Goal: Answer question/provide support: Share knowledge or assist other users

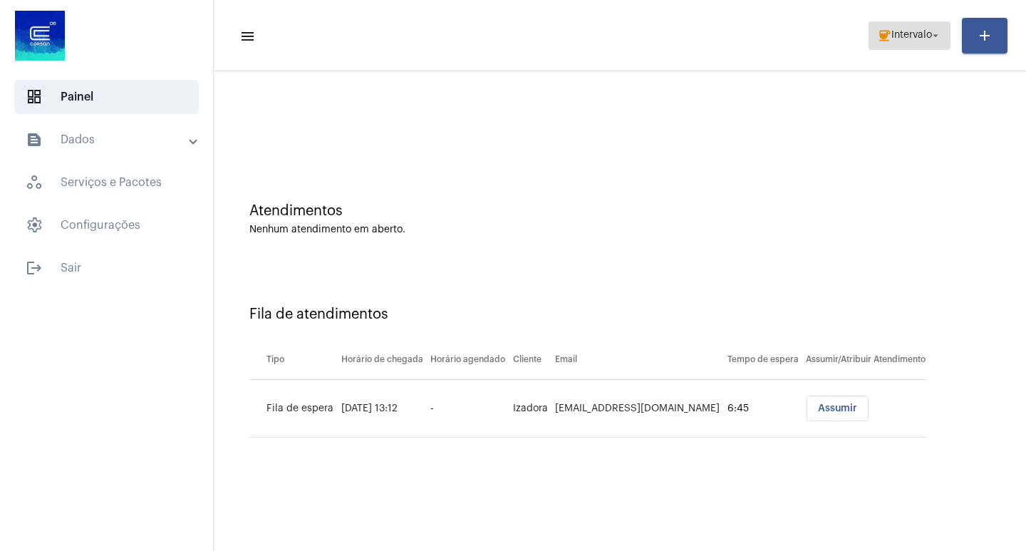
click at [877, 42] on mat-icon "coffee" at bounding box center [884, 35] width 14 height 14
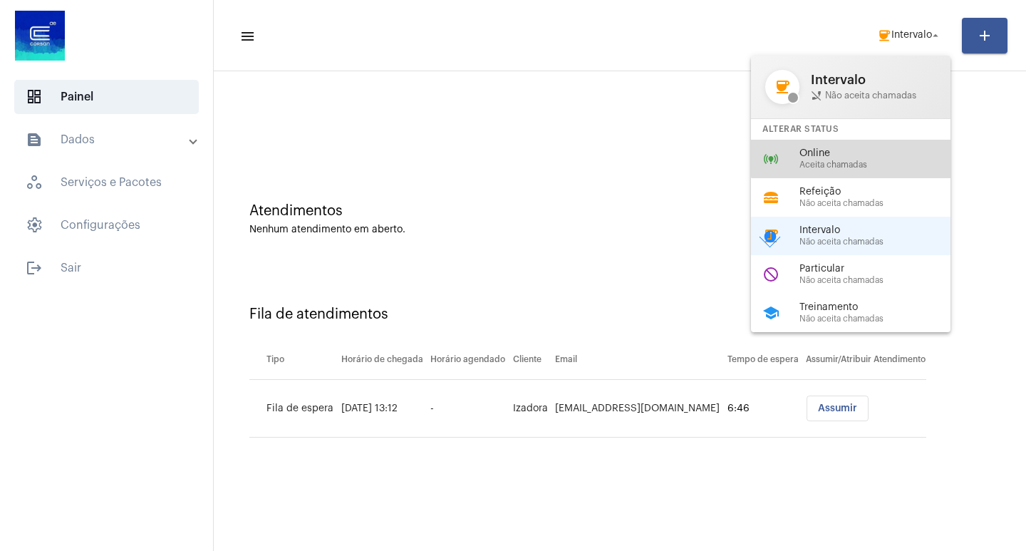
click at [857, 146] on div "online_prediction Online Aceita chamadas" at bounding box center [862, 159] width 222 height 38
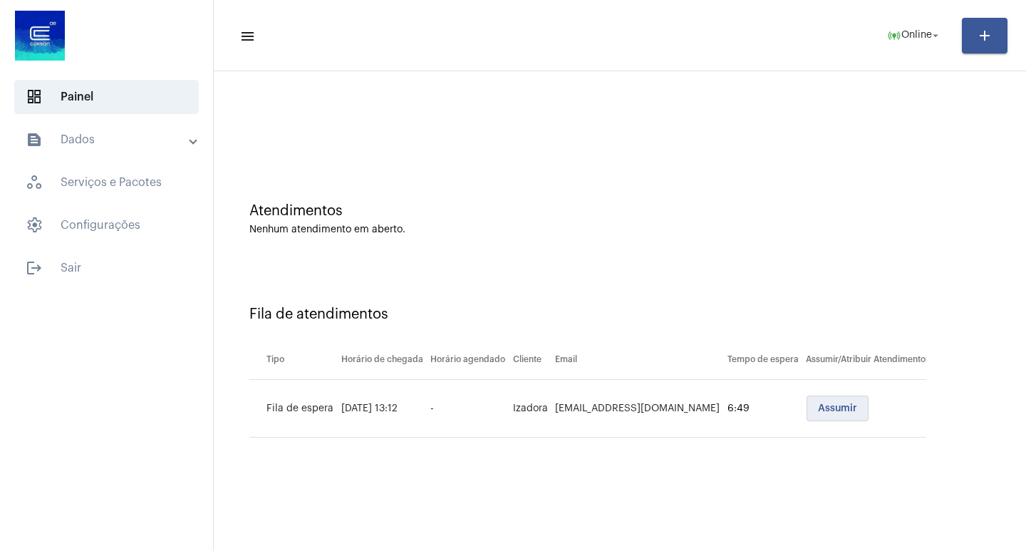
click at [859, 417] on button "Assumir" at bounding box center [837, 408] width 62 height 26
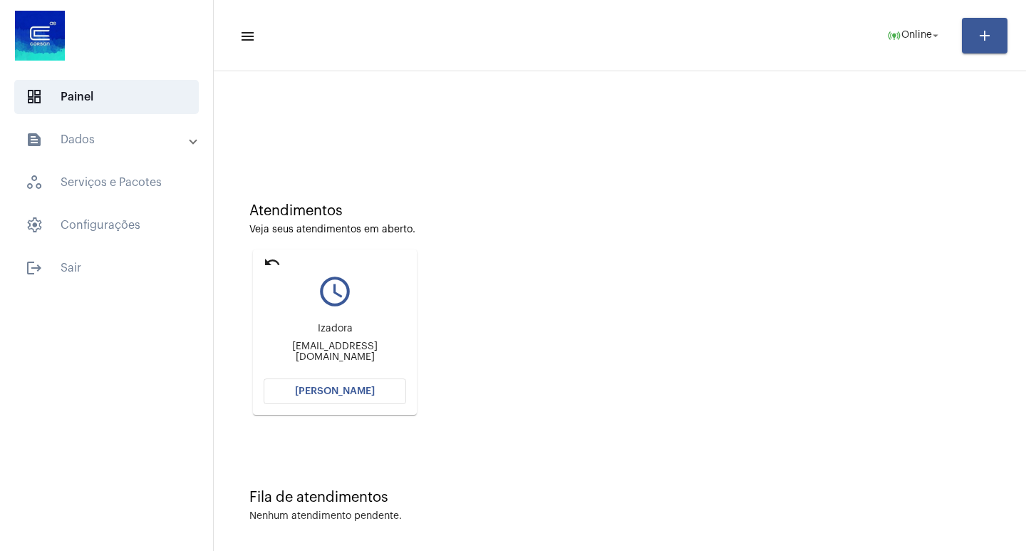
click at [365, 381] on button "[PERSON_NAME]" at bounding box center [335, 391] width 142 height 26
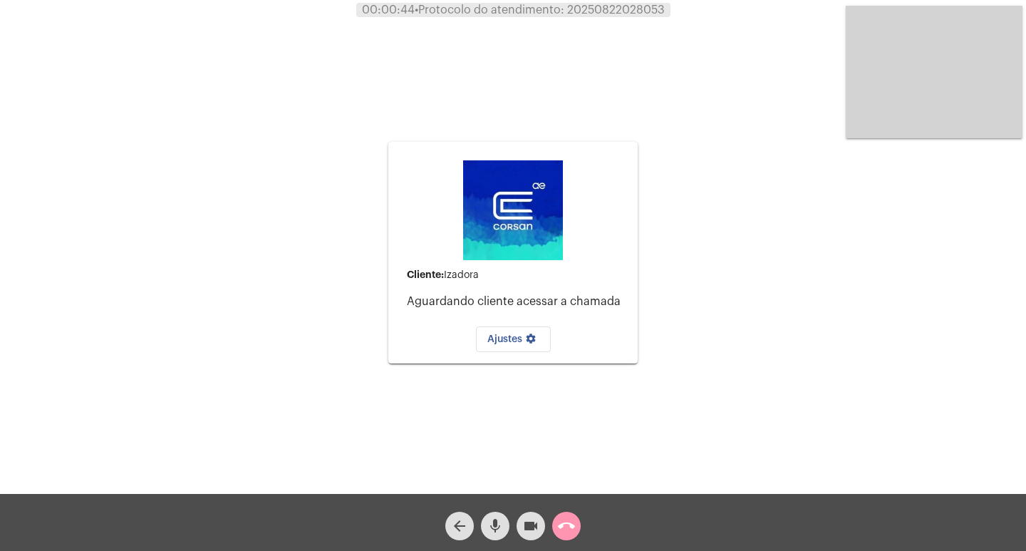
click at [360, 192] on div "Cliente: Izadora Aguardando cliente acessar a chamada Ajustes settings Acessand…" at bounding box center [512, 251] width 1023 height 494
click at [576, 524] on button "call_end" at bounding box center [566, 525] width 28 height 28
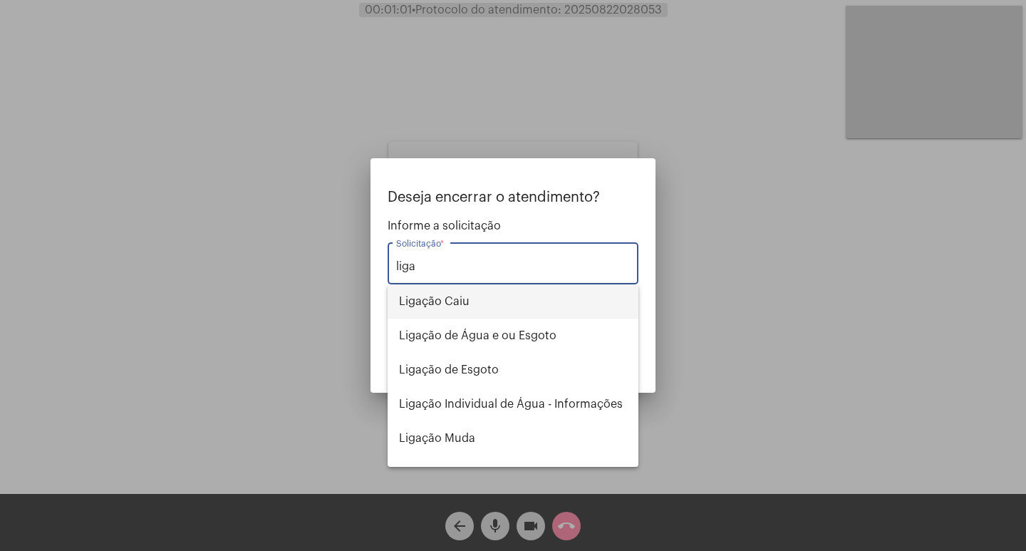
click at [523, 311] on span "Ligação Caiu" at bounding box center [513, 301] width 228 height 34
type input "Ligação Caiu"
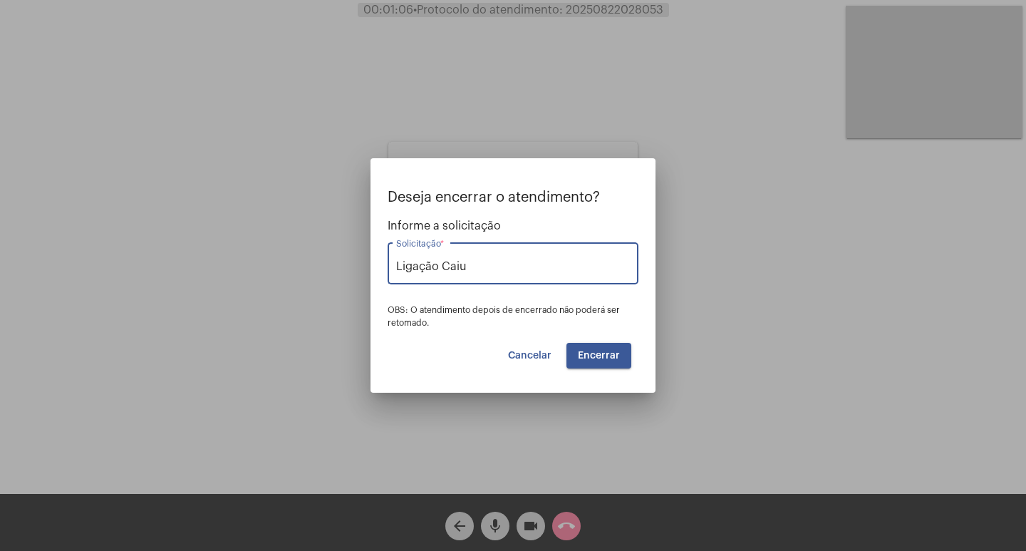
click at [606, 359] on span "Encerrar" at bounding box center [599, 355] width 42 height 10
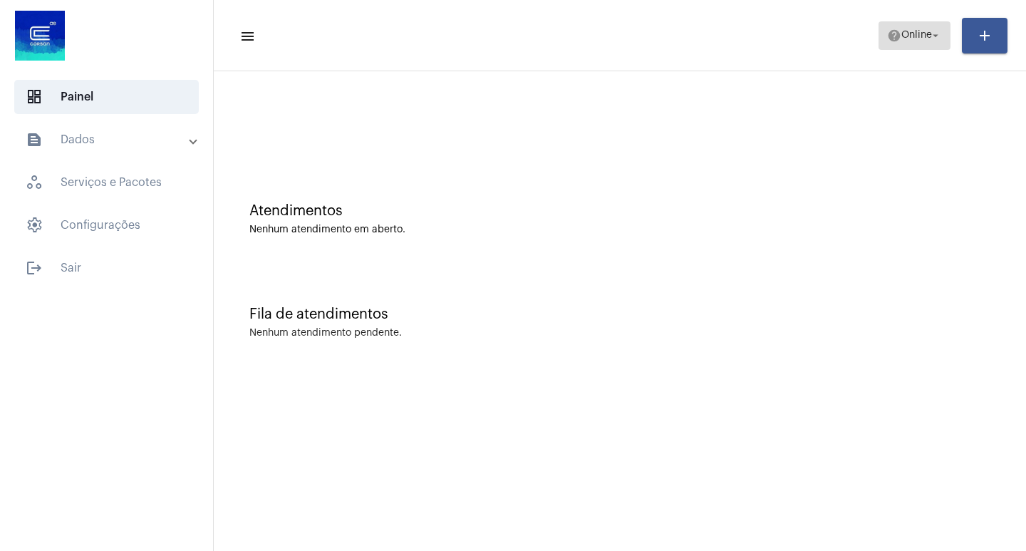
click at [915, 43] on span "help Online arrow_drop_down" at bounding box center [914, 35] width 55 height 26
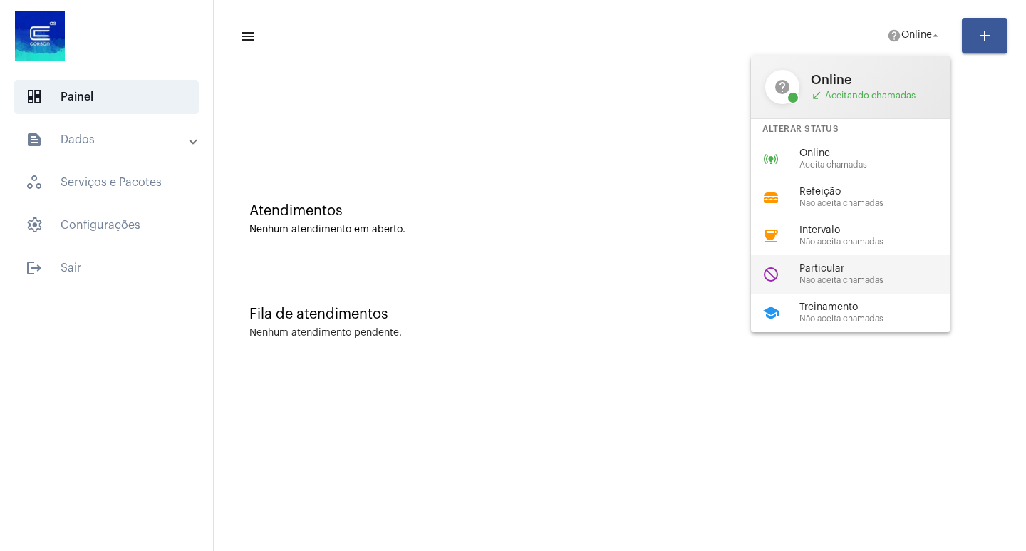
click at [827, 281] on span "Não aceita chamadas" at bounding box center [880, 280] width 162 height 9
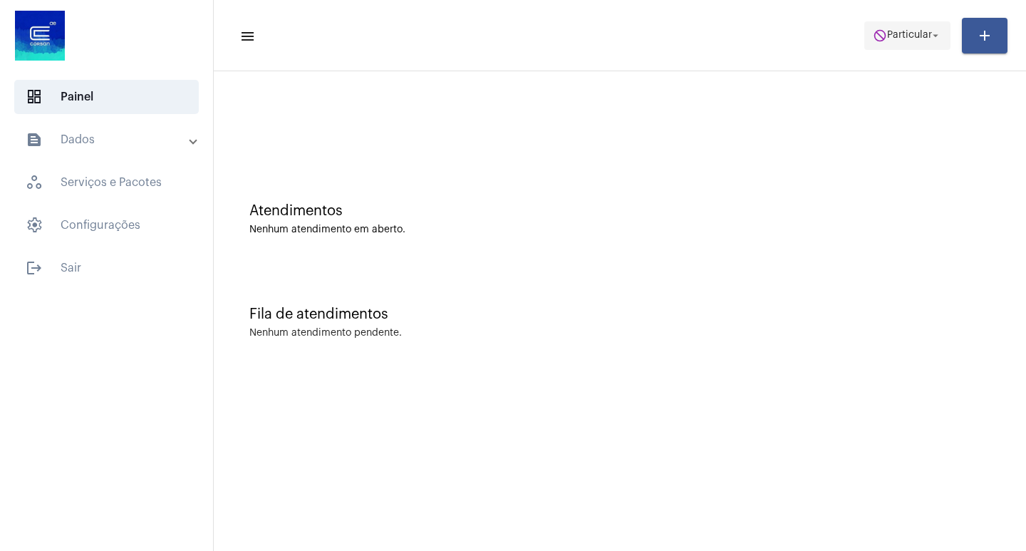
click at [922, 49] on button "do_not_disturb Particular arrow_drop_down" at bounding box center [907, 35] width 86 height 28
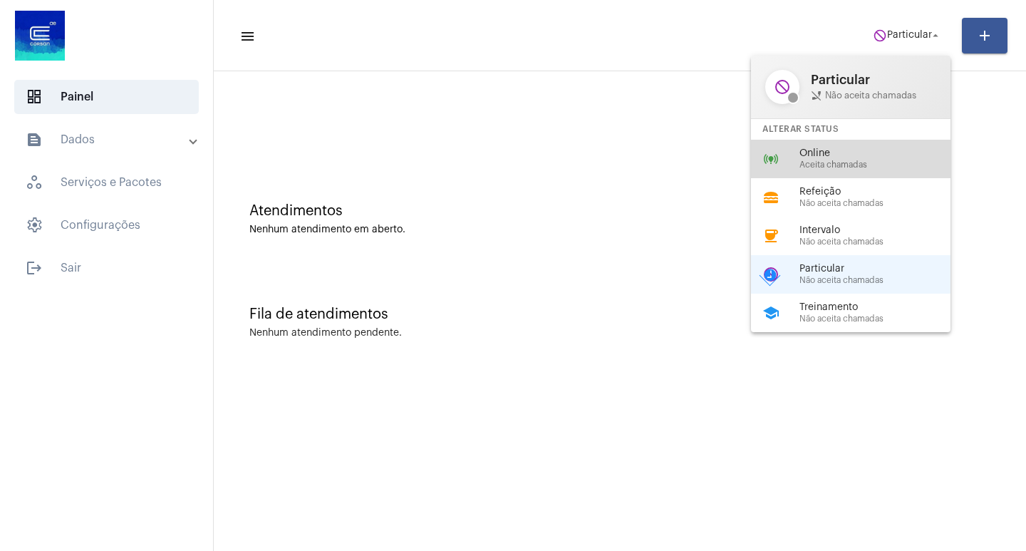
click at [895, 169] on span "Aceita chamadas" at bounding box center [880, 164] width 162 height 9
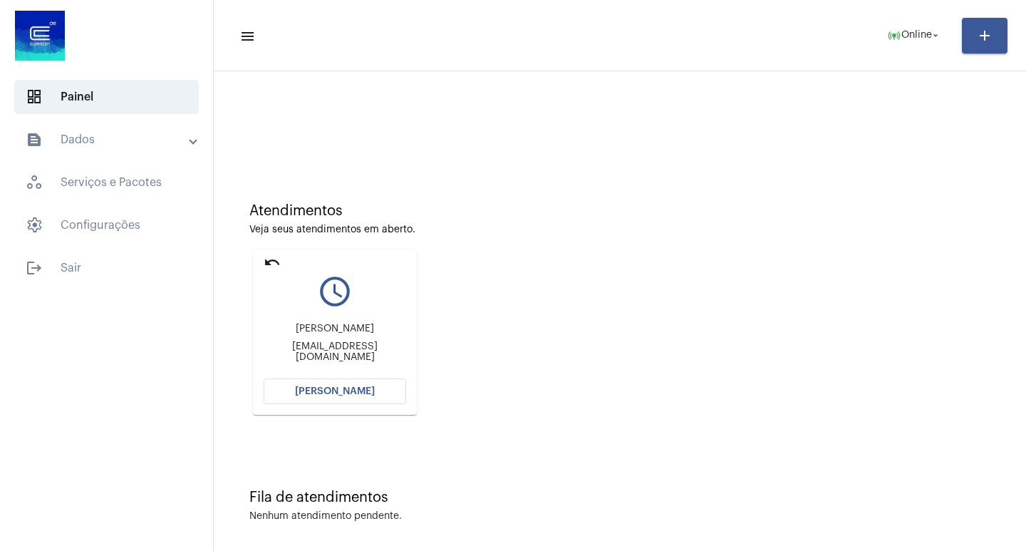
click at [391, 381] on button "[PERSON_NAME]" at bounding box center [335, 391] width 142 height 26
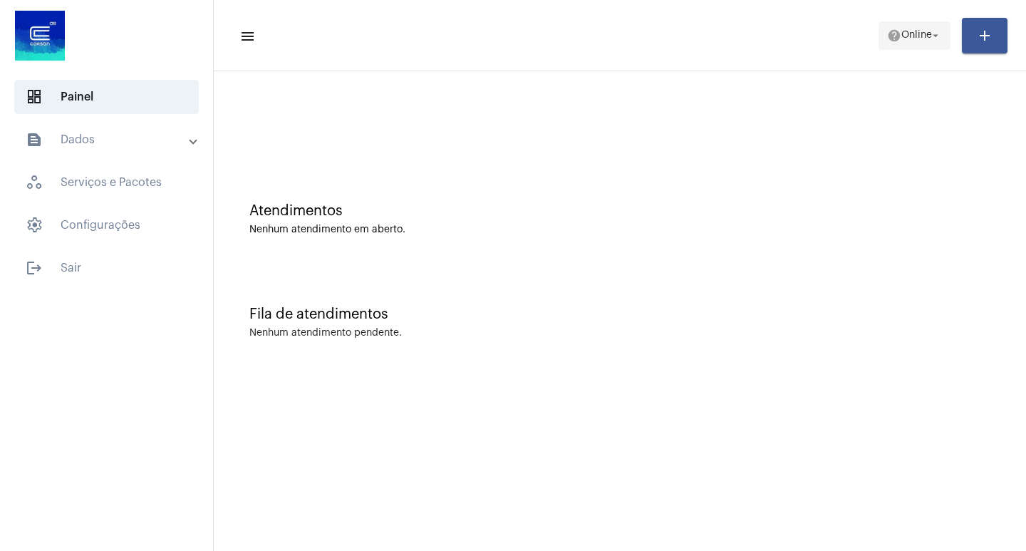
click at [878, 48] on button "help Online arrow_drop_down" at bounding box center [914, 35] width 72 height 28
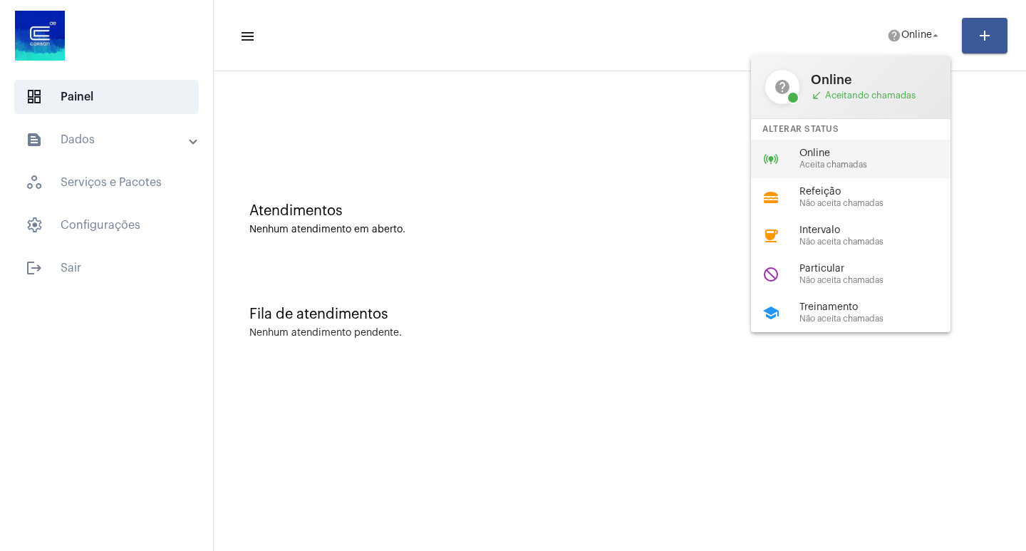
click at [855, 169] on span "Aceita chamadas" at bounding box center [880, 164] width 162 height 9
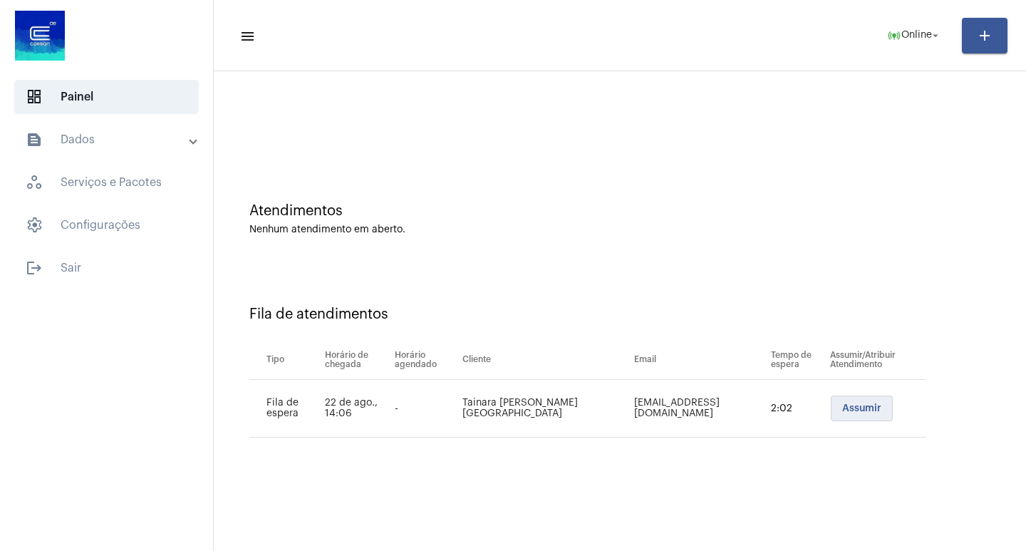
click at [848, 414] on button "Assumir" at bounding box center [862, 408] width 62 height 26
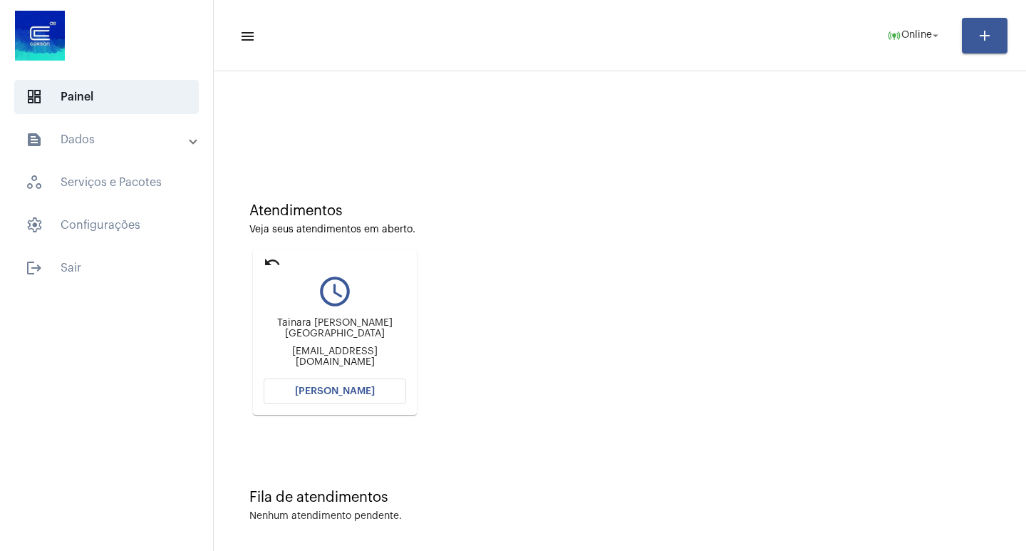
click at [360, 410] on mat-card "undo query_builder [PERSON_NAME] [EMAIL_ADDRESS][DOMAIN_NAME] [PERSON_NAME]" at bounding box center [335, 331] width 164 height 165
click at [360, 409] on mat-card "undo query_builder [PERSON_NAME] [EMAIL_ADDRESS][DOMAIN_NAME] [PERSON_NAME]" at bounding box center [335, 331] width 164 height 165
click at [360, 392] on span "[PERSON_NAME]" at bounding box center [335, 391] width 80 height 10
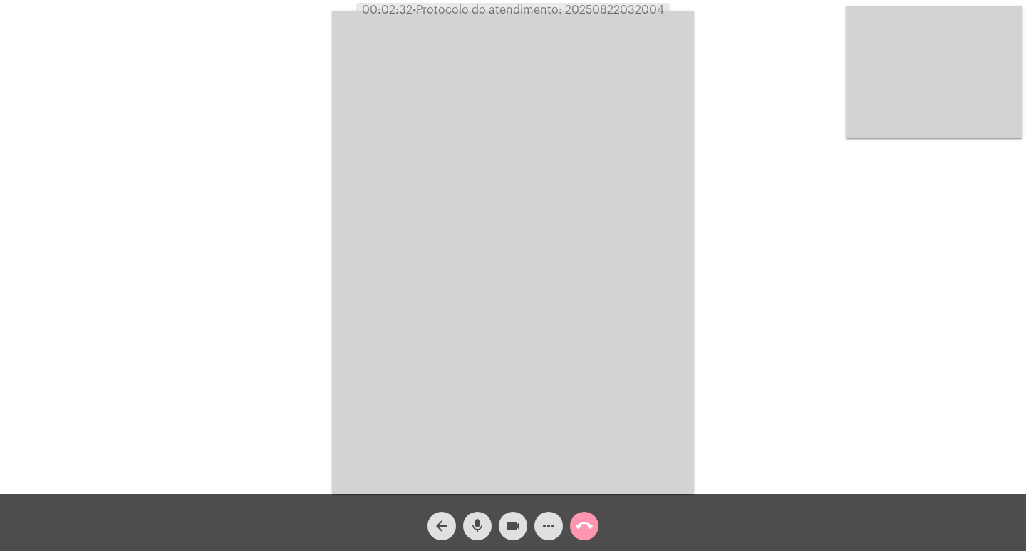
click at [514, 529] on mat-icon "videocam" at bounding box center [512, 525] width 17 height 17
click at [500, 522] on button "videocam_off" at bounding box center [513, 525] width 28 height 28
click at [504, 529] on button "videocam" at bounding box center [513, 525] width 28 height 28
click at [504, 529] on button "videocam_off" at bounding box center [513, 525] width 28 height 28
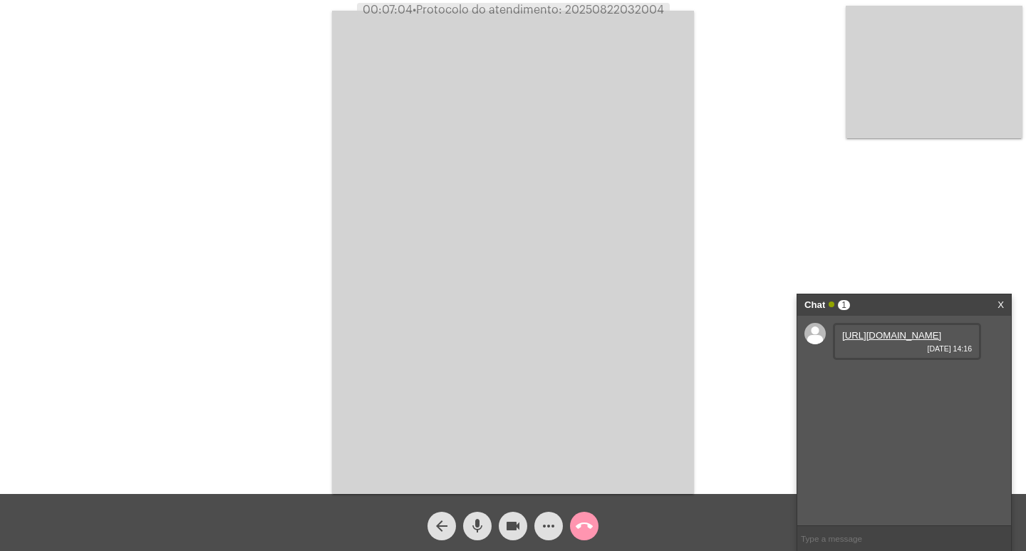
click at [912, 340] on link "[URL][DOMAIN_NAME]" at bounding box center [891, 335] width 99 height 11
click at [889, 381] on link "[URL][DOMAIN_NAME]" at bounding box center [891, 375] width 99 height 11
click at [516, 523] on mat-icon "videocam" at bounding box center [512, 525] width 17 height 17
click at [519, 531] on mat-icon "videocam_off" at bounding box center [512, 525] width 17 height 17
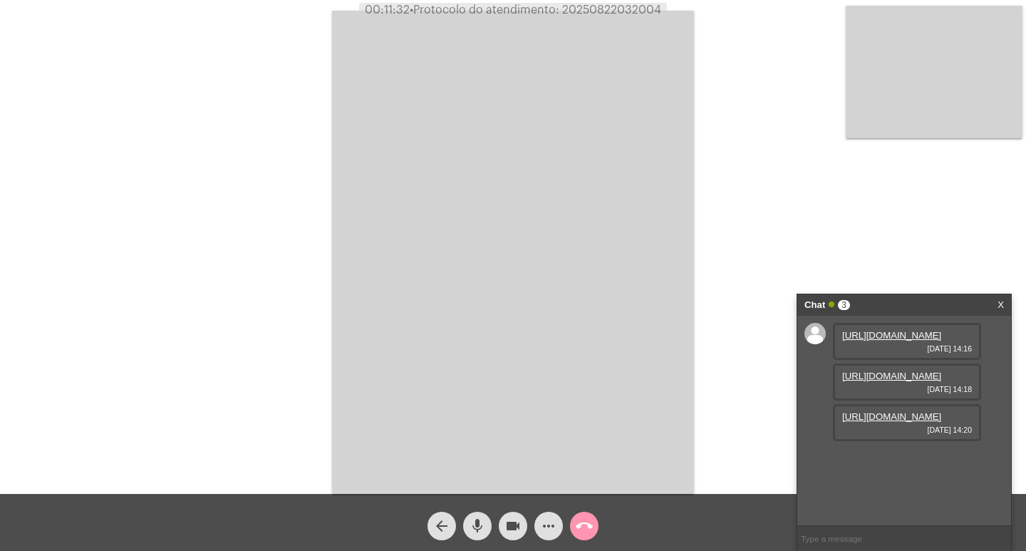
click at [881, 422] on link "[URL][DOMAIN_NAME]" at bounding box center [891, 416] width 99 height 11
click at [609, 12] on span "• Protocolo do atendimento: 20250822032004" at bounding box center [536, 9] width 251 height 11
copy span "20250822032004"
click at [594, 529] on button "call_end" at bounding box center [584, 525] width 28 height 28
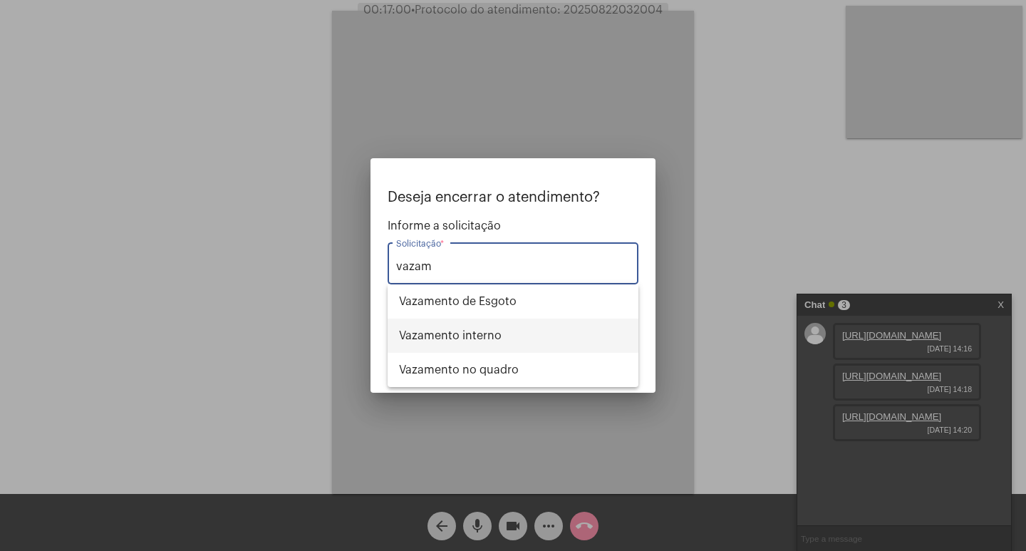
click at [545, 342] on span "Vazamento interno" at bounding box center [513, 335] width 228 height 34
type input "Vazamento interno"
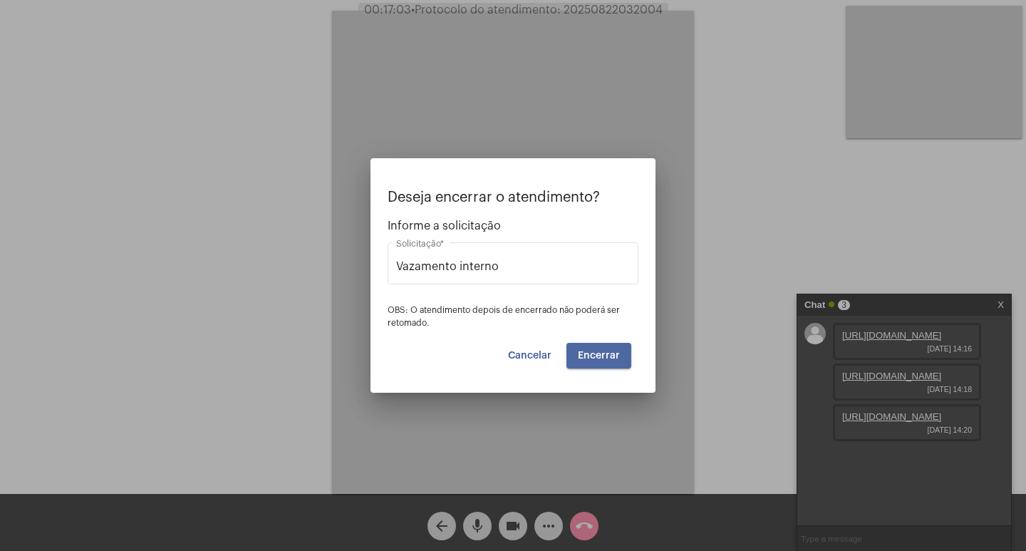
click at [613, 365] on button "Encerrar" at bounding box center [598, 356] width 65 height 26
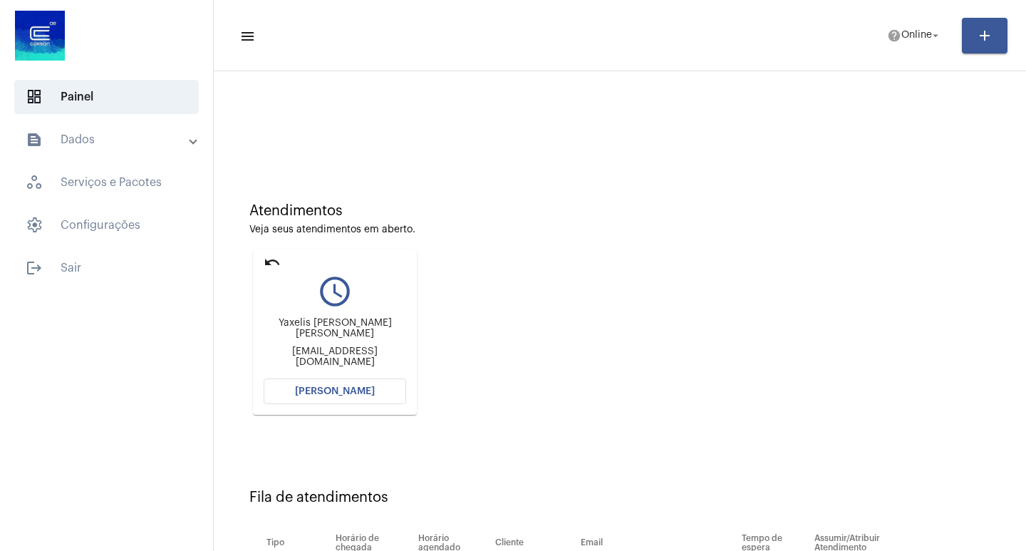
scroll to position [108, 0]
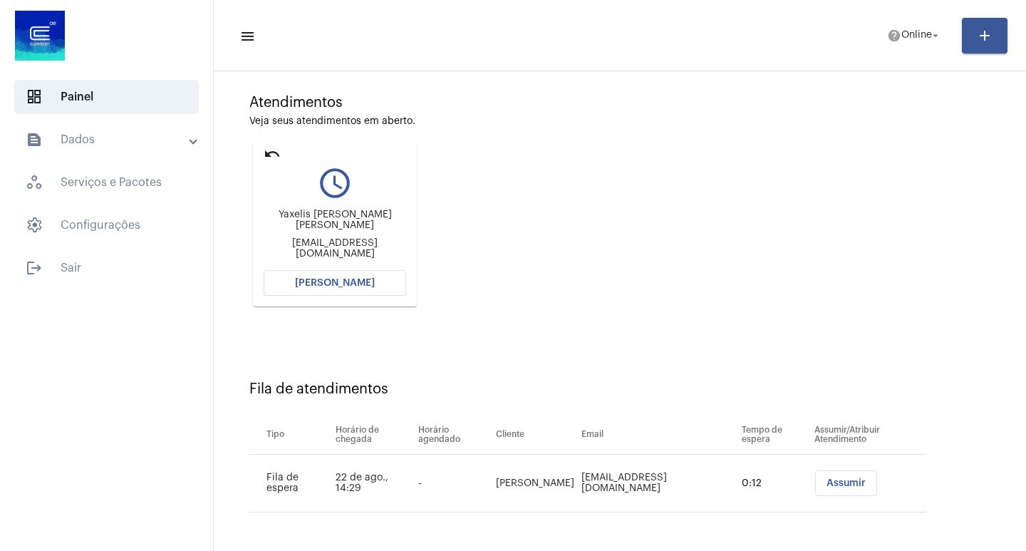
click at [376, 278] on button "[PERSON_NAME]" at bounding box center [335, 283] width 142 height 26
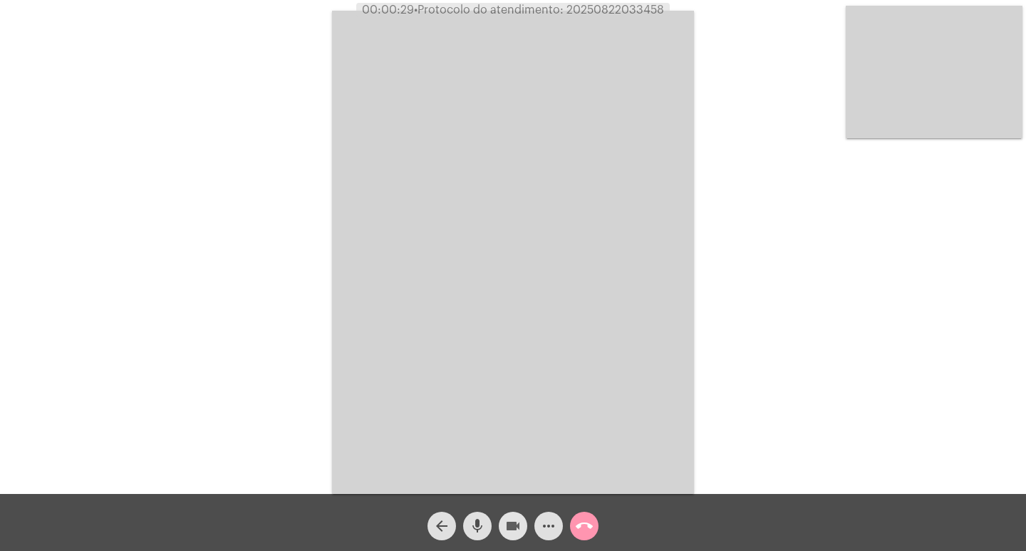
click at [519, 525] on mat-icon "videocam" at bounding box center [512, 525] width 17 height 17
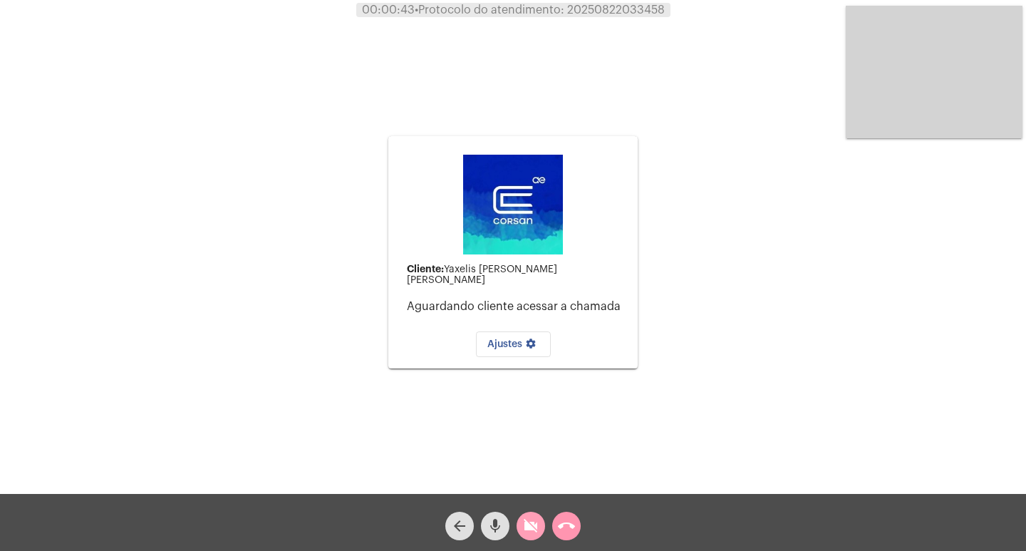
click at [525, 526] on mat-icon "videocam_off" at bounding box center [530, 525] width 17 height 17
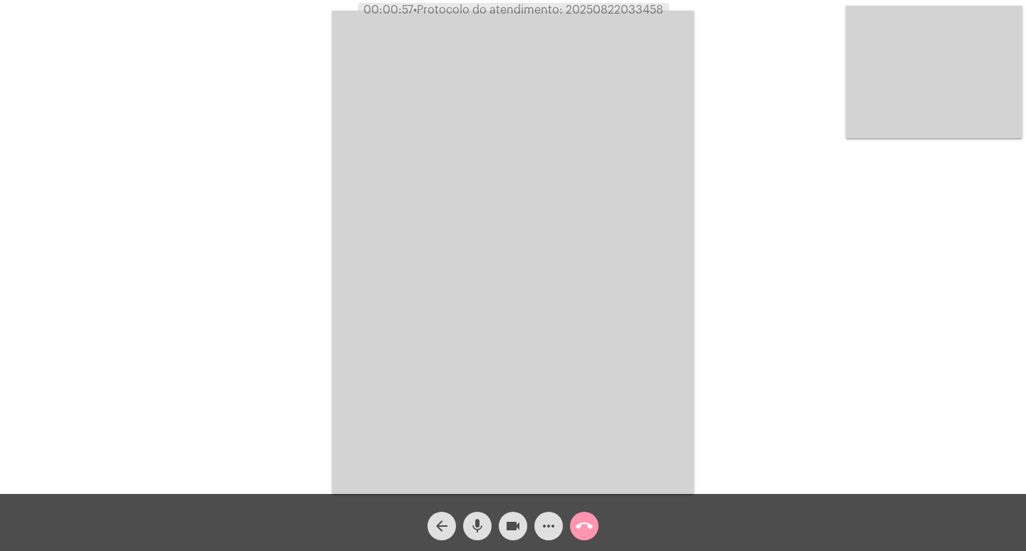
click at [503, 525] on button "videocam" at bounding box center [513, 525] width 28 height 28
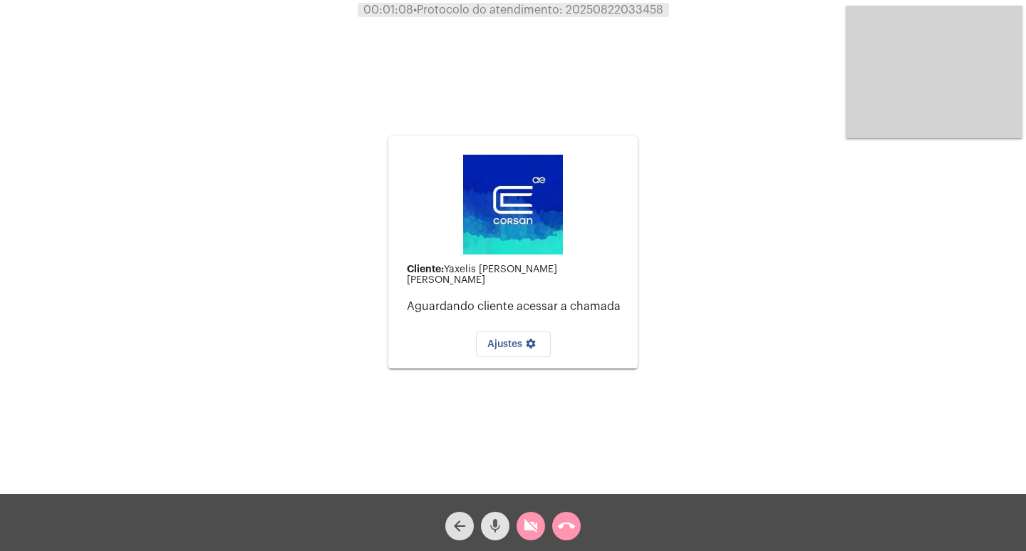
click at [503, 525] on mat-icon "mic" at bounding box center [495, 525] width 17 height 17
click at [484, 533] on button "mic_off" at bounding box center [495, 525] width 28 height 28
click at [515, 525] on div "videocam_off" at bounding box center [531, 522] width 36 height 36
click at [564, 534] on mat-icon "call_end" at bounding box center [566, 525] width 17 height 17
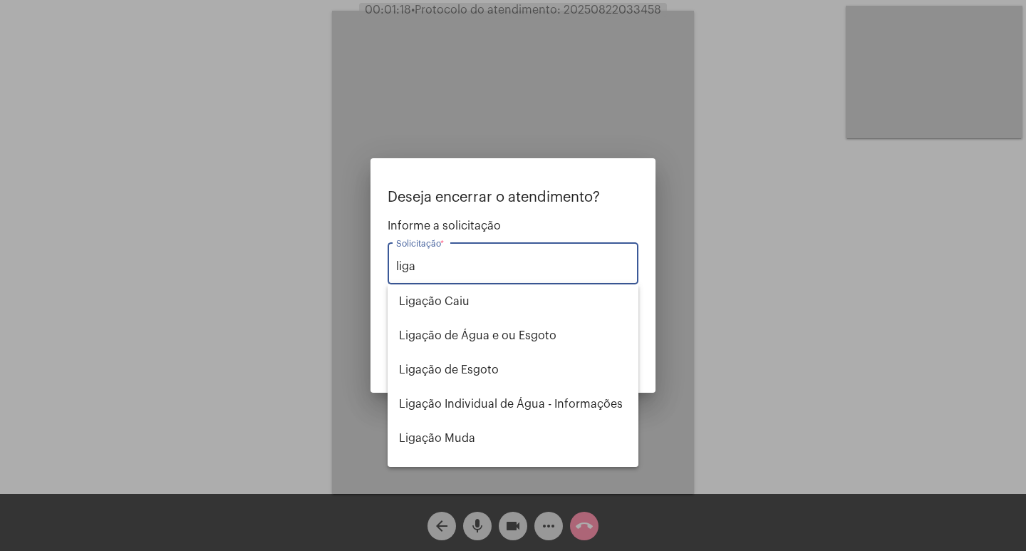
type input "liga"
click at [518, 133] on div at bounding box center [513, 275] width 1026 height 551
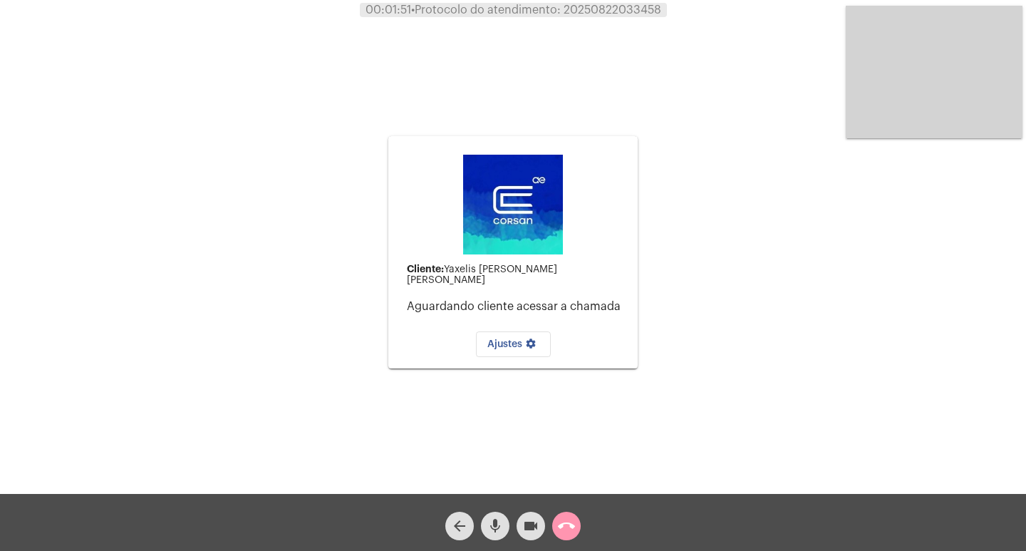
click at [570, 522] on mat-icon "call_end" at bounding box center [566, 525] width 17 height 17
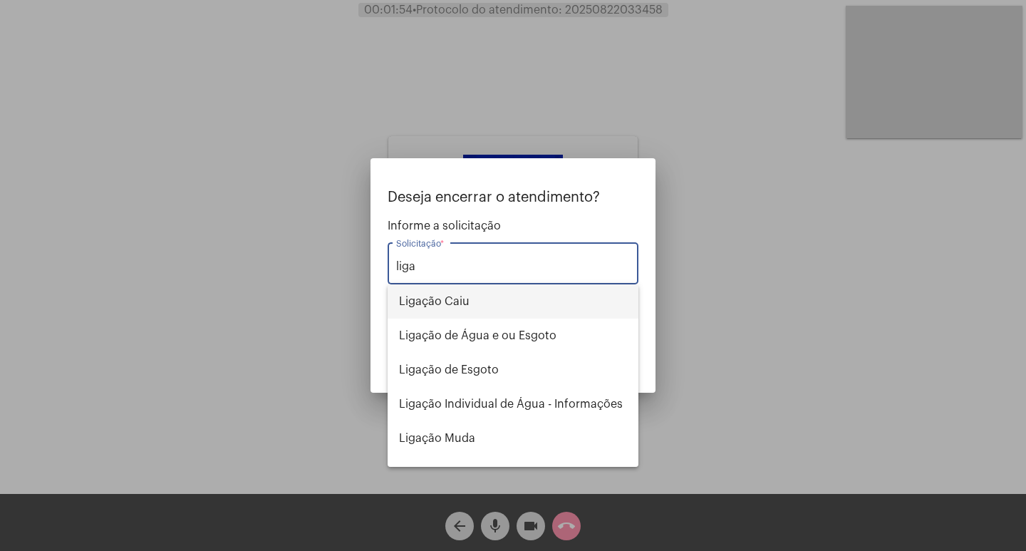
click at [474, 311] on span "Ligação Caiu" at bounding box center [513, 301] width 228 height 34
type input "Ligação Caiu"
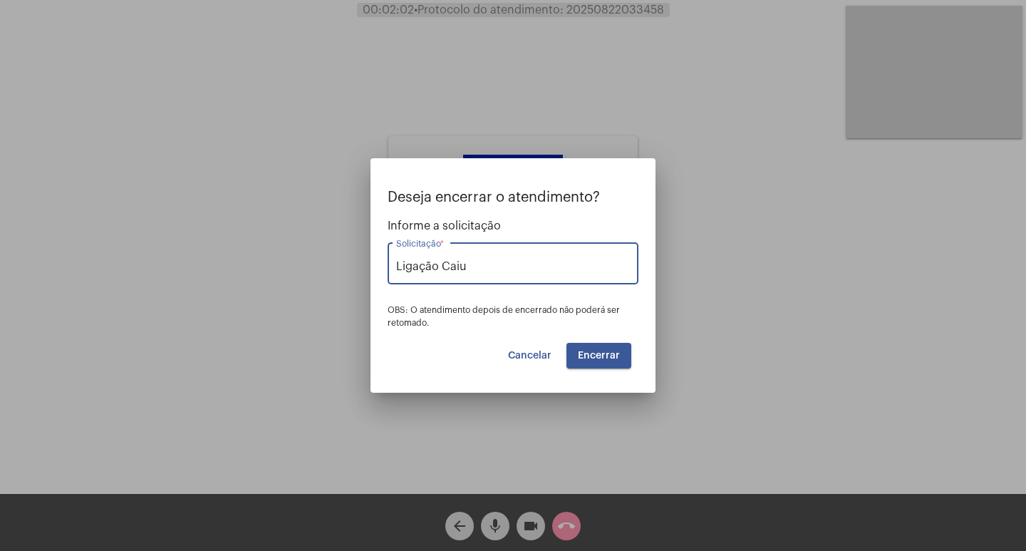
click at [607, 349] on button "Encerrar" at bounding box center [598, 356] width 65 height 26
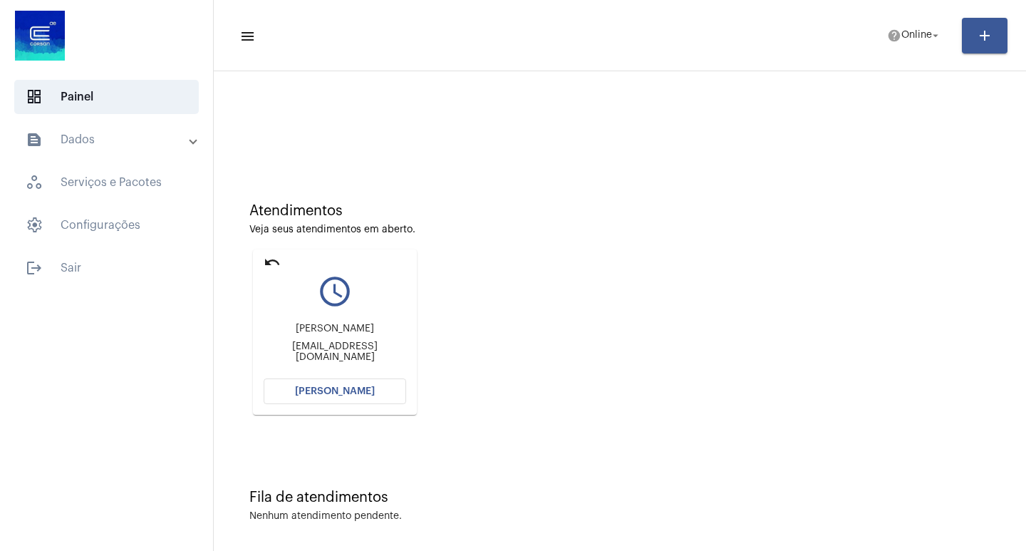
scroll to position [6, 0]
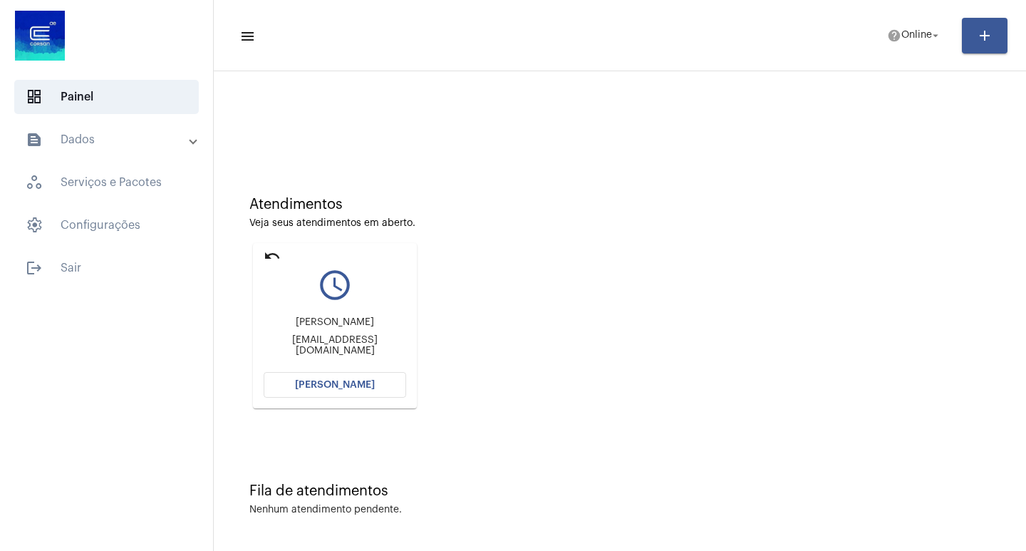
click at [321, 386] on span "[PERSON_NAME]" at bounding box center [335, 385] width 80 height 10
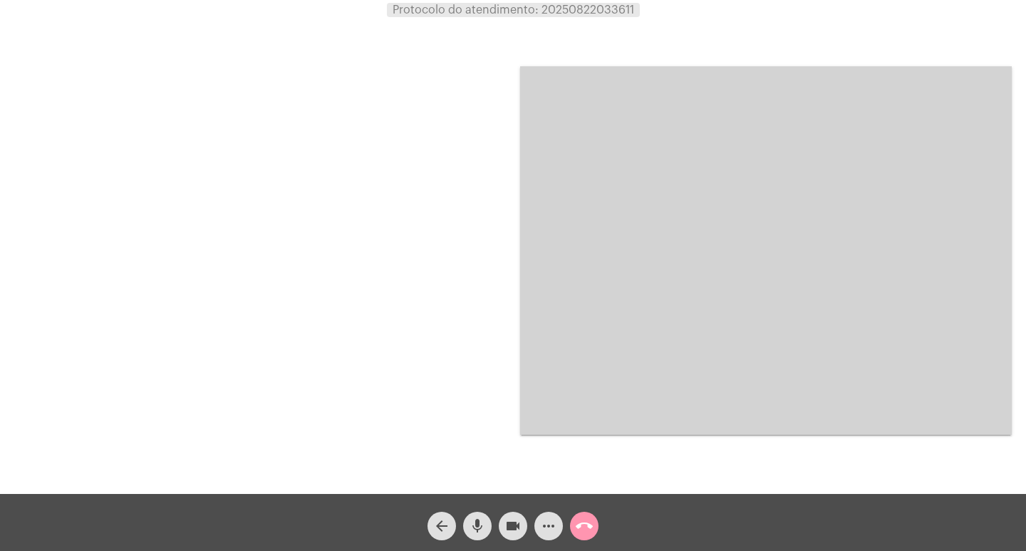
click at [312, 301] on div at bounding box center [259, 251] width 491 height 490
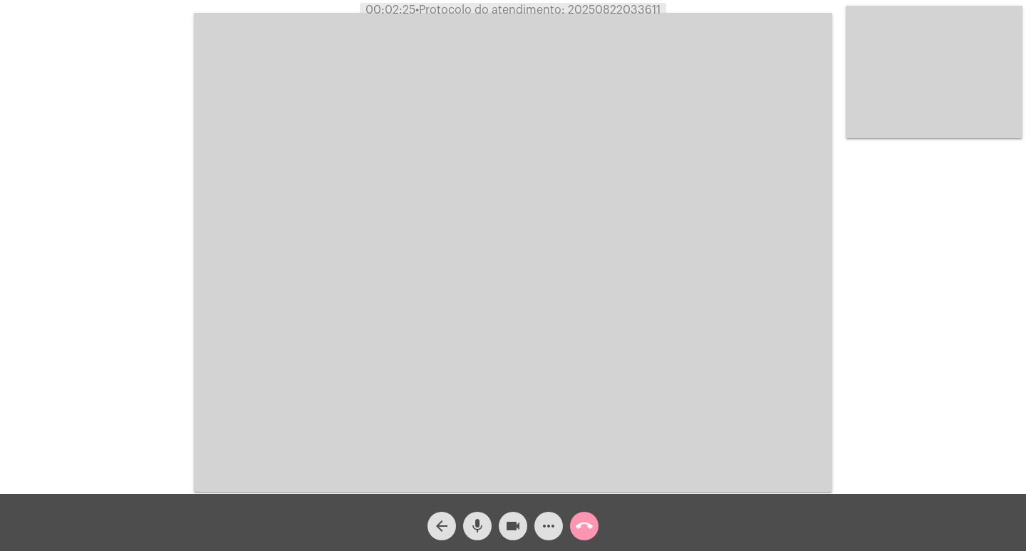
click at [550, 535] on span "more_horiz" at bounding box center [548, 525] width 17 height 28
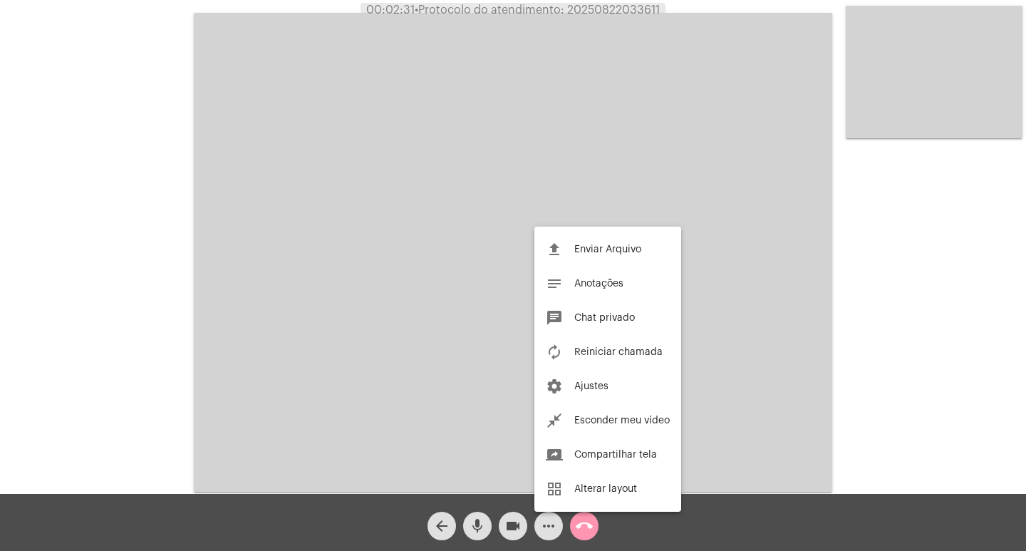
click at [337, 326] on div at bounding box center [513, 275] width 1026 height 551
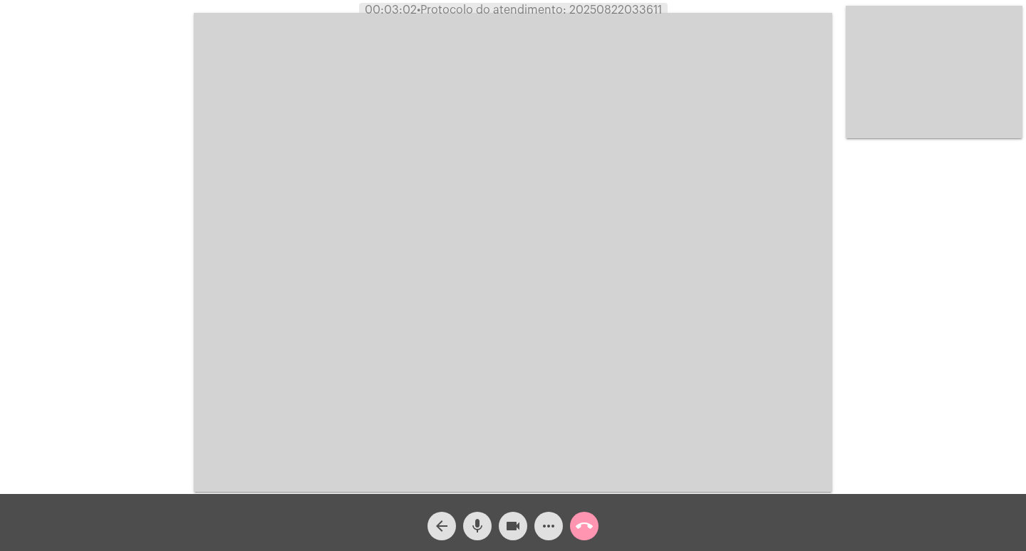
click at [539, 526] on button "more_horiz" at bounding box center [548, 525] width 28 height 28
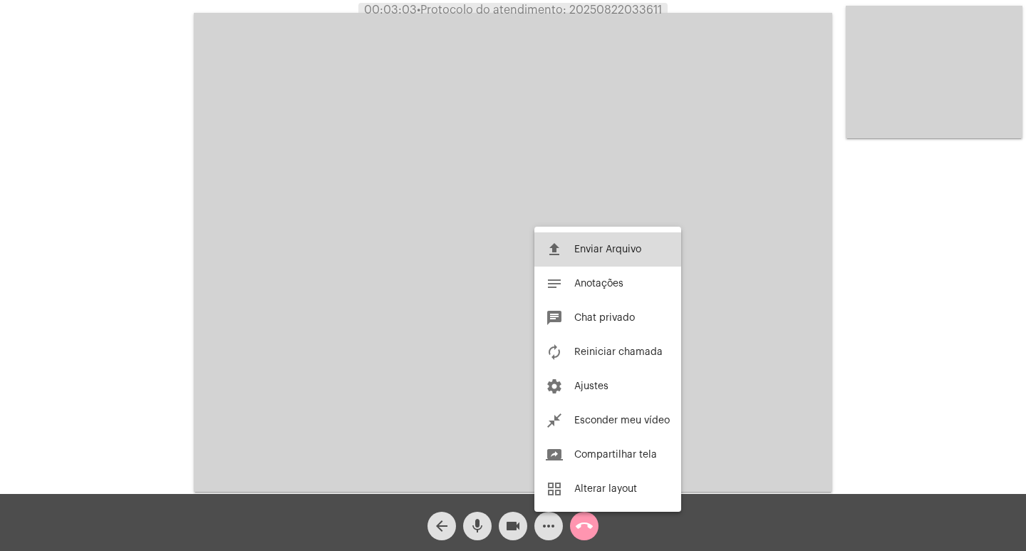
click at [585, 243] on button "file_upload Enviar Arquivo" at bounding box center [607, 249] width 147 height 34
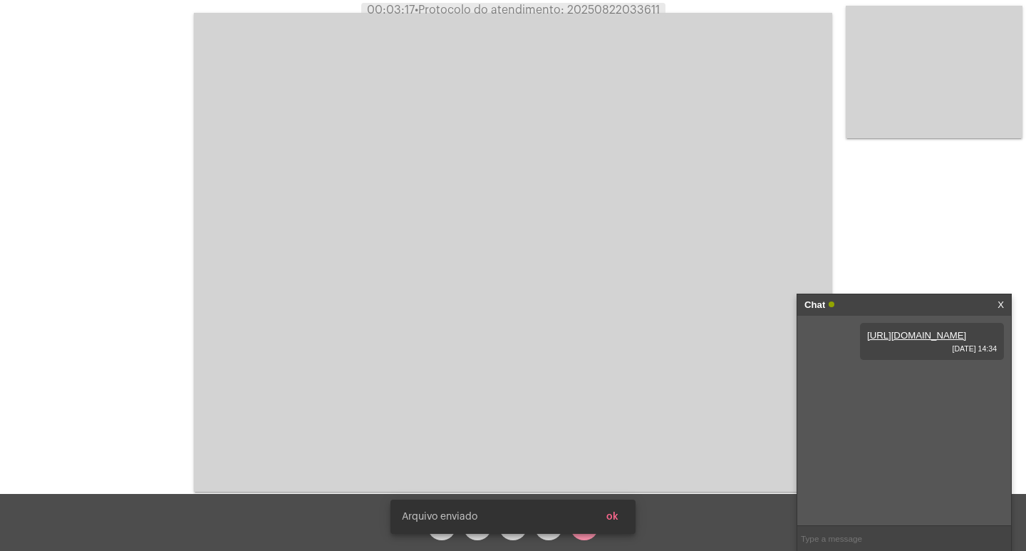
click at [613, 514] on span "ok" at bounding box center [612, 516] width 12 height 10
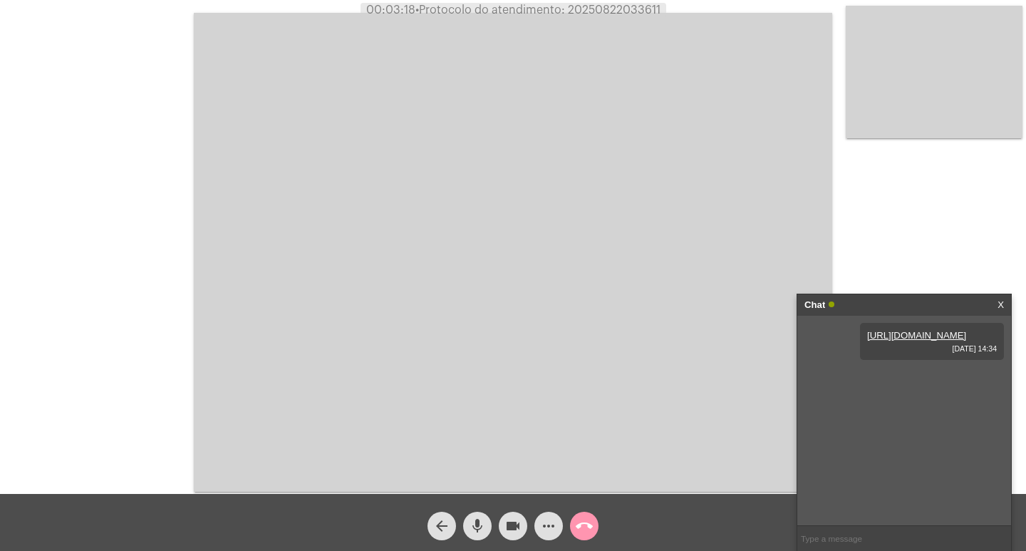
click at [487, 531] on button "mic" at bounding box center [477, 525] width 28 height 28
click at [501, 531] on button "videocam" at bounding box center [513, 525] width 28 height 28
click at [501, 531] on button "videocam_off" at bounding box center [513, 525] width 28 height 28
click at [472, 521] on mat-icon "mic_off" at bounding box center [477, 525] width 17 height 17
click at [588, 520] on mat-icon "call_end" at bounding box center [584, 525] width 17 height 17
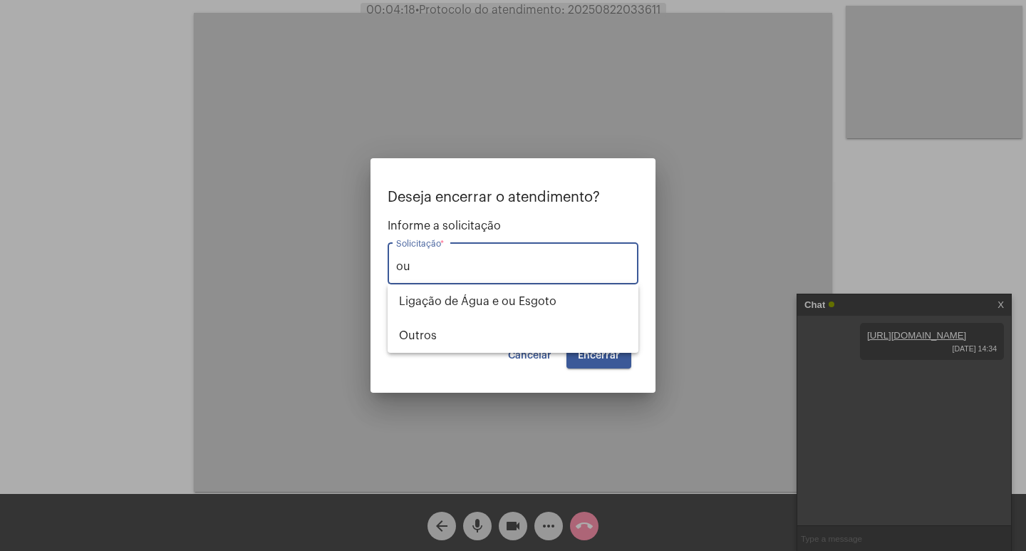
type input "o"
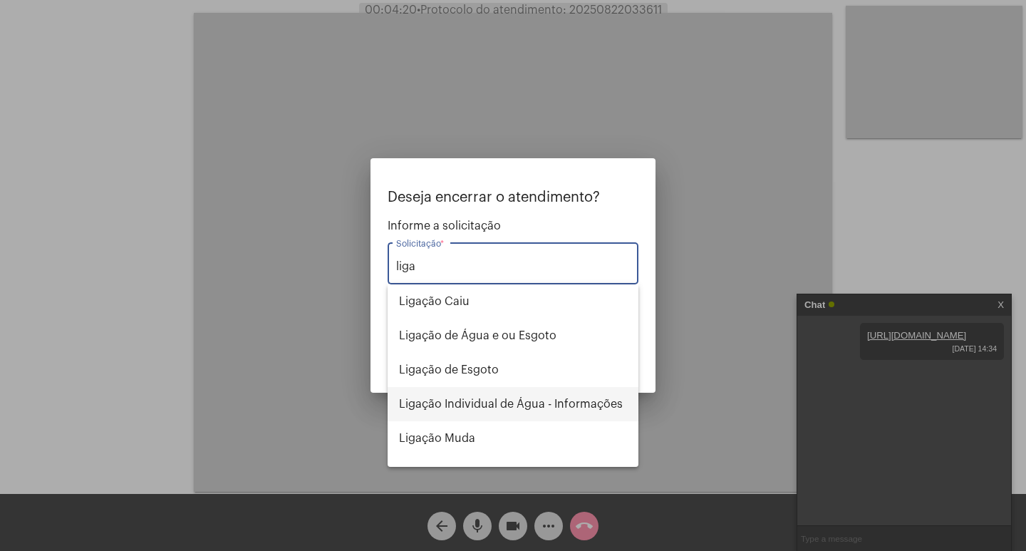
click at [550, 406] on span "Ligação Individual de Água - Informações" at bounding box center [513, 404] width 228 height 34
type input "Ligação Individual de Água - Informações"
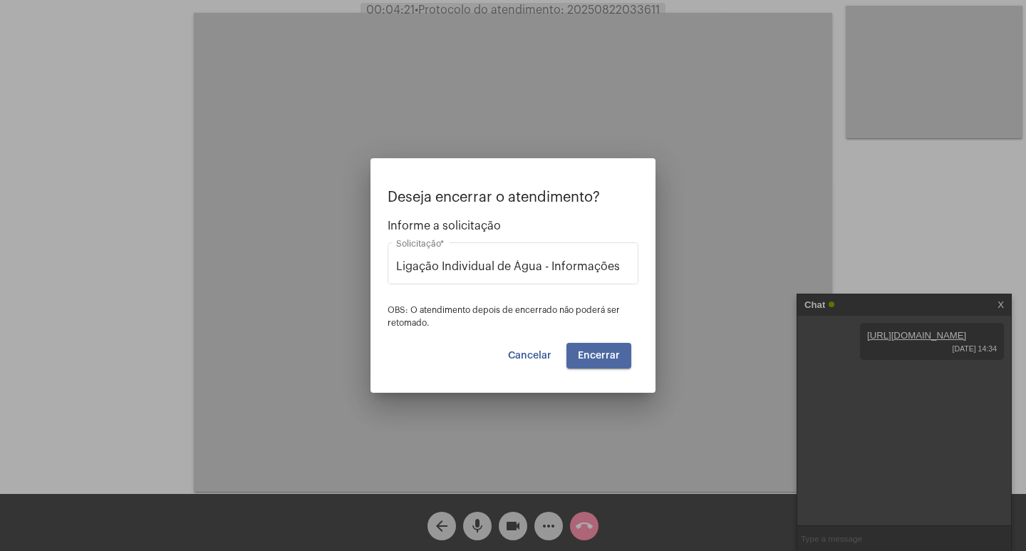
click at [614, 356] on span "Encerrar" at bounding box center [599, 355] width 42 height 10
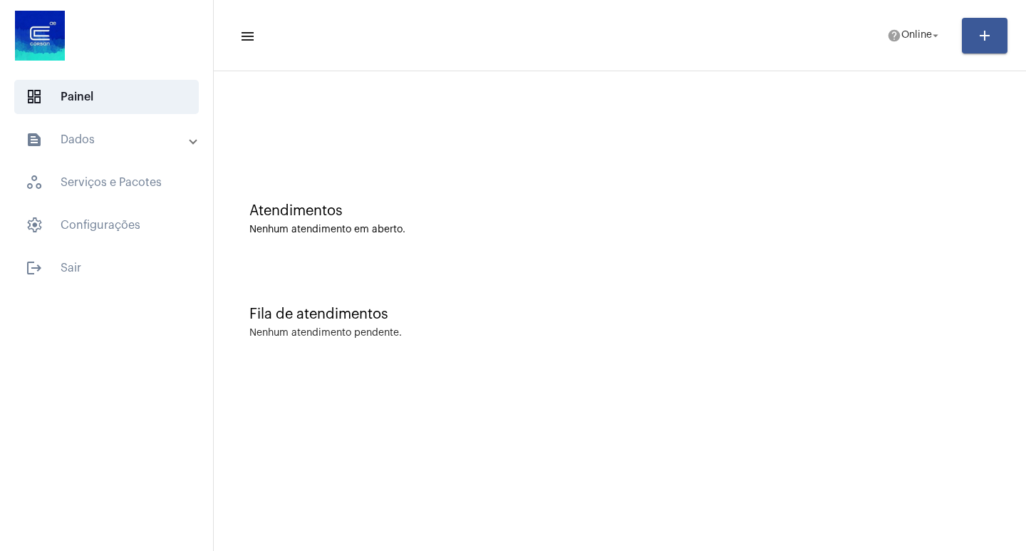
click at [905, 53] on mat-toolbar-row "menu help Online arrow_drop_down add" at bounding box center [620, 36] width 812 height 46
click at [902, 33] on span "Online" at bounding box center [916, 36] width 31 height 10
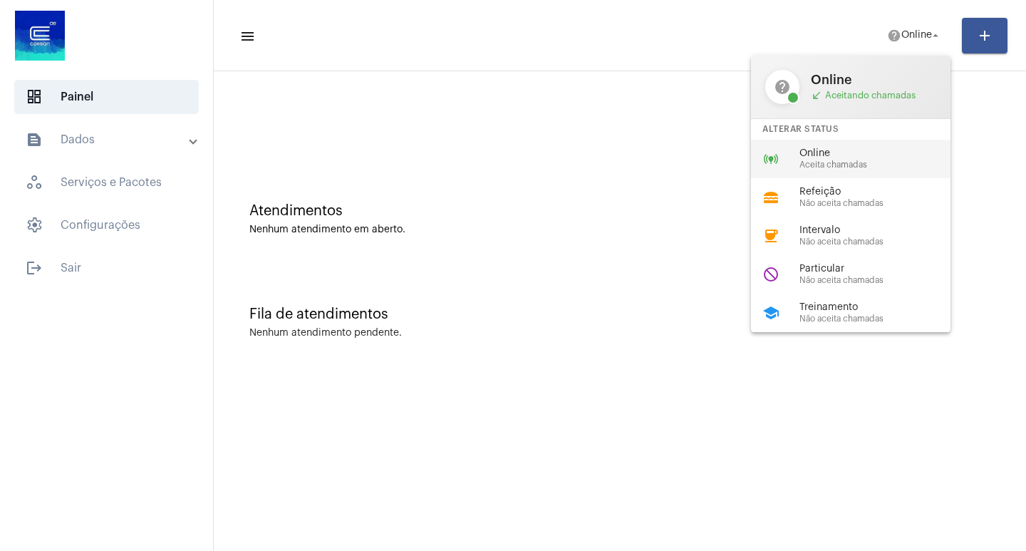
click at [757, 164] on div "online_prediction Online Aceita chamadas" at bounding box center [862, 159] width 222 height 38
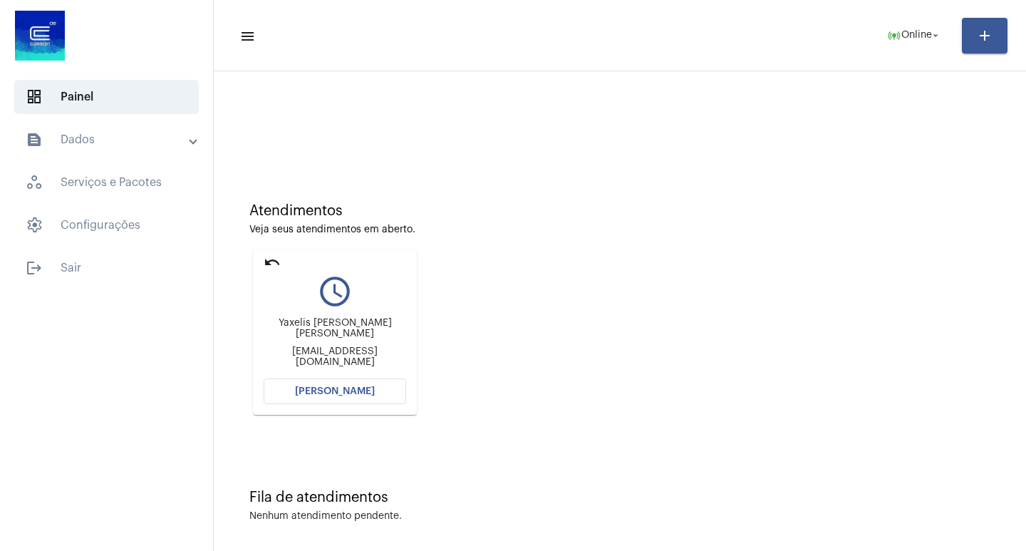
click at [383, 390] on button "[PERSON_NAME]" at bounding box center [335, 391] width 142 height 26
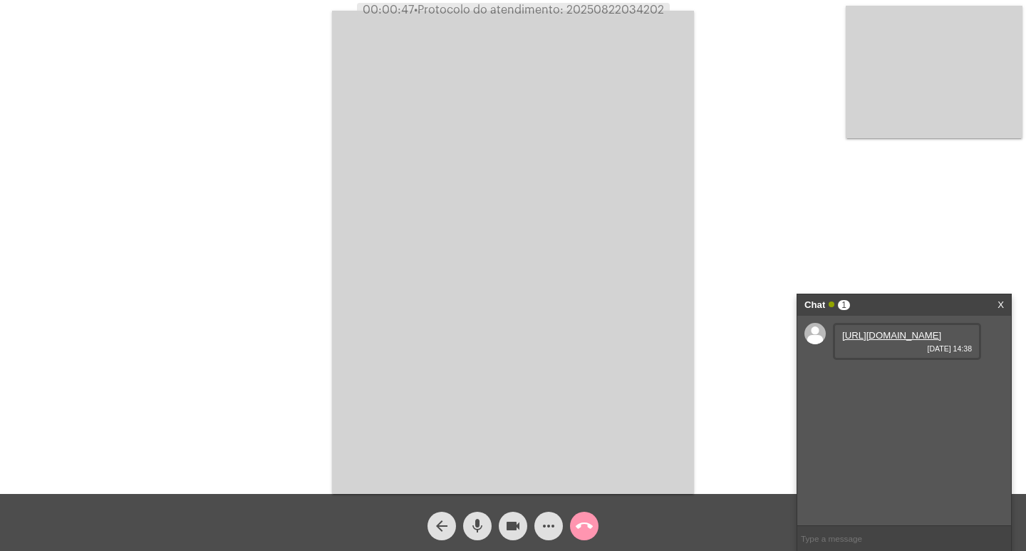
click at [901, 331] on link "[URL][DOMAIN_NAME]" at bounding box center [891, 335] width 99 height 11
click at [932, 381] on link "[URL][DOMAIN_NAME]" at bounding box center [891, 375] width 99 height 11
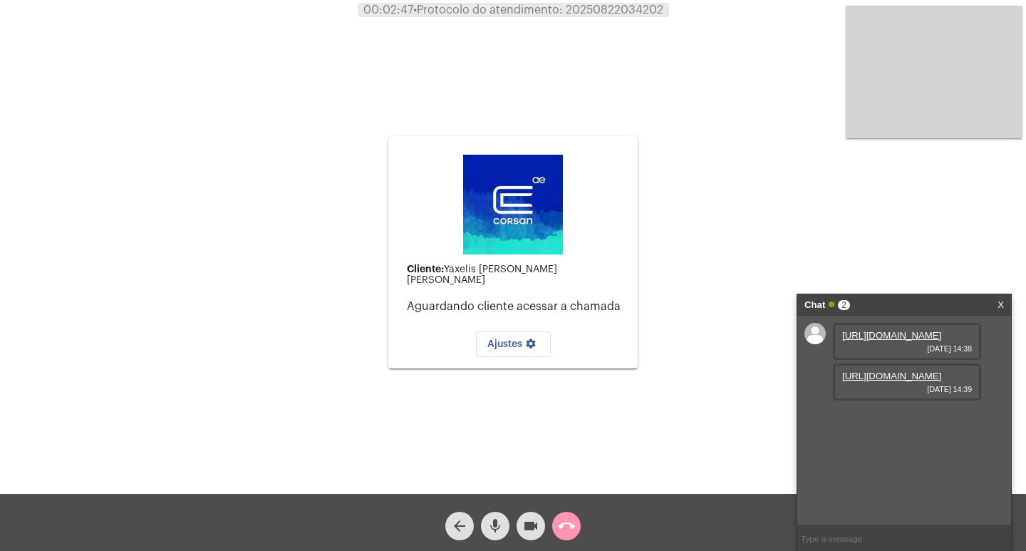
click at [571, 524] on mat-icon "call_end" at bounding box center [566, 525] width 17 height 17
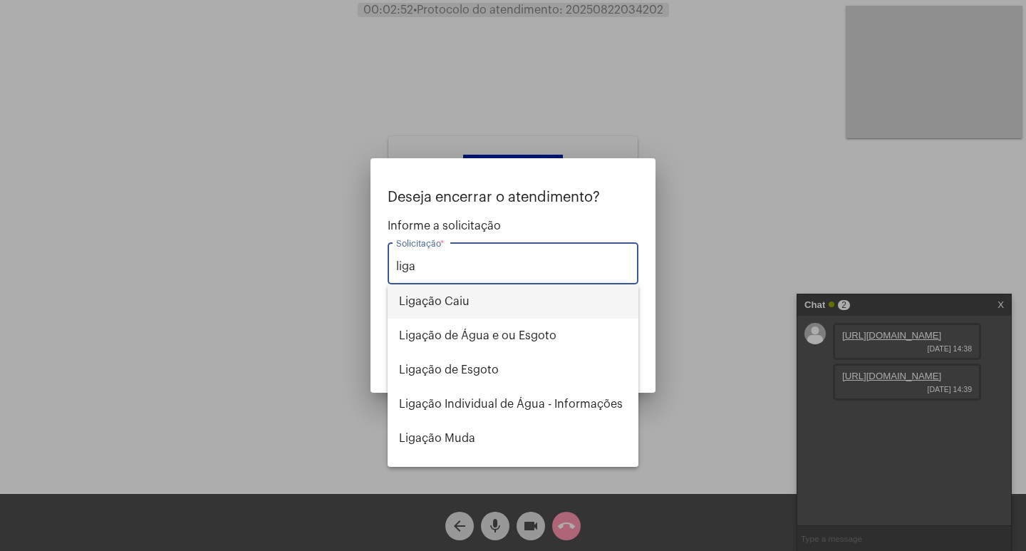
click at [448, 310] on span "Ligação Caiu" at bounding box center [513, 301] width 228 height 34
type input "Ligação Caiu"
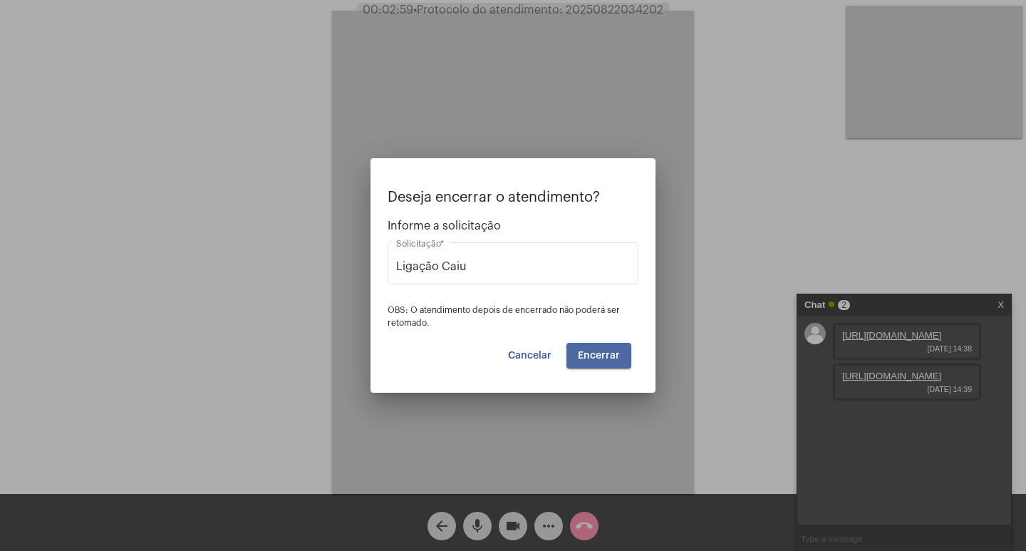
click at [612, 356] on span "Encerrar" at bounding box center [599, 355] width 42 height 10
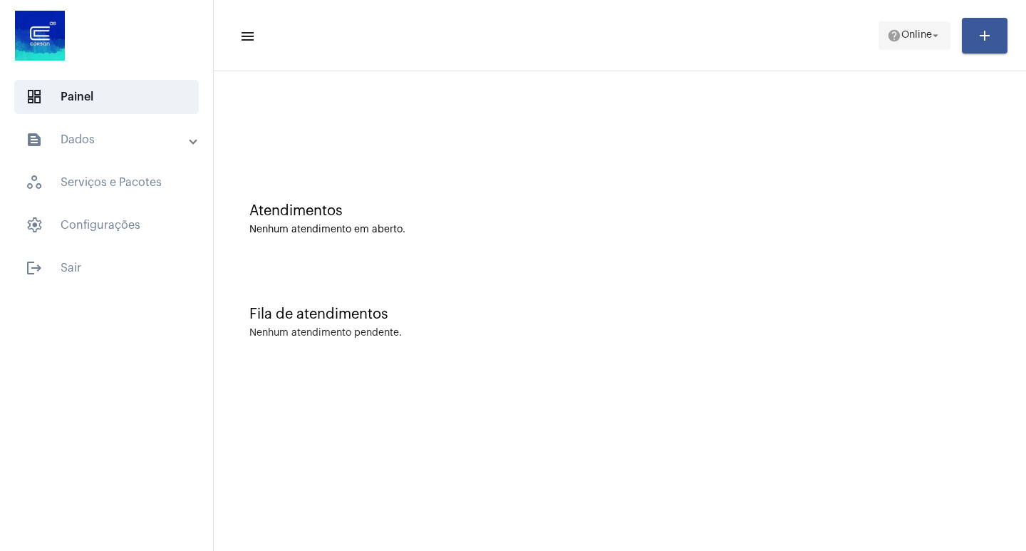
click at [895, 41] on mat-icon "help" at bounding box center [894, 35] width 14 height 14
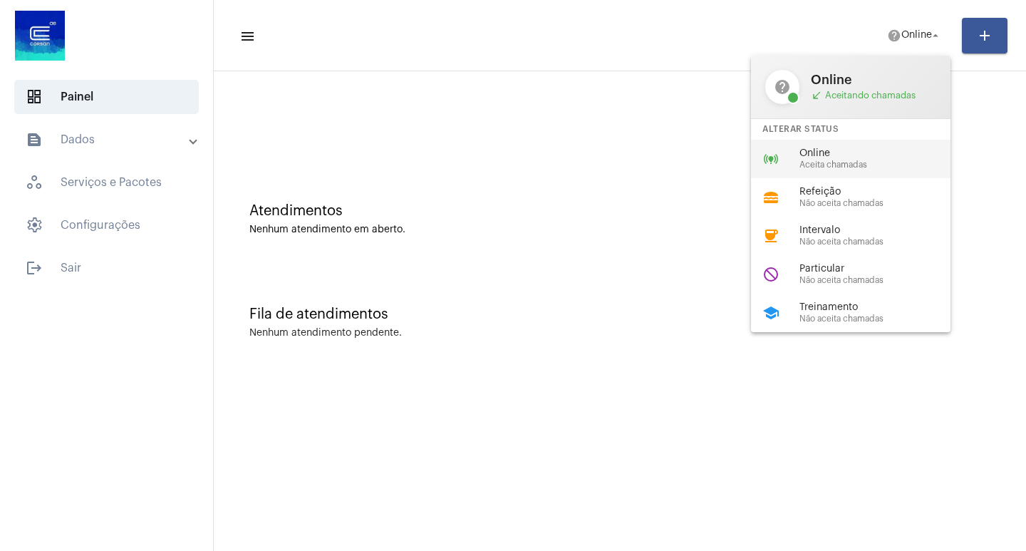
click at [820, 145] on div "online_prediction Online Aceita chamadas" at bounding box center [862, 159] width 222 height 38
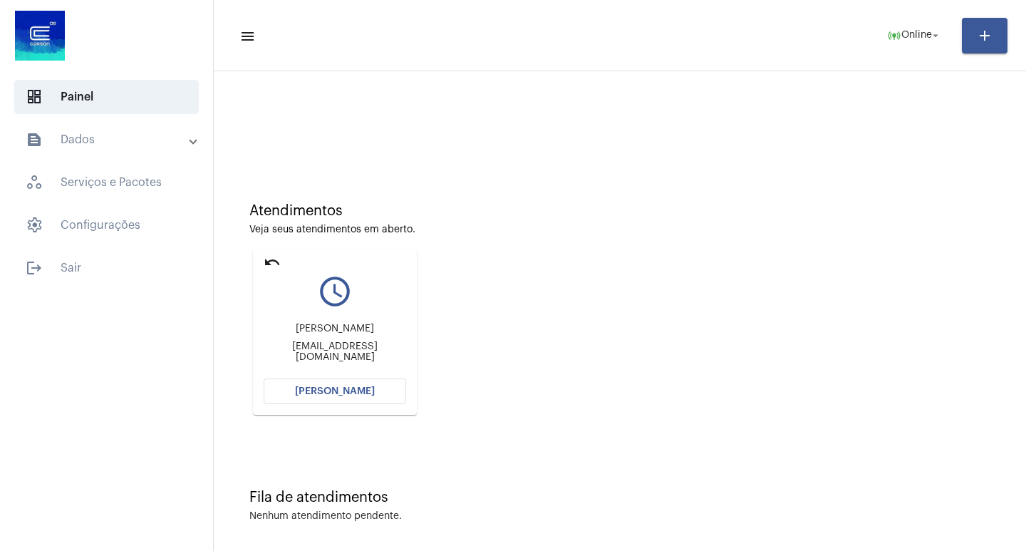
click at [327, 402] on button "[PERSON_NAME]" at bounding box center [335, 391] width 142 height 26
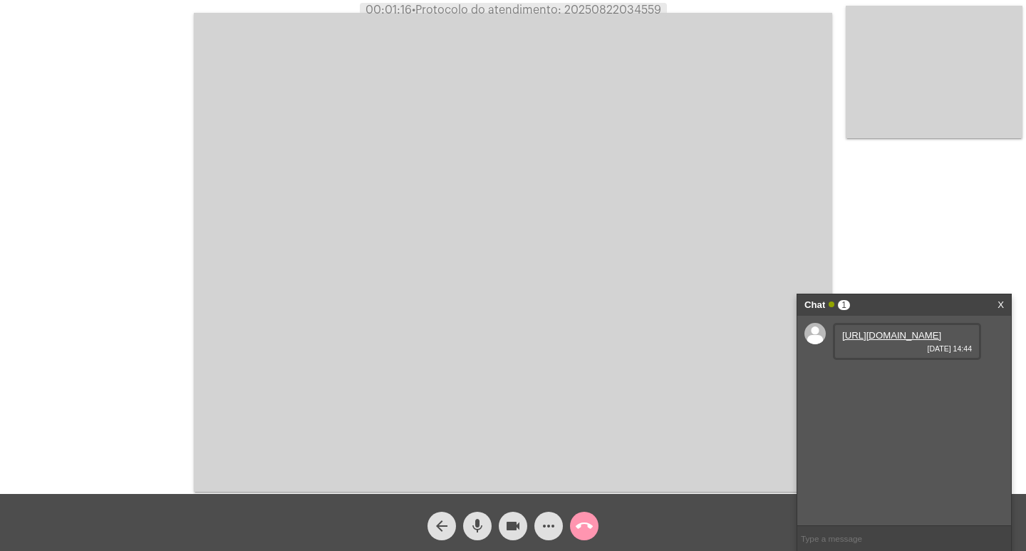
click at [875, 340] on link "[URL][DOMAIN_NAME]" at bounding box center [891, 335] width 99 height 11
click at [926, 381] on link "[URL][DOMAIN_NAME]" at bounding box center [891, 375] width 99 height 11
click at [911, 422] on link "[URL][DOMAIN_NAME]" at bounding box center [891, 416] width 99 height 11
click at [611, 8] on span "• Protocolo do atendimento: 20250822034559" at bounding box center [538, 9] width 249 height 11
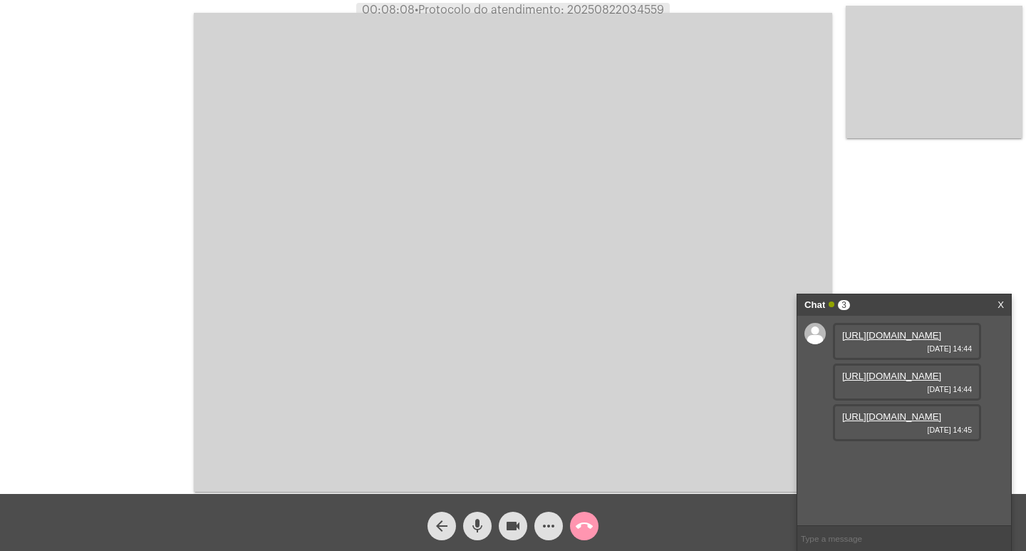
click at [611, 8] on span "• Protocolo do atendimento: 20250822034559" at bounding box center [539, 9] width 249 height 11
copy span "20250822034559"
click at [569, 526] on div "call_end" at bounding box center [584, 522] width 36 height 36
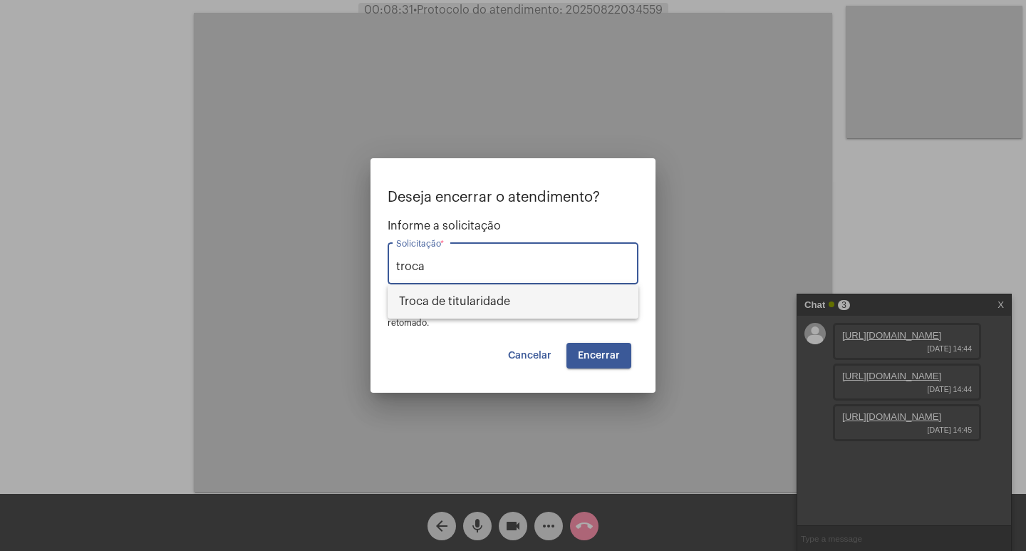
click at [610, 306] on span "Troca de titularidade" at bounding box center [513, 301] width 228 height 34
type input "Troca de titularidade"
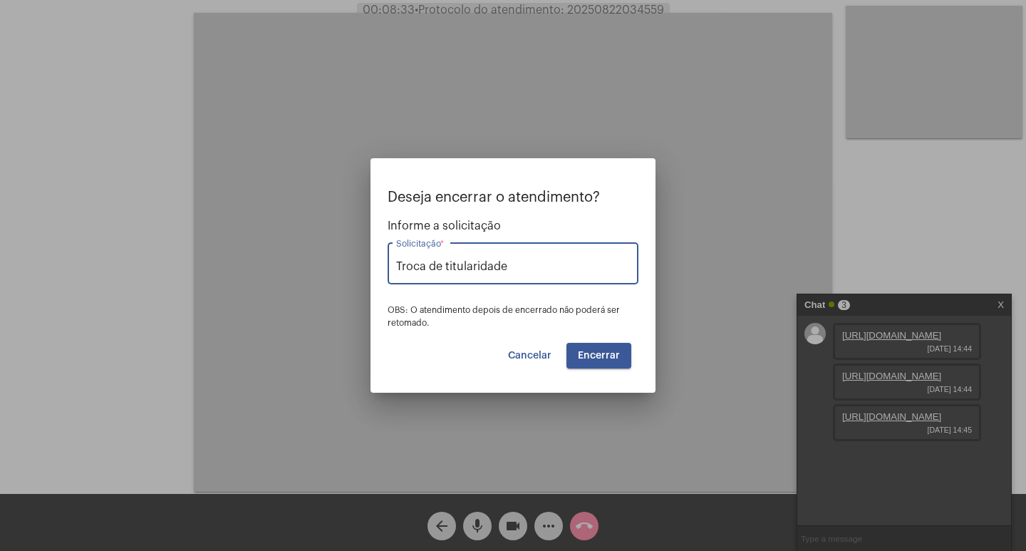
click at [626, 355] on button "Encerrar" at bounding box center [598, 356] width 65 height 26
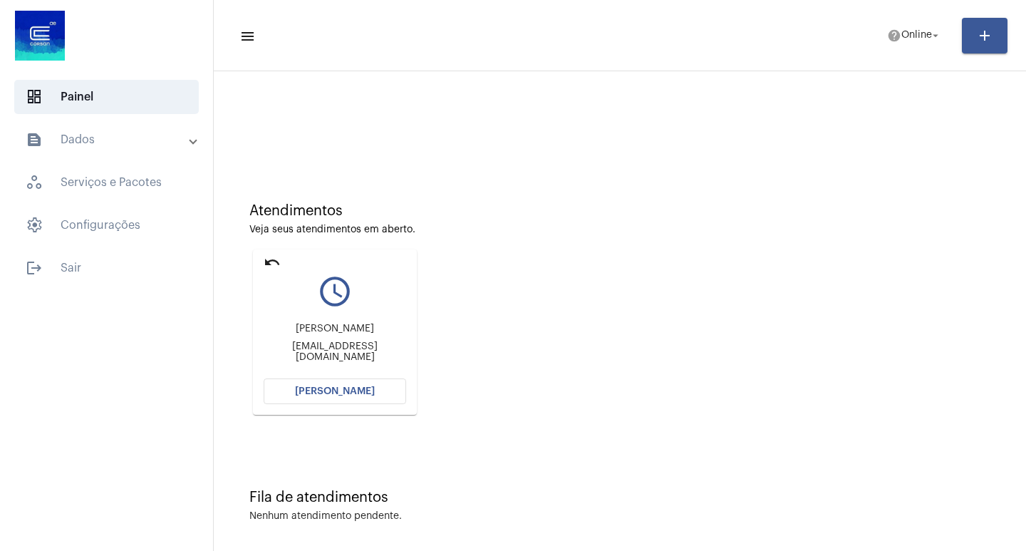
click at [309, 396] on button "[PERSON_NAME]" at bounding box center [335, 391] width 142 height 26
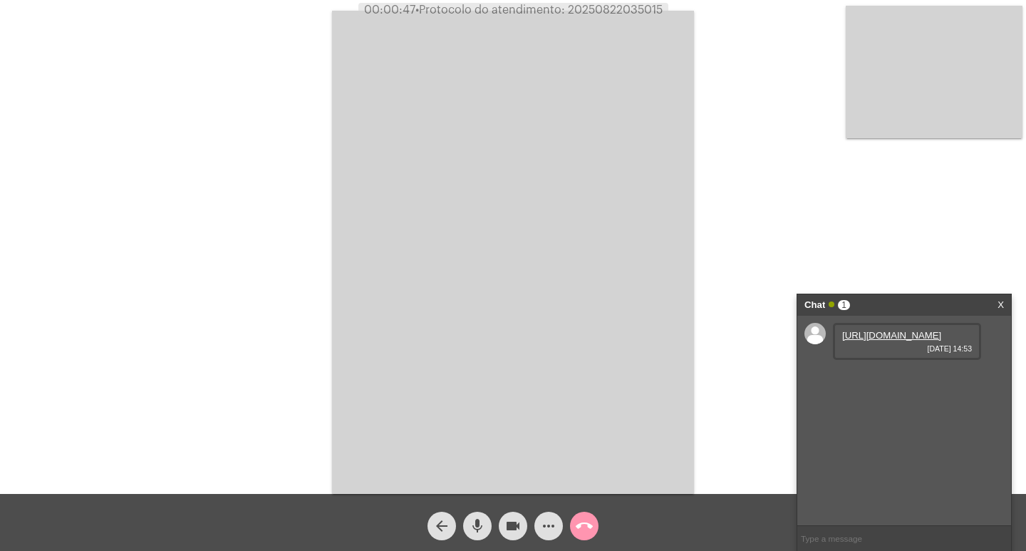
click at [877, 340] on link "[URL][DOMAIN_NAME]" at bounding box center [891, 335] width 99 height 11
click at [893, 381] on link "[URL][DOMAIN_NAME]" at bounding box center [891, 375] width 99 height 11
click at [515, 536] on span "videocam" at bounding box center [512, 525] width 17 height 28
drag, startPoint x: 838, startPoint y: 446, endPoint x: 935, endPoint y: 447, distance: 96.9
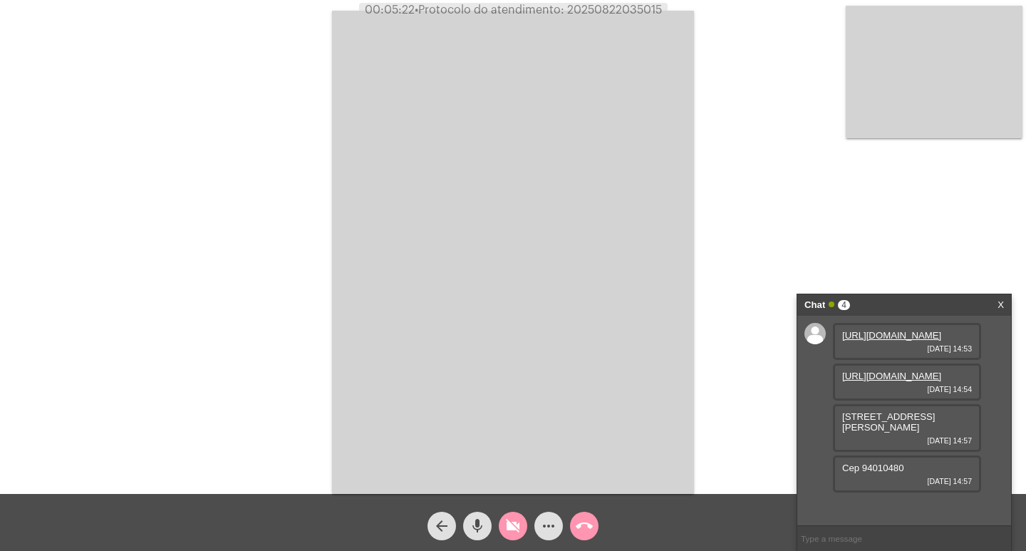
click at [935, 447] on div "[STREET_ADDRESS][PERSON_NAME] bairro [GEOGRAPHIC_DATA] rs [DATE] 14:57" at bounding box center [907, 428] width 148 height 48
copy span "[STREET_ADDRESS][PERSON_NAME]"
click at [509, 532] on mat-icon "videocam_off" at bounding box center [512, 525] width 17 height 17
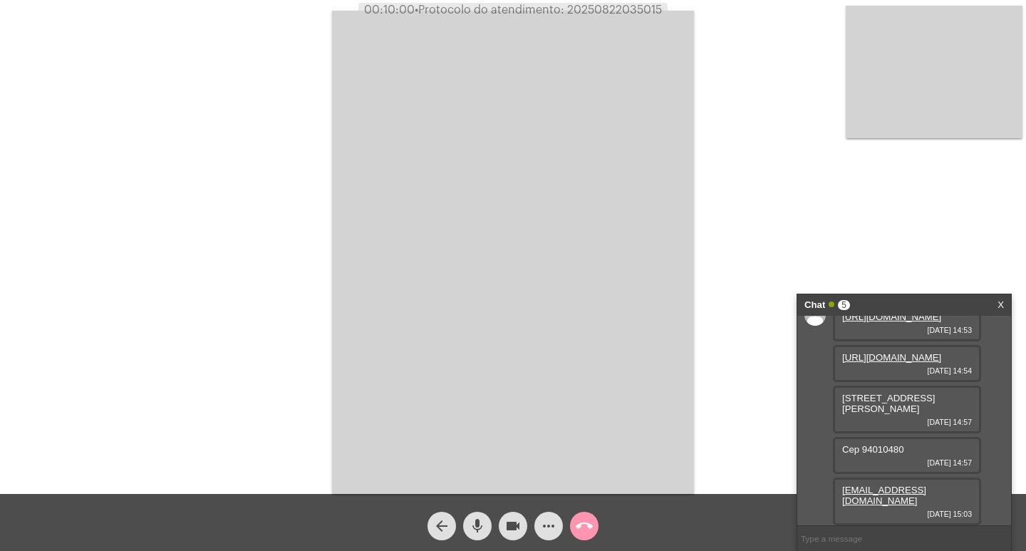
scroll to position [72, 0]
drag, startPoint x: 862, startPoint y: 461, endPoint x: 901, endPoint y: 461, distance: 39.2
click at [901, 454] on span "Cep 94010480" at bounding box center [873, 449] width 62 height 11
copy span "94010480"
drag, startPoint x: 922, startPoint y: 406, endPoint x: 932, endPoint y: 407, distance: 10.7
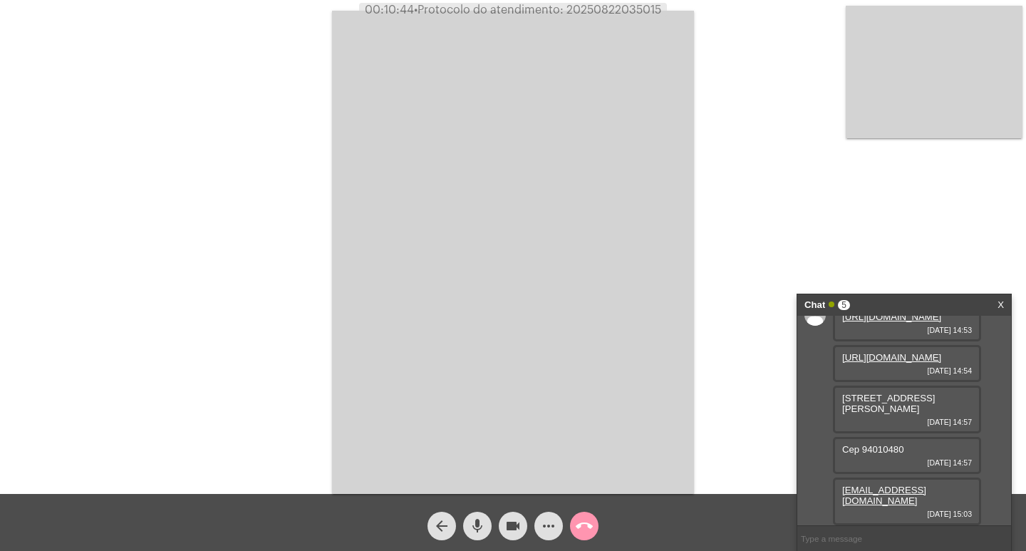
click at [932, 407] on span "[STREET_ADDRESS][PERSON_NAME]" at bounding box center [888, 402] width 93 height 21
click at [927, 407] on span "[STREET_ADDRESS][PERSON_NAME]" at bounding box center [888, 402] width 93 height 21
click at [935, 407] on span "[STREET_ADDRESS][PERSON_NAME]" at bounding box center [888, 402] width 93 height 21
drag, startPoint x: 916, startPoint y: 408, endPoint x: 936, endPoint y: 408, distance: 19.9
click at [935, 408] on span "[STREET_ADDRESS][PERSON_NAME]" at bounding box center [888, 402] width 93 height 21
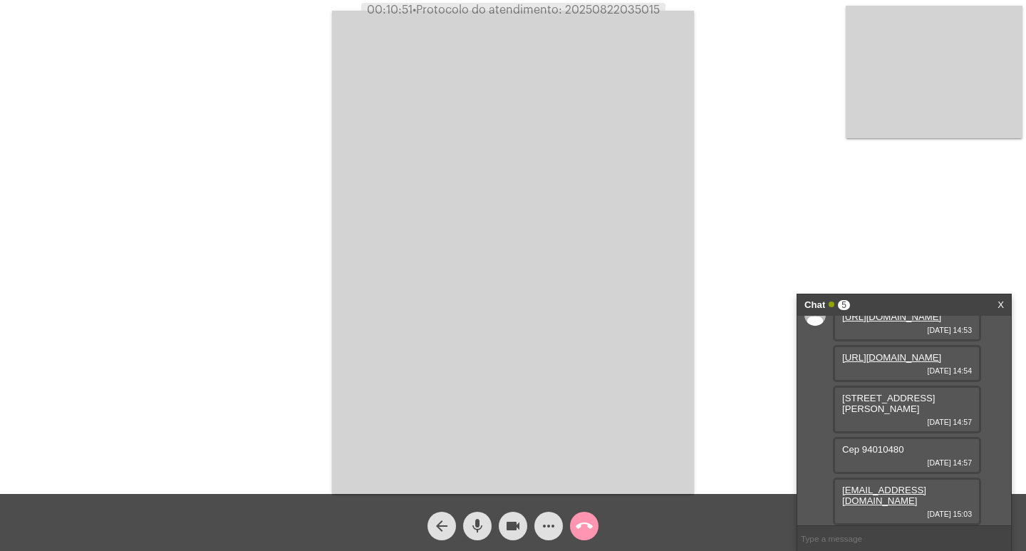
copy span "241"
click at [556, 511] on span "more_horiz" at bounding box center [548, 525] width 17 height 28
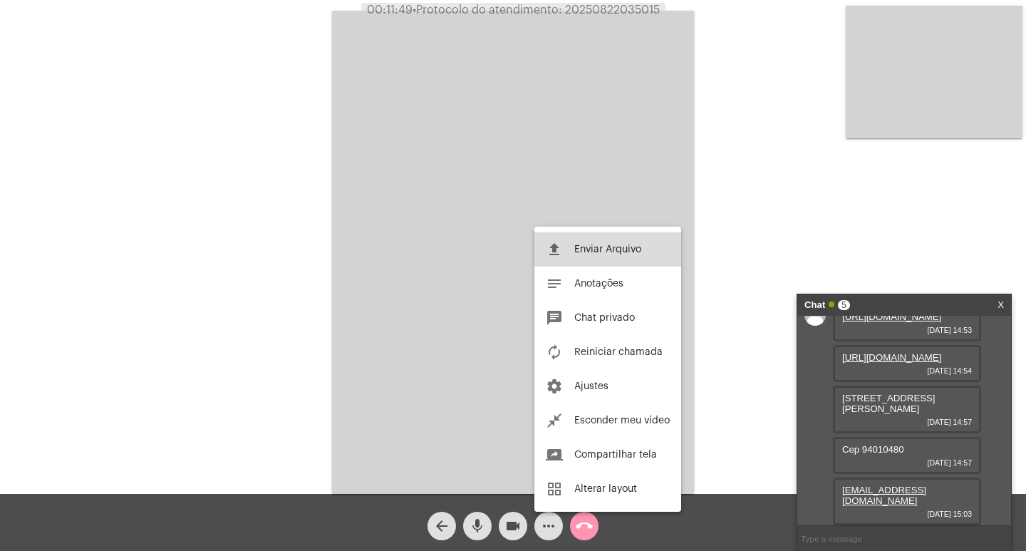
click at [597, 250] on span "Enviar Arquivo" at bounding box center [607, 249] width 67 height 10
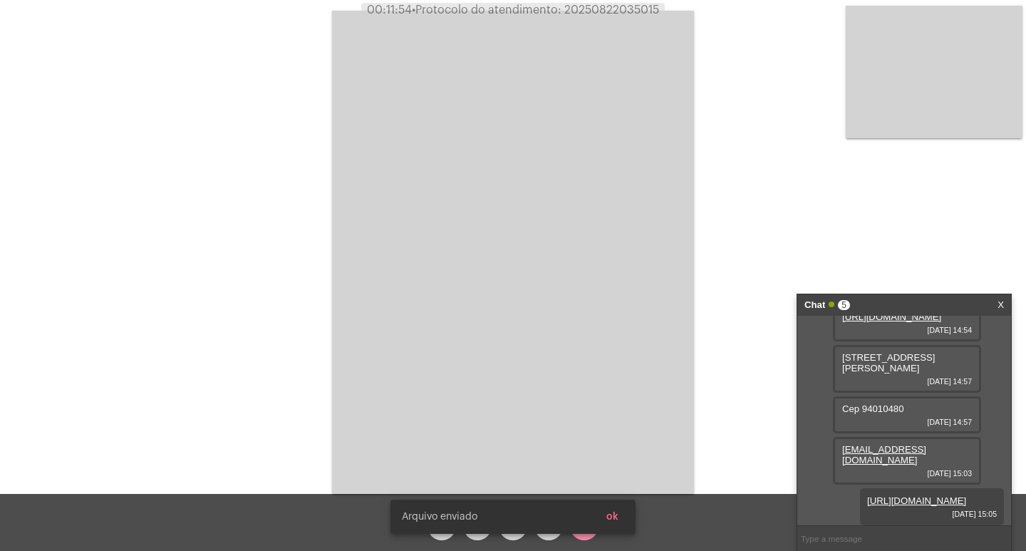
scroll to position [145, 0]
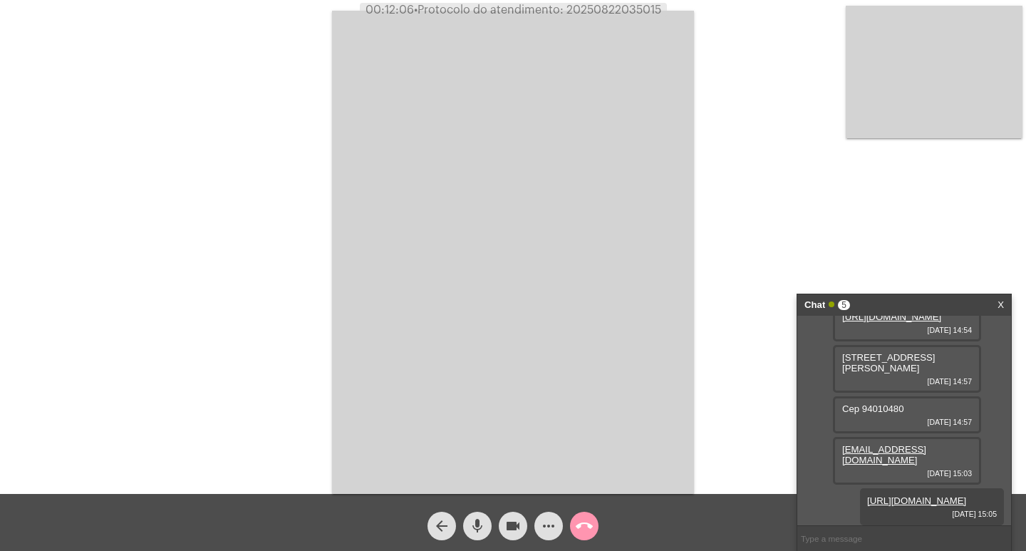
click at [603, 5] on span "• Protocolo do atendimento: 20250822035015" at bounding box center [537, 9] width 247 height 11
copy span "20250822035015"
click at [578, 531] on mat-icon "call_end" at bounding box center [584, 525] width 17 height 17
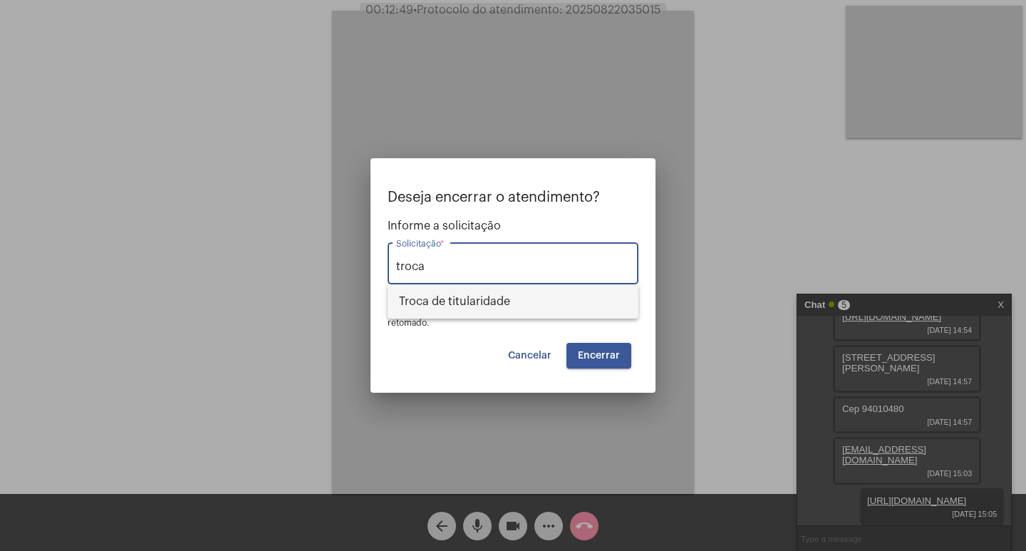
click at [520, 308] on span "Troca de titularidade" at bounding box center [513, 301] width 228 height 34
type input "Troca de titularidade"
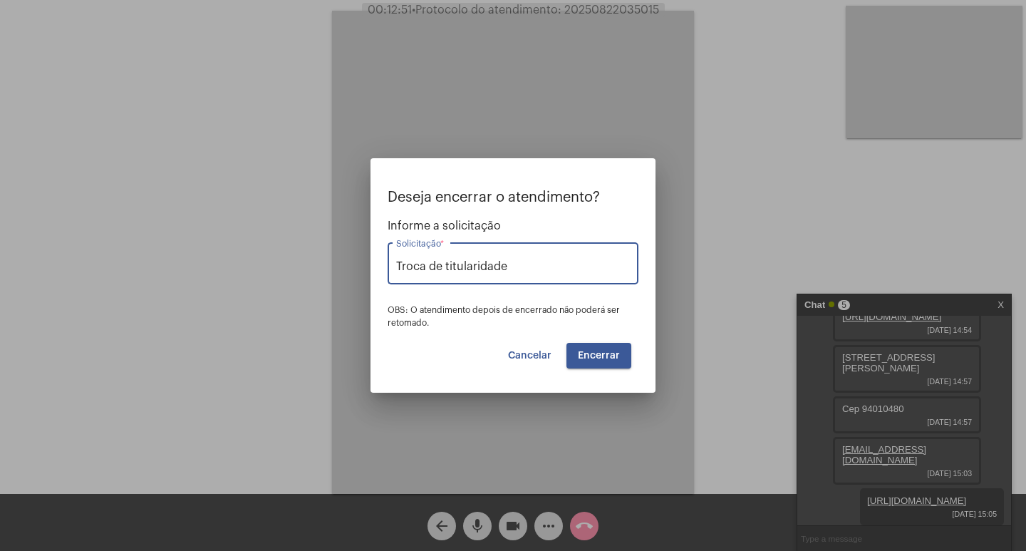
click at [595, 355] on span "Encerrar" at bounding box center [599, 355] width 42 height 10
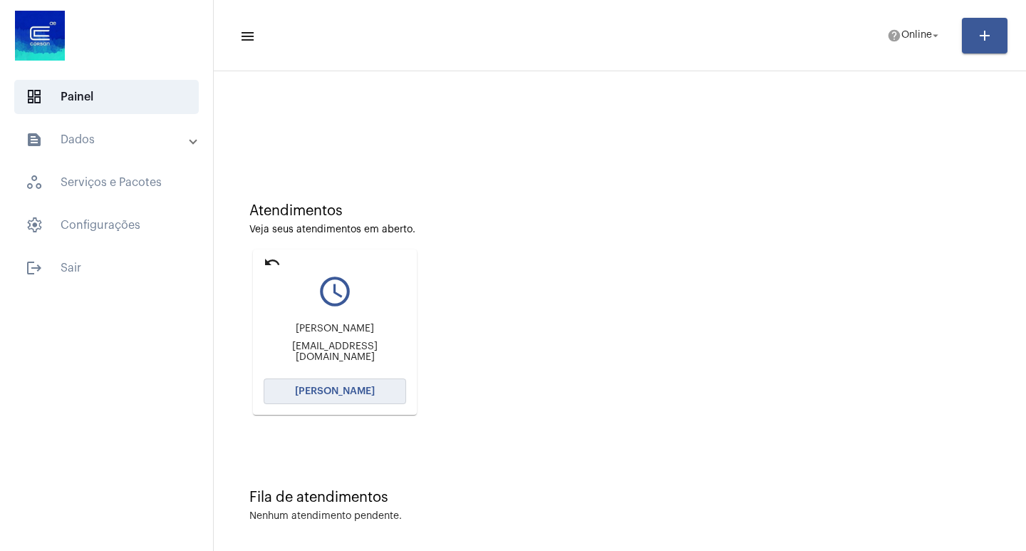
click at [286, 397] on button "[PERSON_NAME]" at bounding box center [335, 391] width 142 height 26
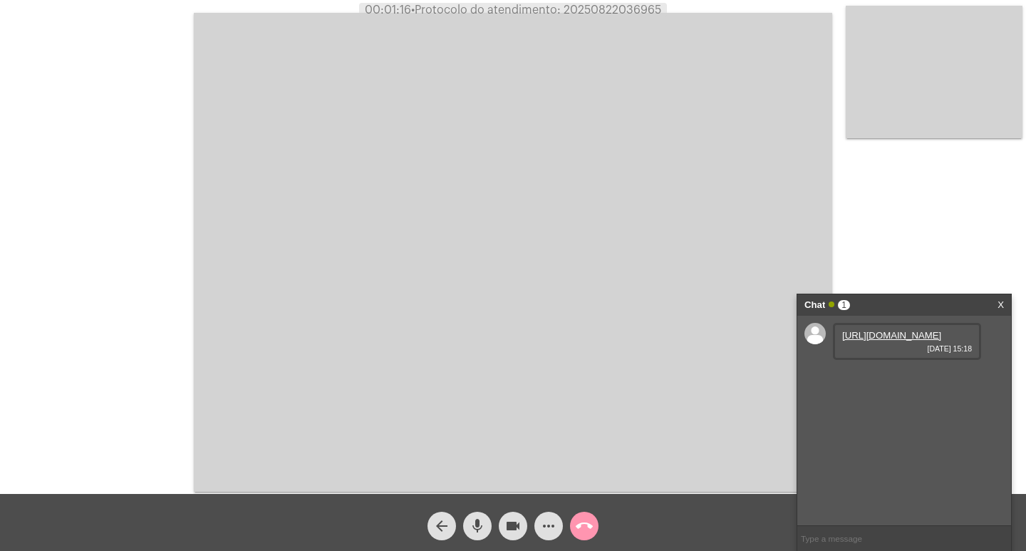
click at [885, 340] on link "[URL][DOMAIN_NAME]" at bounding box center [891, 335] width 99 height 11
click at [902, 381] on link "[URL][DOMAIN_NAME]" at bounding box center [891, 375] width 99 height 11
click at [904, 422] on link "[URL][DOMAIN_NAME]" at bounding box center [891, 416] width 99 height 11
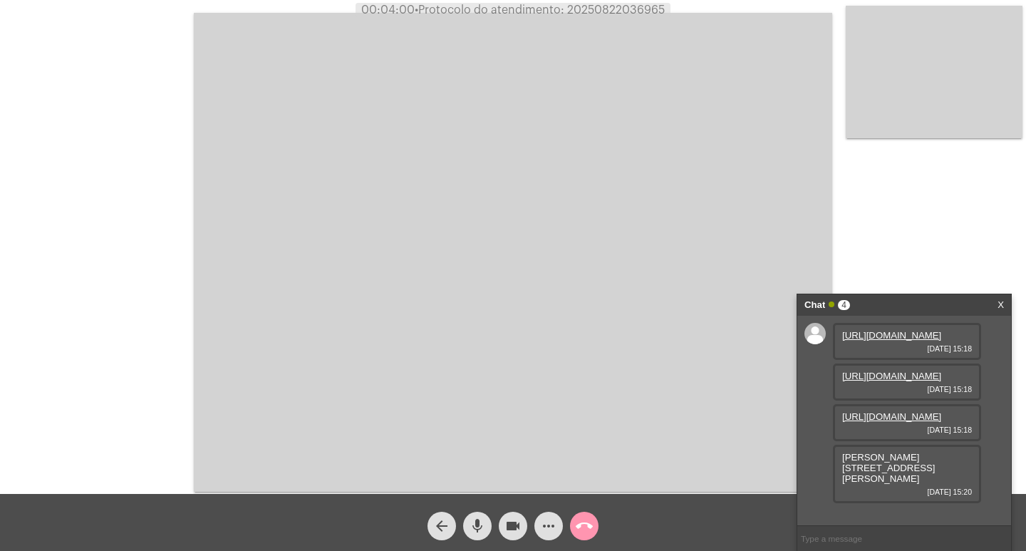
drag, startPoint x: 842, startPoint y: 490, endPoint x: 922, endPoint y: 500, distance: 81.1
click at [922, 484] on span "[PERSON_NAME][STREET_ADDRESS][PERSON_NAME]" at bounding box center [888, 468] width 93 height 32
drag, startPoint x: 843, startPoint y: 488, endPoint x: 910, endPoint y: 491, distance: 67.7
click at [954, 500] on div "[PERSON_NAME][STREET_ADDRESS][PERSON_NAME] [DATE] 15:20" at bounding box center [907, 473] width 148 height 58
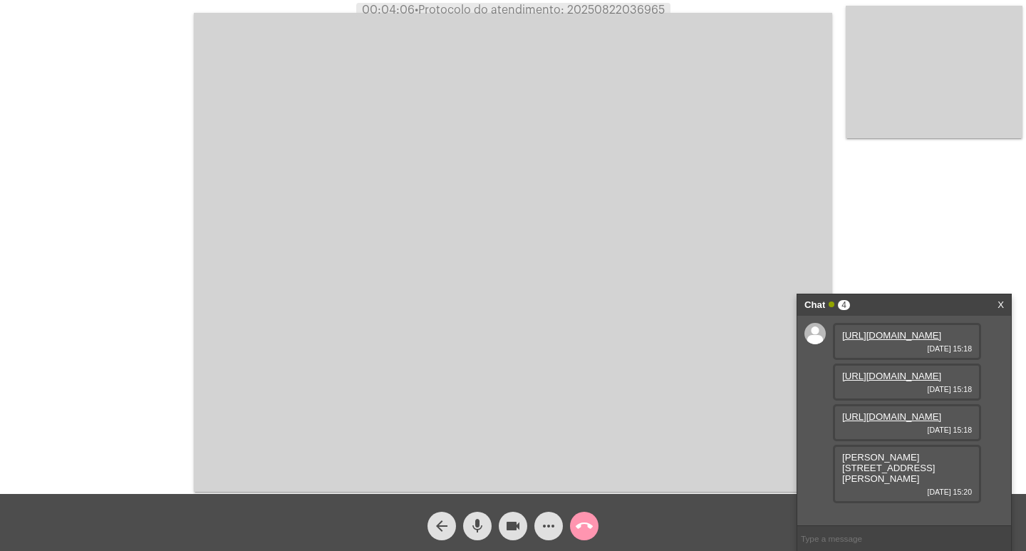
copy span "[PERSON_NAME][STREET_ADDRESS][PERSON_NAME]"
click at [484, 524] on mat-icon "mic" at bounding box center [477, 525] width 17 height 17
click at [493, 525] on div "mic_off" at bounding box center [477, 522] width 36 height 36
click at [482, 534] on mat-icon "mic" at bounding box center [477, 525] width 17 height 17
click at [503, 526] on button "videocam" at bounding box center [513, 525] width 28 height 28
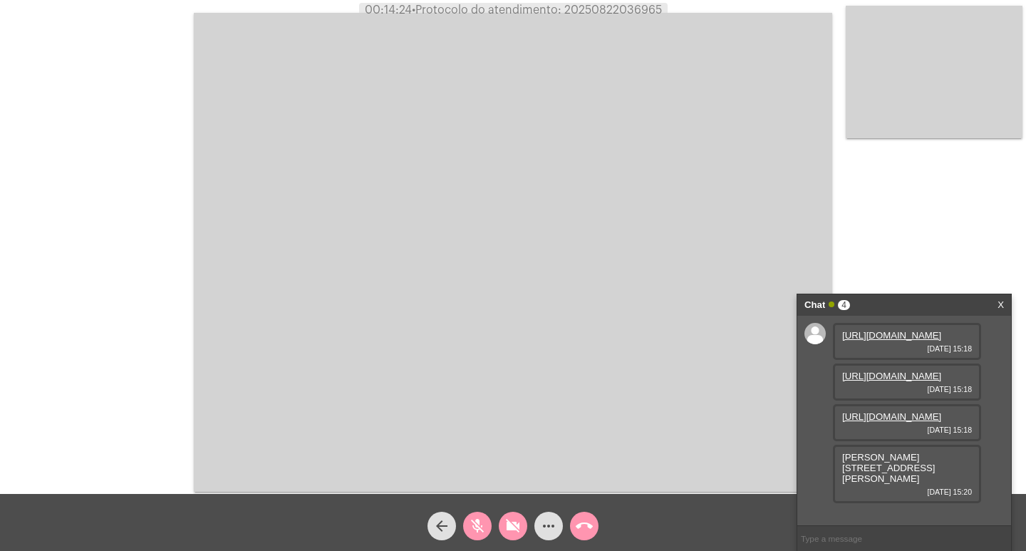
click at [496, 518] on div "videocam_off" at bounding box center [513, 522] width 36 height 36
click at [464, 519] on div "mic_off" at bounding box center [477, 522] width 36 height 36
click at [631, 11] on span "• Protocolo do atendimento: 20250822036965" at bounding box center [537, 9] width 250 height 11
copy span "20250822036965"
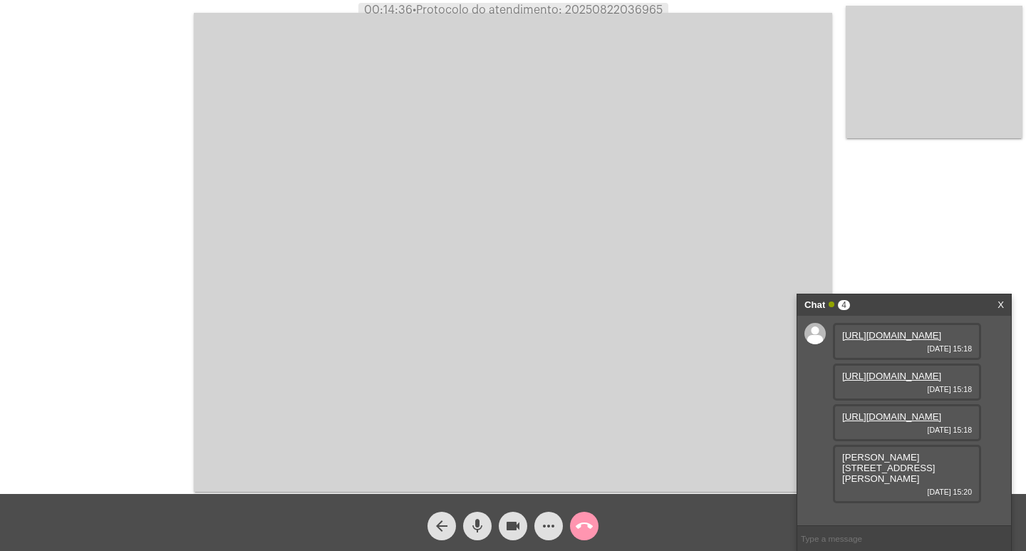
click at [545, 519] on mat-icon "more_horiz" at bounding box center [548, 525] width 17 height 17
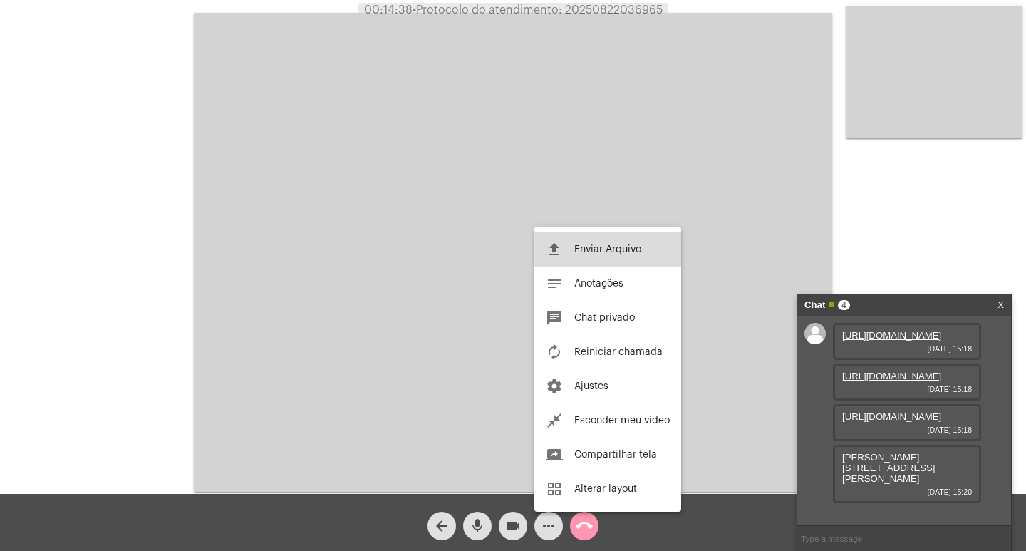
click at [603, 251] on span "Enviar Arquivo" at bounding box center [607, 249] width 67 height 10
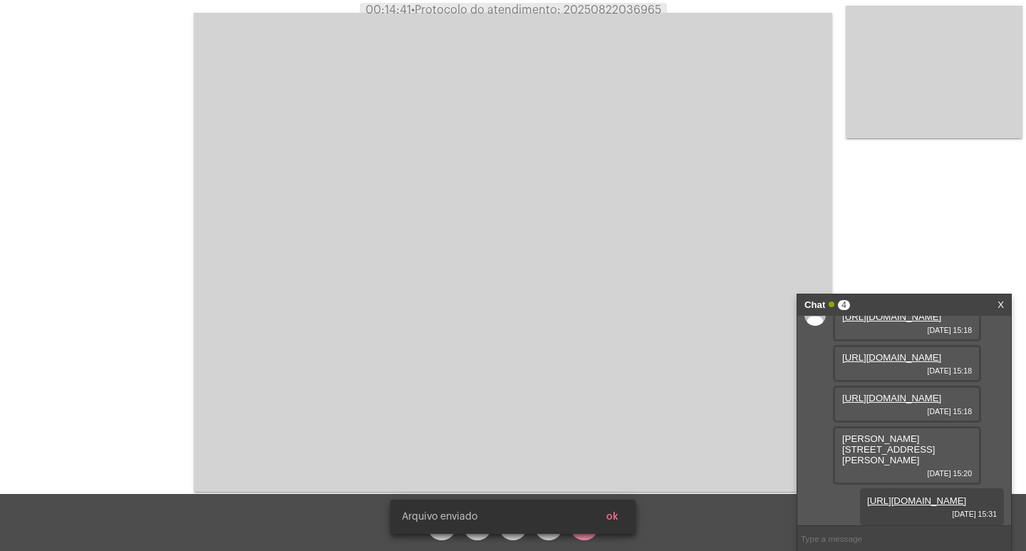
scroll to position [136, 0]
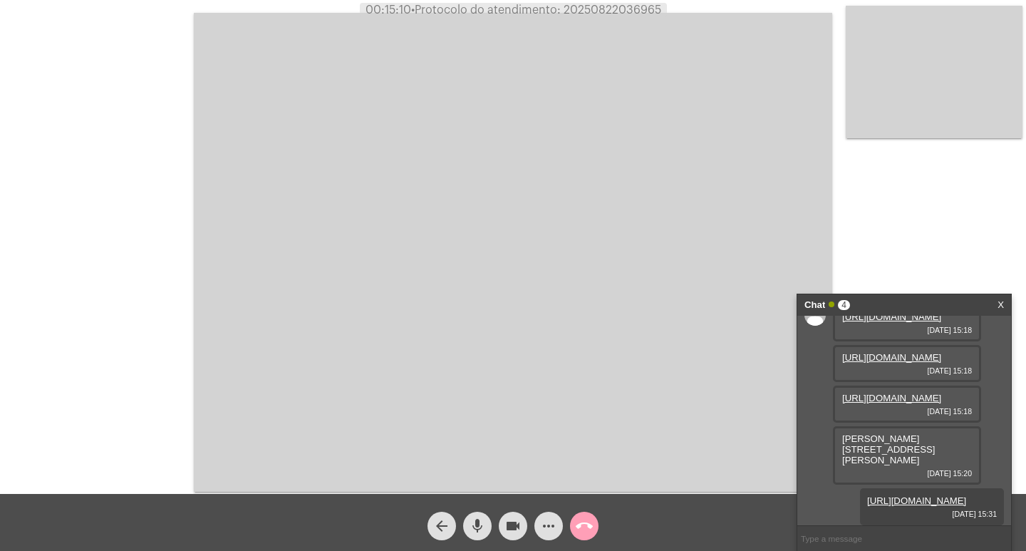
click at [583, 520] on mat-icon "call_end" at bounding box center [584, 525] width 17 height 17
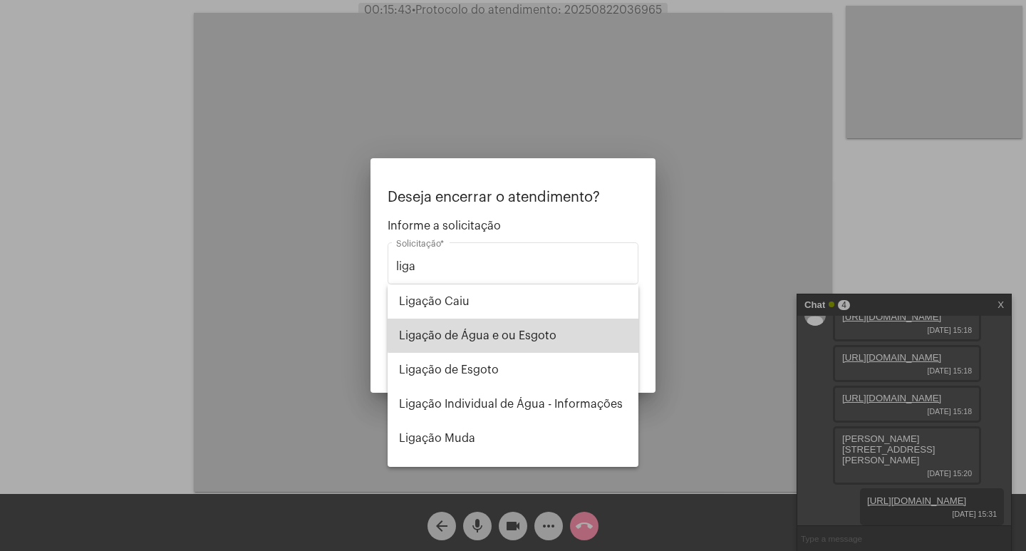
click at [517, 331] on span "Ligação de Água e ou Esgoto" at bounding box center [513, 335] width 228 height 34
type input "Ligação de Água e ou Esgoto"
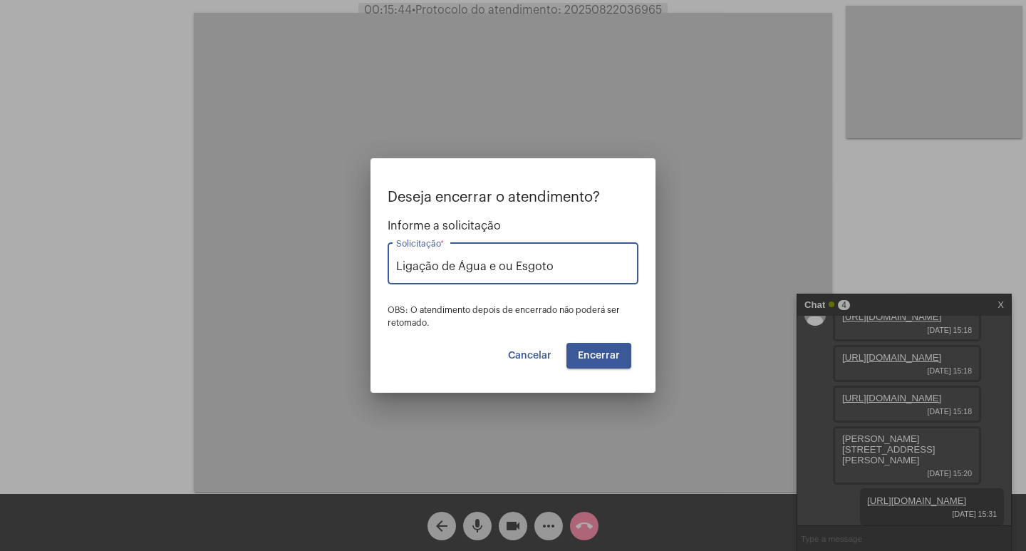
click at [610, 353] on span "Encerrar" at bounding box center [599, 355] width 42 height 10
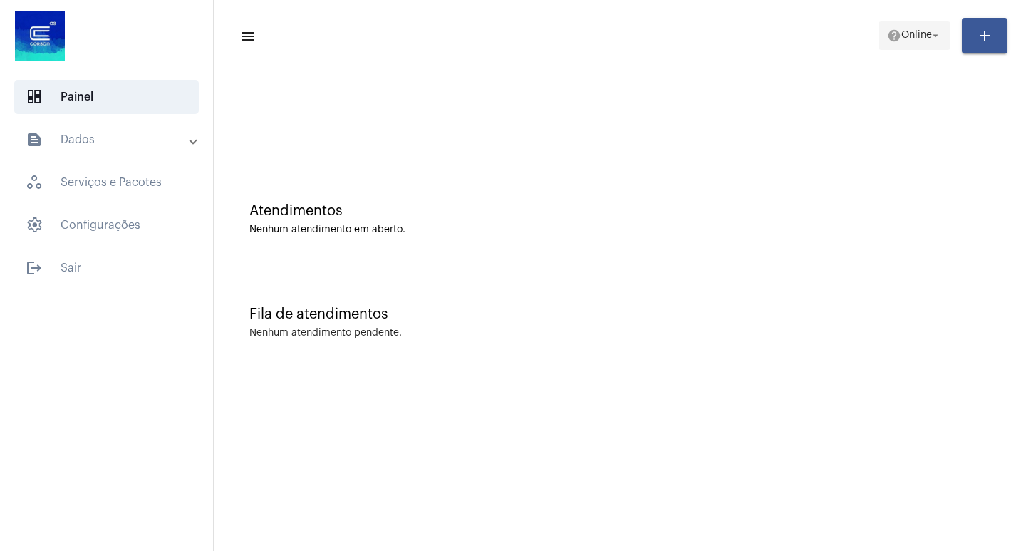
click at [902, 40] on span "Online" at bounding box center [916, 36] width 31 height 10
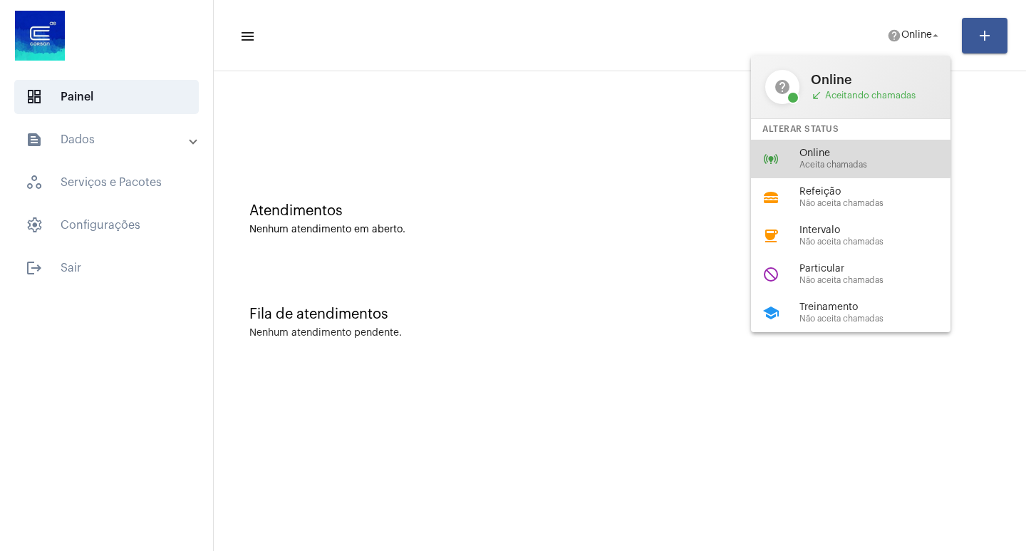
click at [754, 158] on div "online_prediction Online Aceita chamadas" at bounding box center [862, 159] width 222 height 38
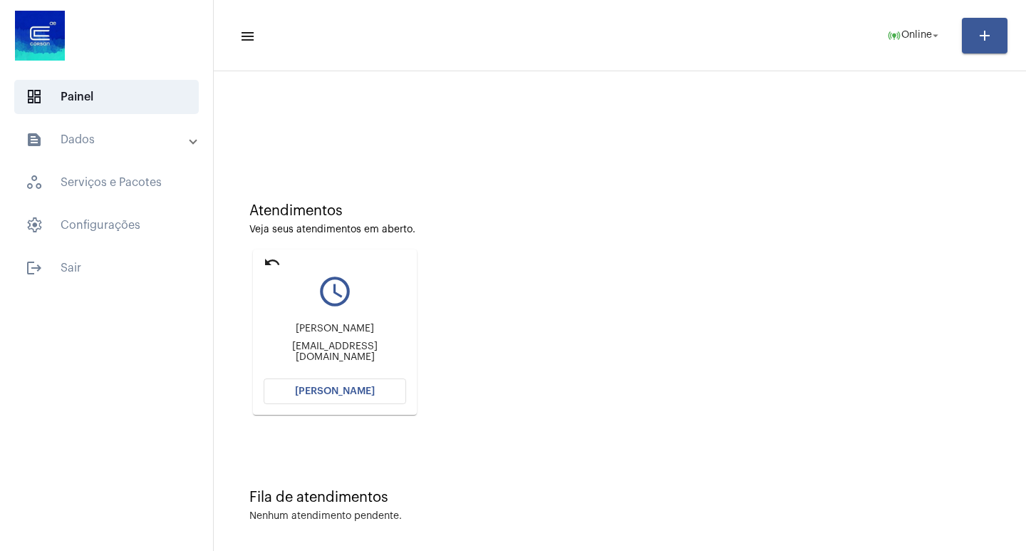
click at [385, 385] on button "[PERSON_NAME]" at bounding box center [335, 391] width 142 height 26
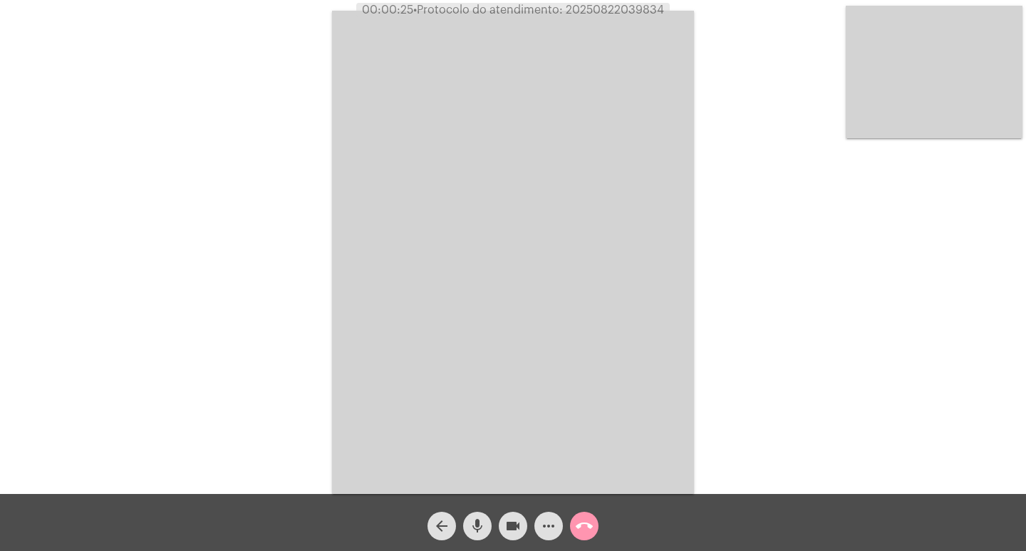
click at [274, 321] on div "Acessando Câmera e Microfone..." at bounding box center [512, 251] width 1023 height 494
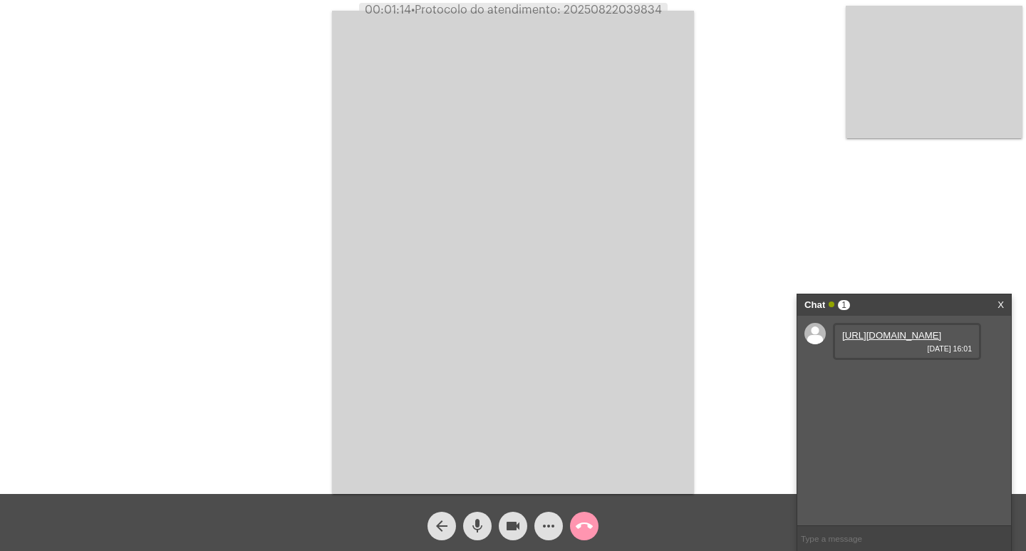
click at [994, 424] on div "[URL][DOMAIN_NAME] [DATE] 16:01" at bounding box center [904, 420] width 214 height 209
click at [760, 354] on div "Acessando Câmera e Microfone..." at bounding box center [512, 251] width 1023 height 494
click at [900, 340] on link "[URL][DOMAIN_NAME]" at bounding box center [891, 335] width 99 height 11
click at [884, 381] on link "[URL][DOMAIN_NAME]" at bounding box center [891, 375] width 99 height 11
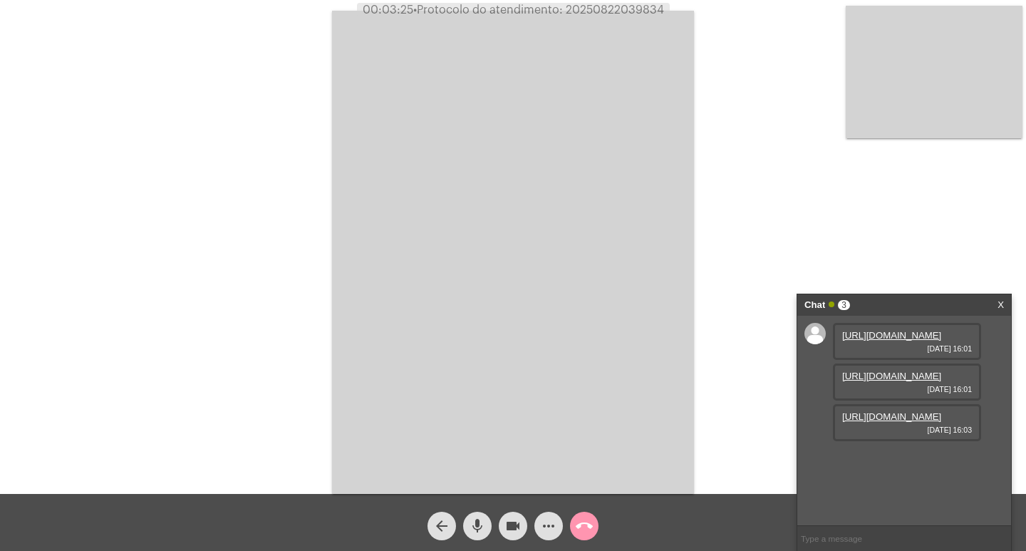
click at [889, 422] on link "[URL][DOMAIN_NAME]" at bounding box center [891, 416] width 99 height 11
click at [508, 514] on span "videocam" at bounding box center [512, 525] width 17 height 28
click at [639, 463] on video at bounding box center [513, 252] width 362 height 483
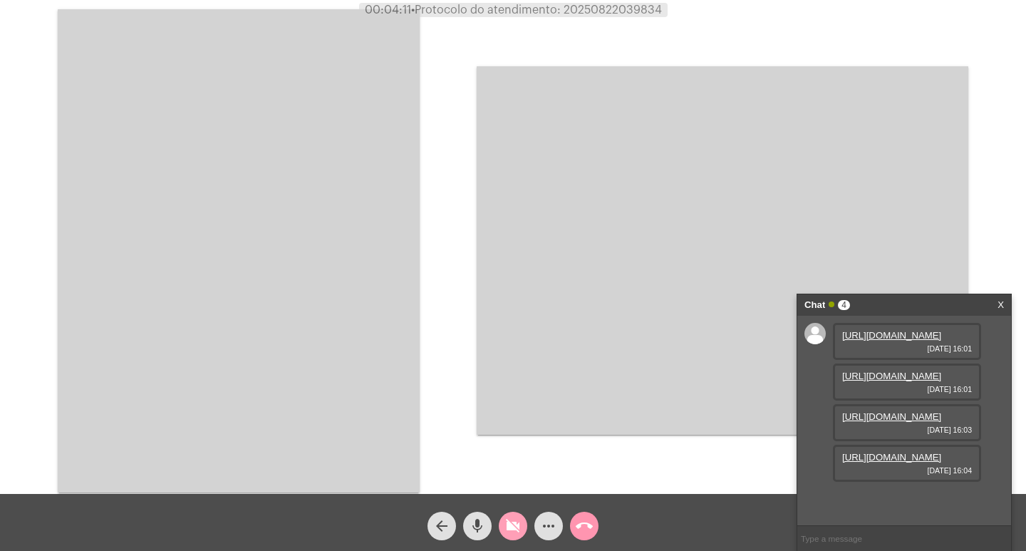
click at [519, 523] on mat-icon "videocam_off" at bounding box center [512, 525] width 17 height 17
click at [882, 462] on link "[URL][DOMAIN_NAME]" at bounding box center [891, 457] width 99 height 11
click at [484, 523] on mat-icon "mic" at bounding box center [477, 525] width 17 height 17
click at [504, 524] on button "videocam" at bounding box center [513, 525] width 28 height 28
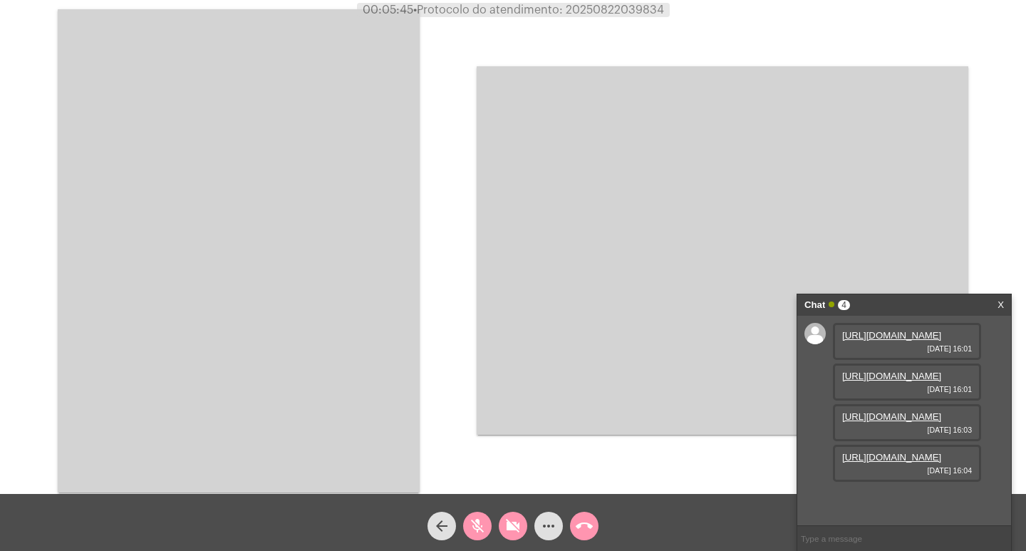
click at [480, 524] on mat-icon "mic_off" at bounding box center [477, 525] width 17 height 17
click at [510, 525] on mat-icon "videocam_off" at bounding box center [512, 525] width 17 height 17
click at [135, 343] on video at bounding box center [239, 250] width 362 height 483
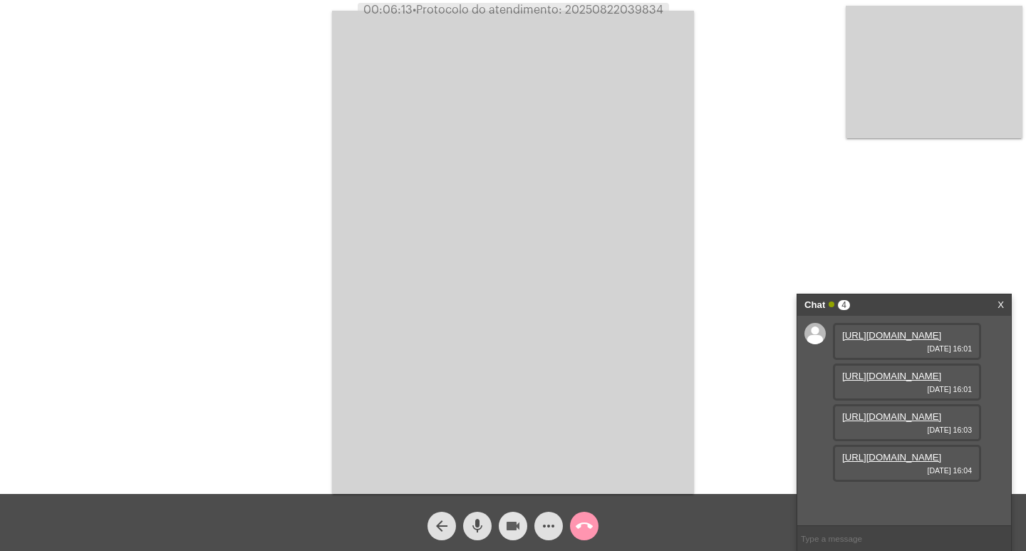
click at [509, 521] on mat-icon "videocam" at bounding box center [512, 525] width 17 height 17
click at [509, 521] on mat-icon "videocam_off" at bounding box center [512, 525] width 17 height 17
click at [574, 522] on button "call_end" at bounding box center [584, 525] width 28 height 28
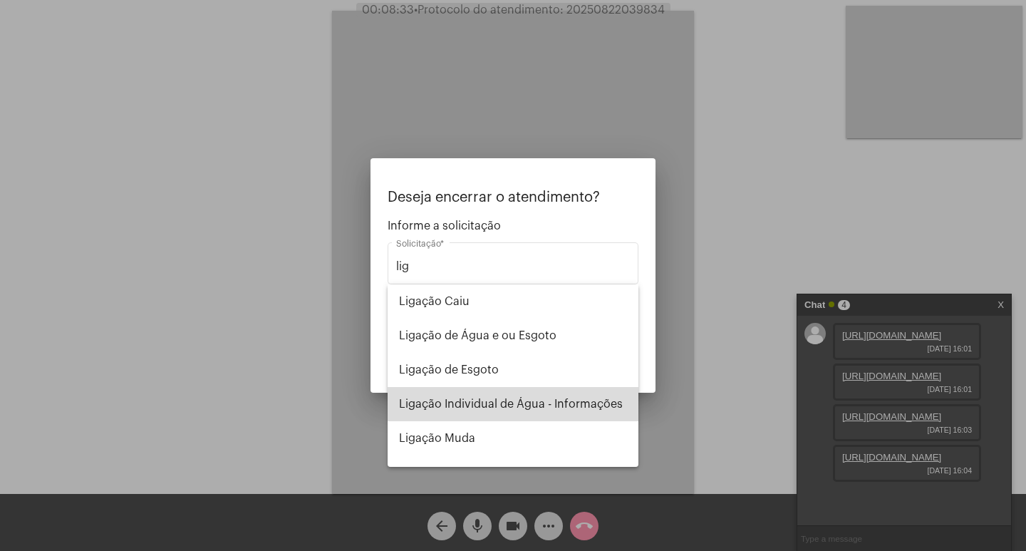
click at [535, 395] on span "Ligação Individual de Água - Informações" at bounding box center [513, 404] width 228 height 34
type input "Ligação Individual de Água - Informações"
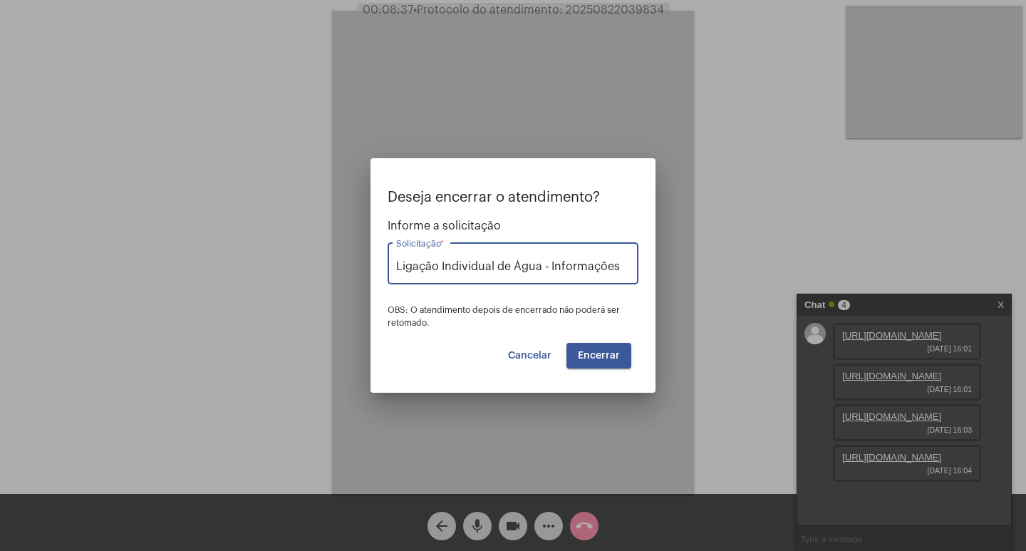
click at [600, 354] on span "Encerrar" at bounding box center [599, 355] width 42 height 10
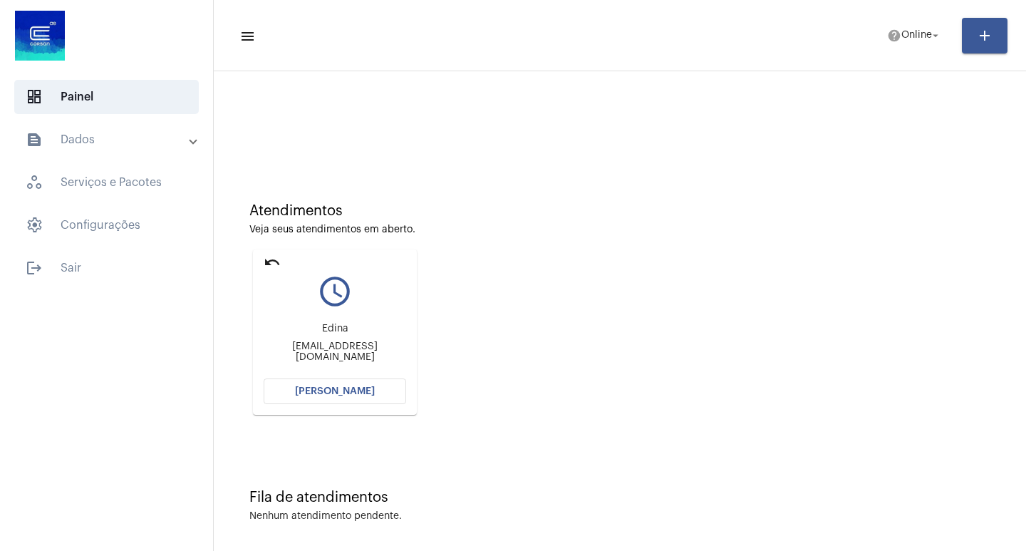
click at [392, 389] on button "[PERSON_NAME]" at bounding box center [335, 391] width 142 height 26
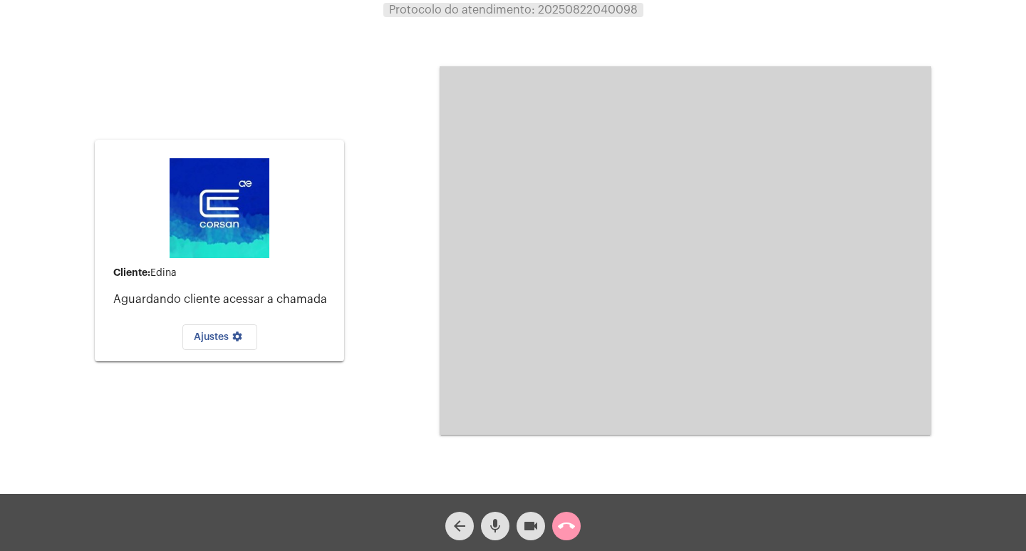
click at [811, 283] on video at bounding box center [684, 250] width 491 height 368
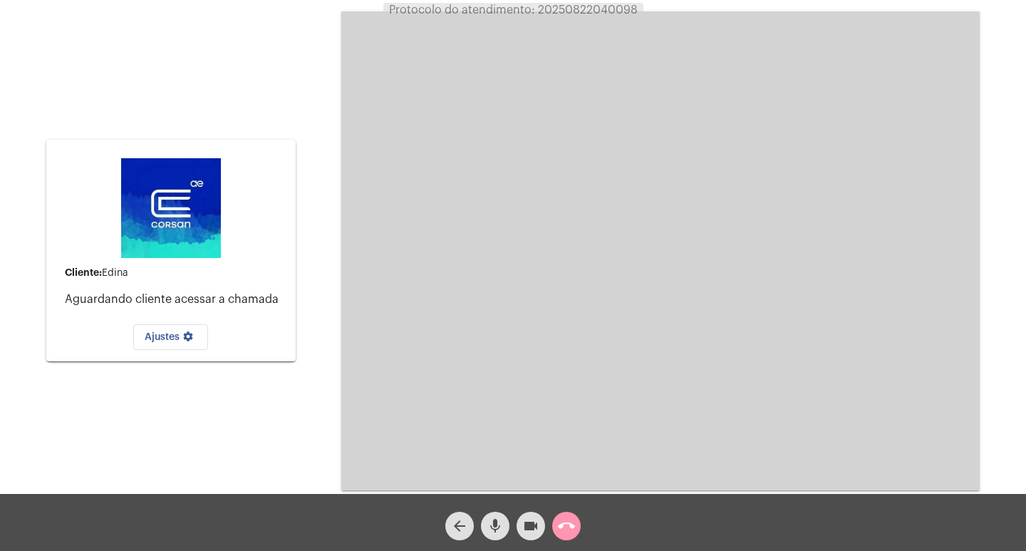
click at [156, 440] on div "Cliente: [PERSON_NAME] cliente acessar a chamada Ajustes settings" at bounding box center [170, 251] width 249 height 490
click at [440, 343] on video at bounding box center [660, 250] width 638 height 479
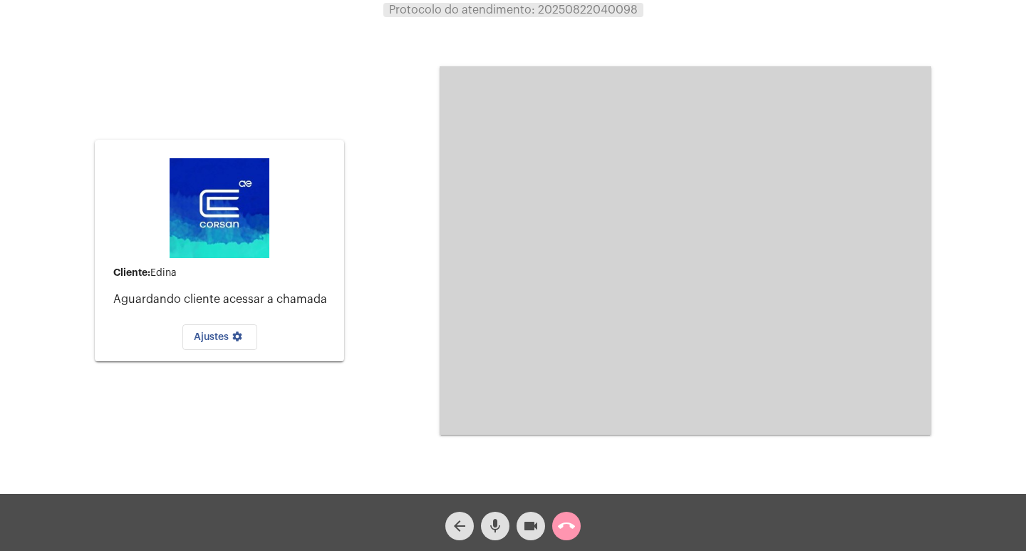
click at [573, 526] on mat-icon "call_end" at bounding box center [566, 525] width 17 height 17
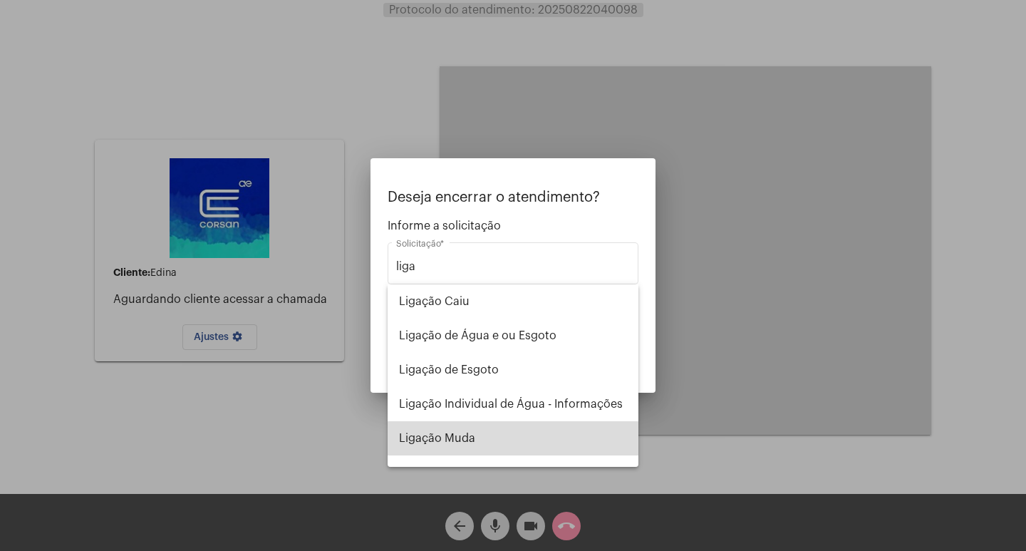
click at [534, 451] on span "Ligação Muda" at bounding box center [513, 438] width 228 height 34
type input "Ligação Muda"
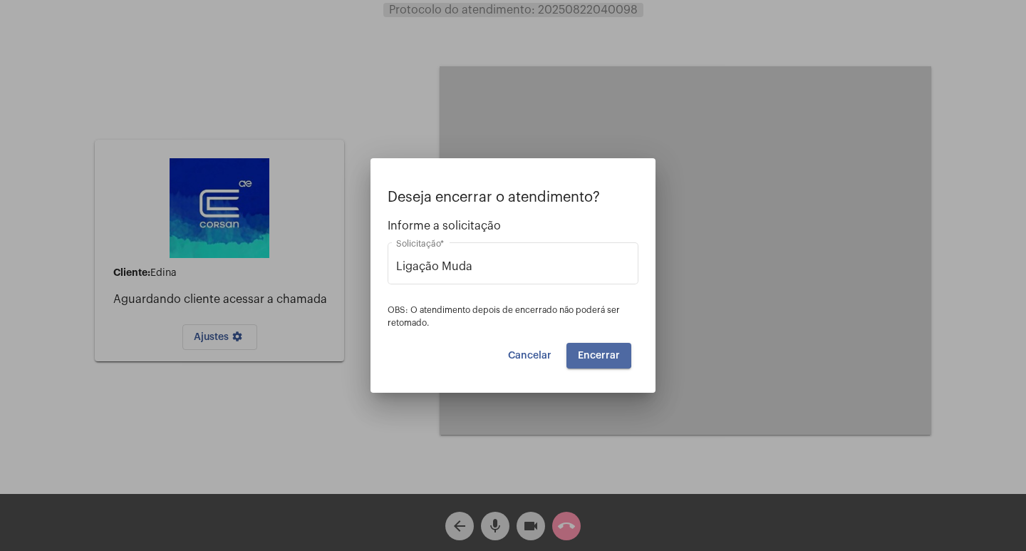
click at [589, 348] on button "Encerrar" at bounding box center [598, 356] width 65 height 26
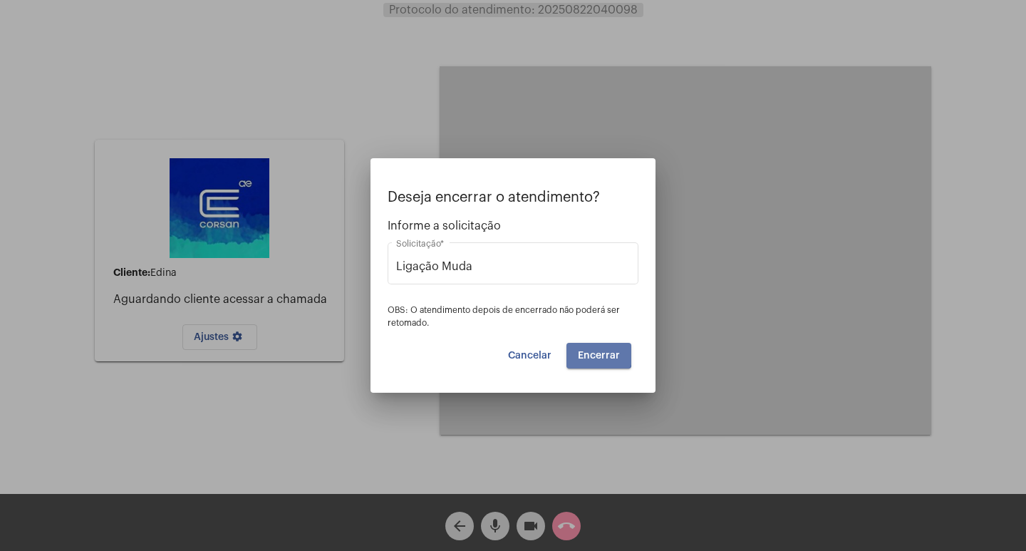
click at [589, 348] on button "Encerrar" at bounding box center [598, 356] width 65 height 26
click at [605, 361] on button "Encerrar" at bounding box center [598, 356] width 65 height 26
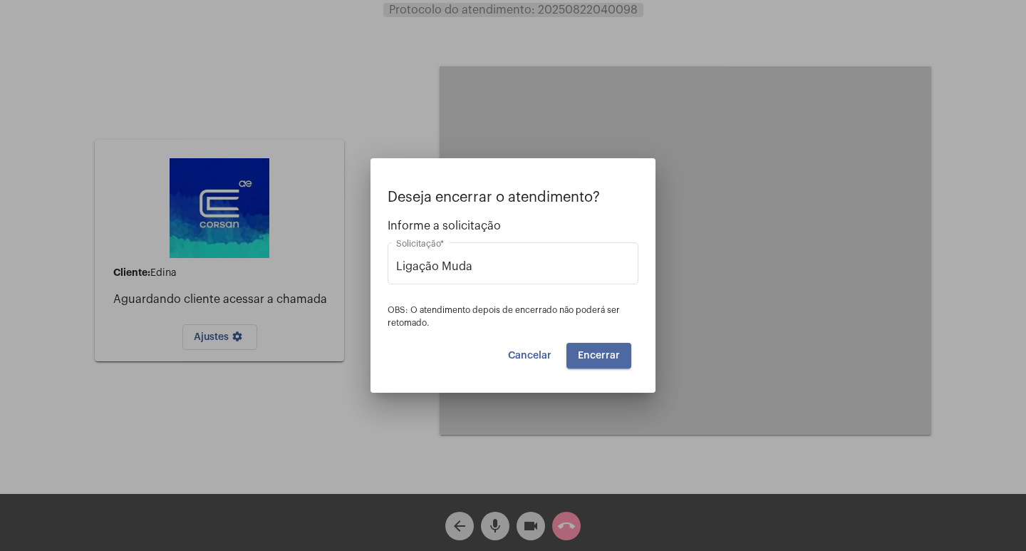
click at [605, 361] on button "Encerrar" at bounding box center [598, 356] width 65 height 26
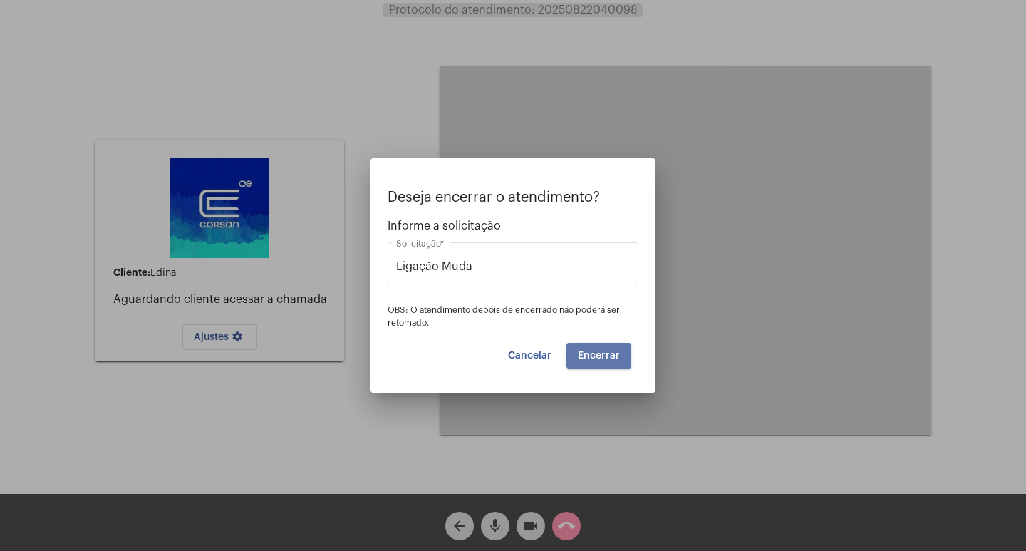
click at [605, 361] on button "Encerrar" at bounding box center [598, 356] width 65 height 26
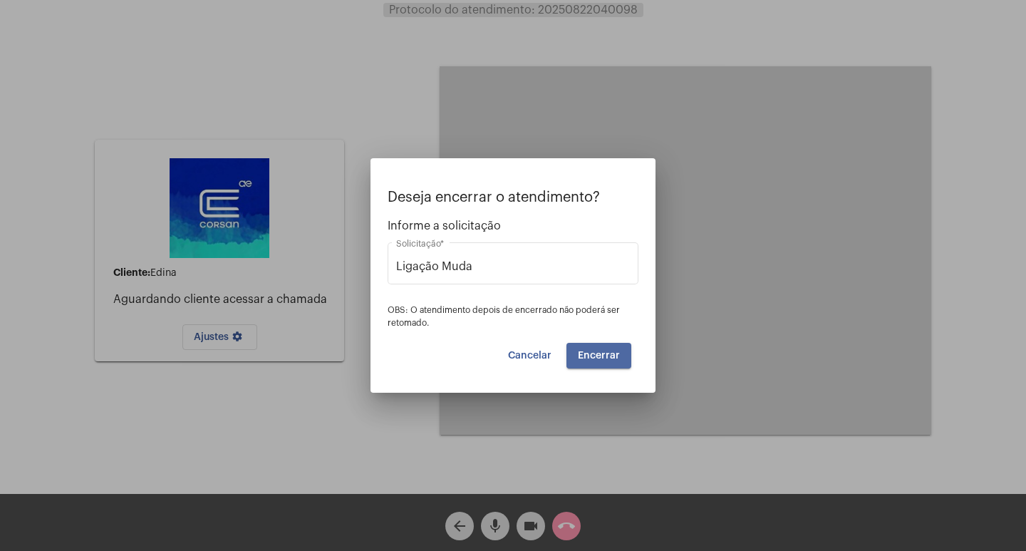
click at [605, 361] on button "Encerrar" at bounding box center [598, 356] width 65 height 26
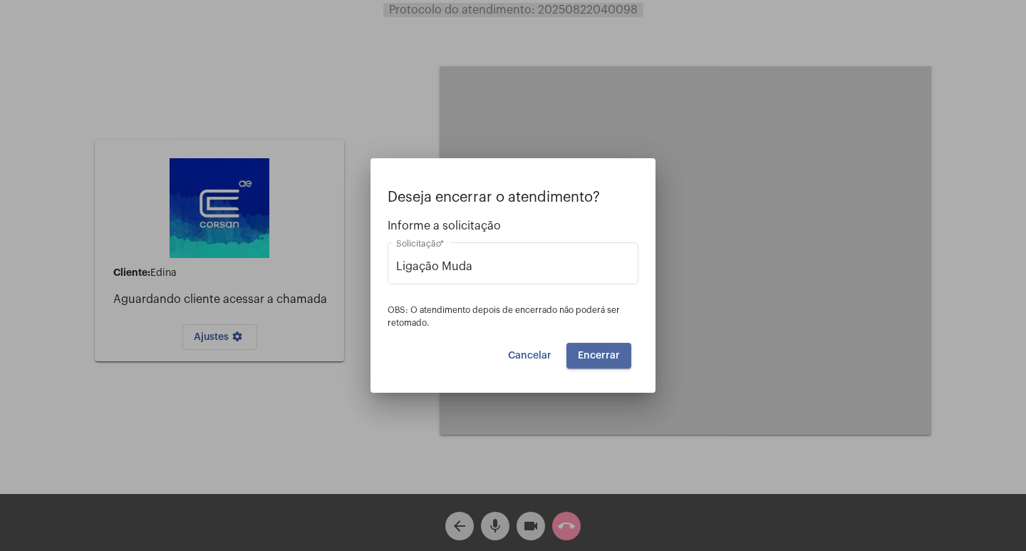
click at [605, 361] on button "Encerrar" at bounding box center [598, 356] width 65 height 26
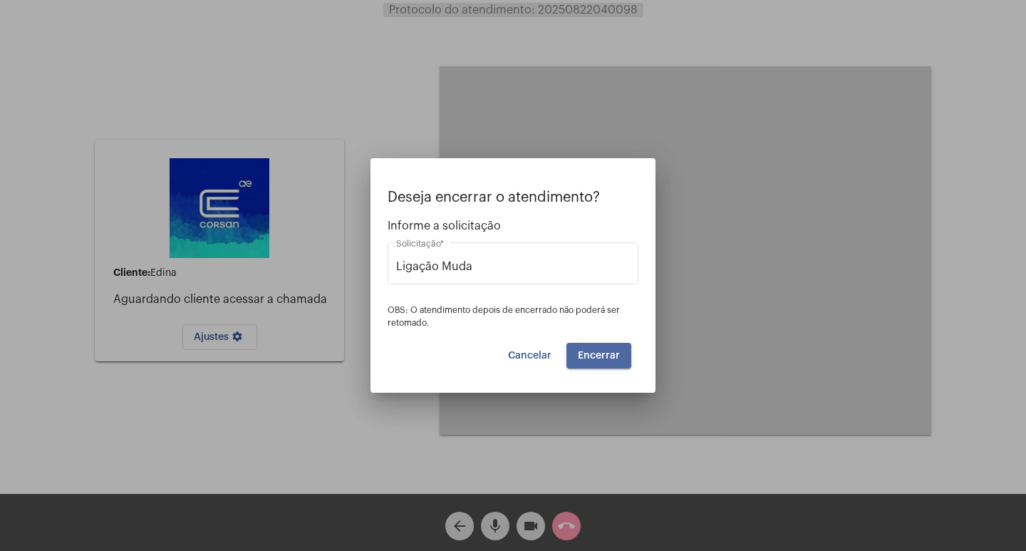
click at [605, 361] on button "Encerrar" at bounding box center [598, 356] width 65 height 26
click at [578, 360] on button "Encerrar" at bounding box center [598, 356] width 65 height 26
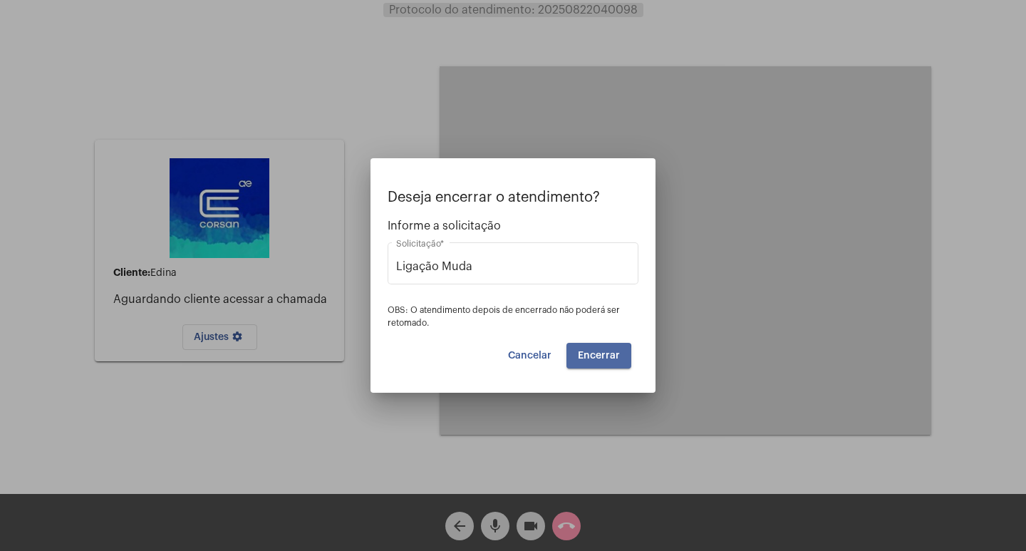
click at [578, 360] on button "Encerrar" at bounding box center [598, 356] width 65 height 26
click at [572, 359] on button "Encerrar" at bounding box center [598, 356] width 65 height 26
drag, startPoint x: 572, startPoint y: 359, endPoint x: 598, endPoint y: 364, distance: 26.8
click at [573, 359] on button "Encerrar" at bounding box center [598, 356] width 65 height 26
click at [598, 364] on button "Encerrar" at bounding box center [598, 356] width 65 height 26
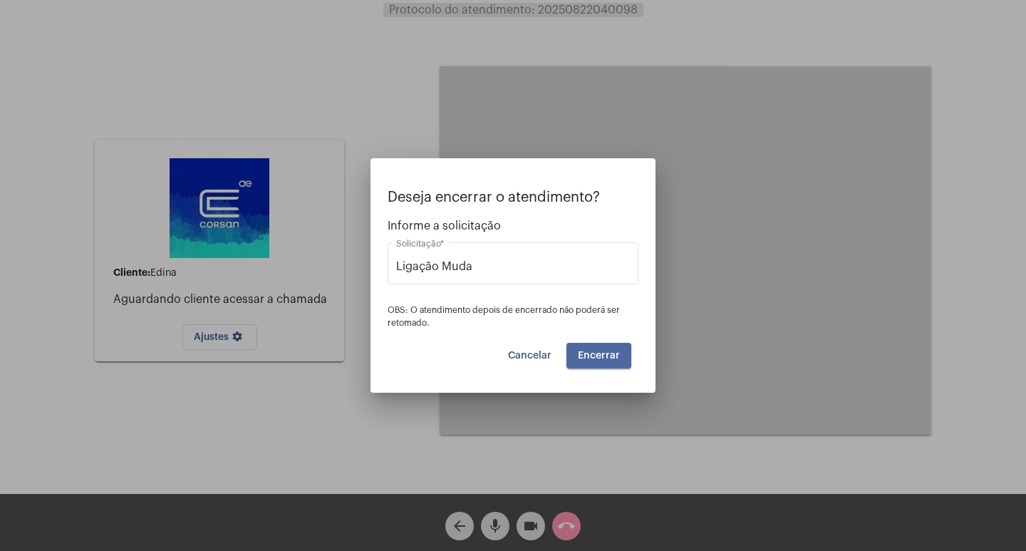
click at [598, 364] on button "Encerrar" at bounding box center [598, 356] width 65 height 26
click at [605, 360] on video at bounding box center [684, 250] width 491 height 368
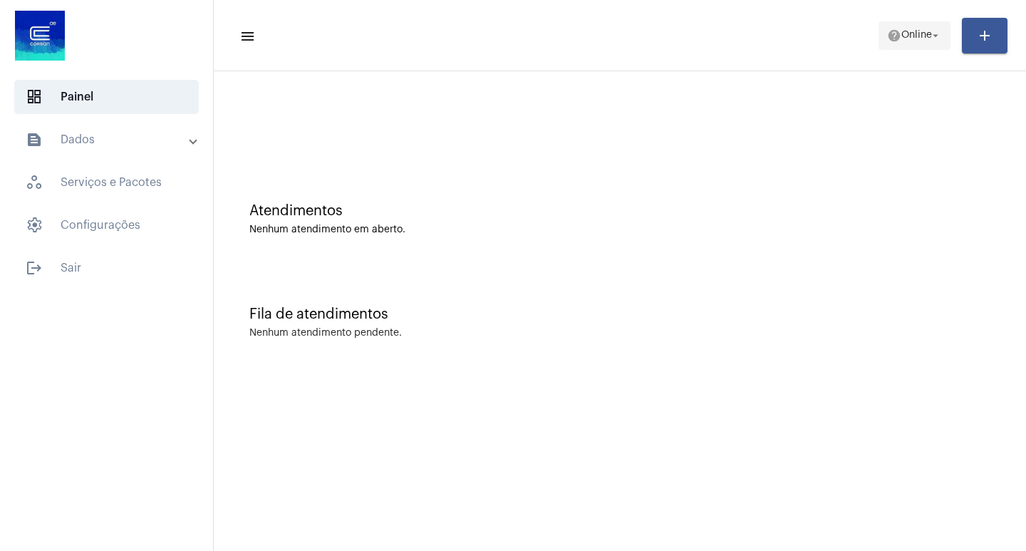
click at [911, 34] on span "Online" at bounding box center [916, 36] width 31 height 10
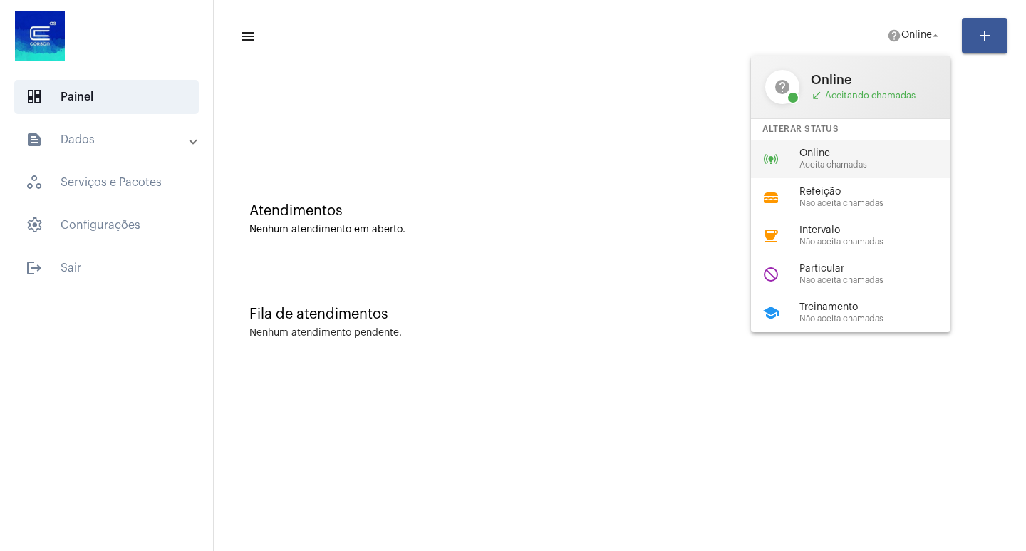
click at [800, 148] on span "Online" at bounding box center [880, 153] width 162 height 11
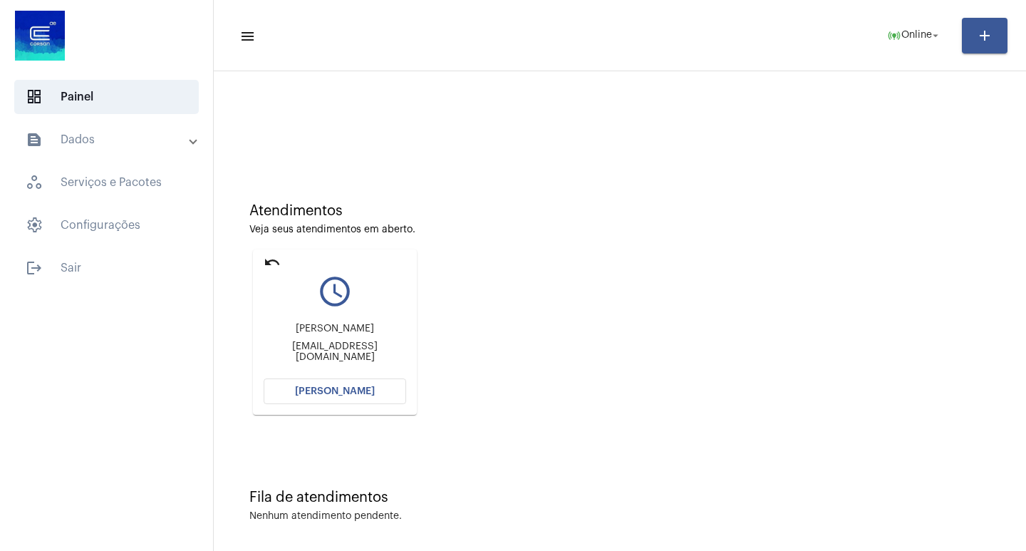
click at [85, 153] on mat-expansion-panel-header "text_snippet_outlined Dados" at bounding box center [111, 140] width 204 height 34
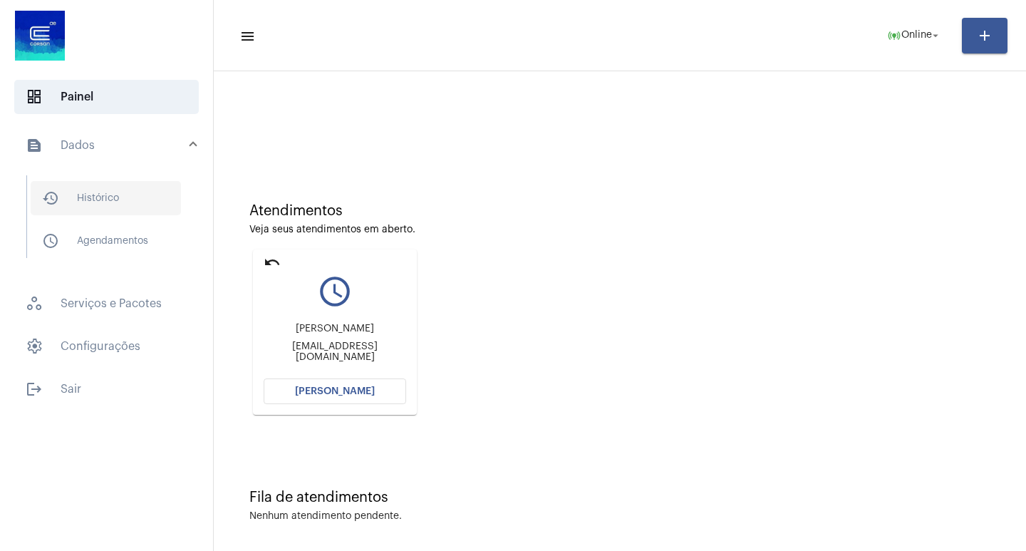
click at [120, 187] on span "history_outlined Histórico" at bounding box center [106, 198] width 150 height 34
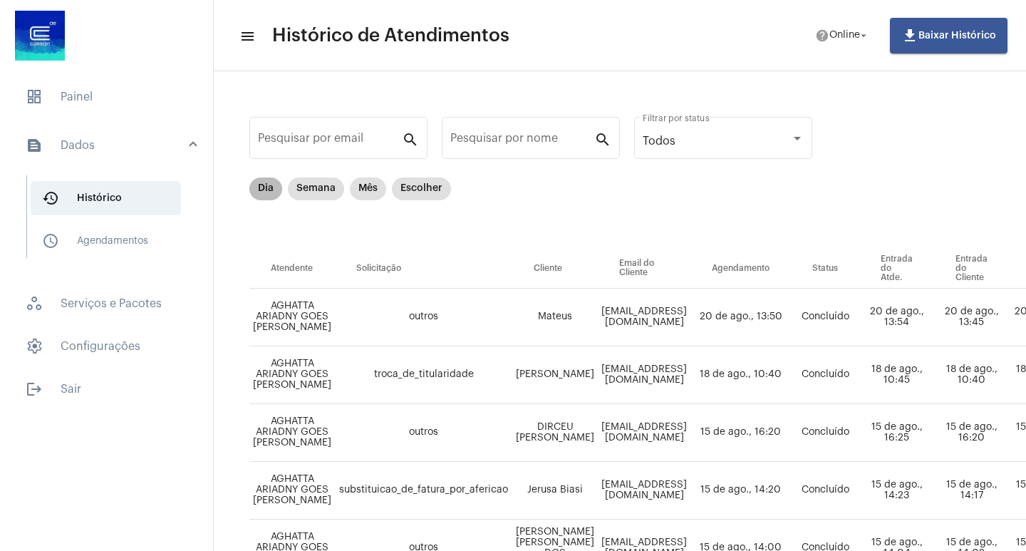
click at [262, 189] on mat-chip "Dia" at bounding box center [265, 188] width 33 height 23
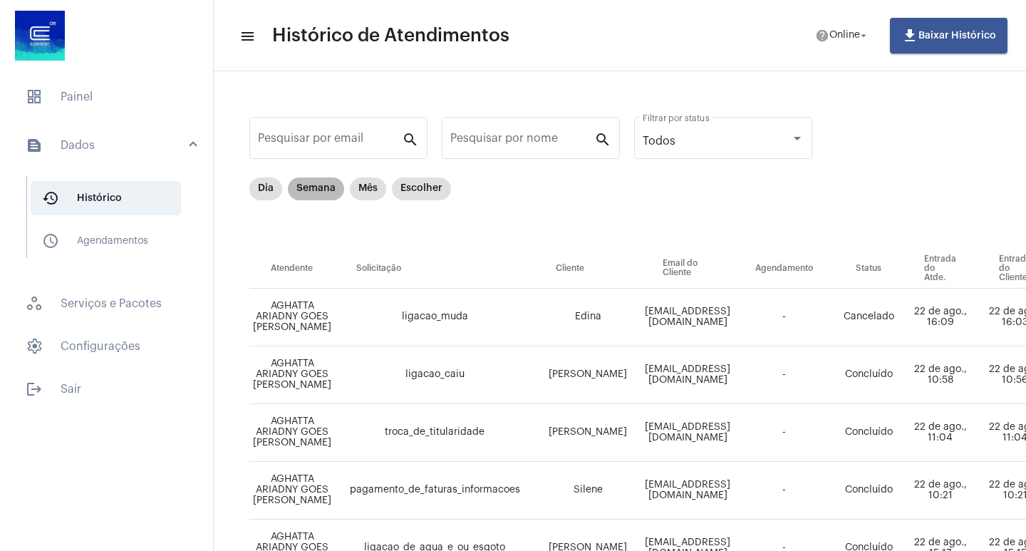
click at [318, 190] on mat-chip "Semana" at bounding box center [316, 188] width 56 height 23
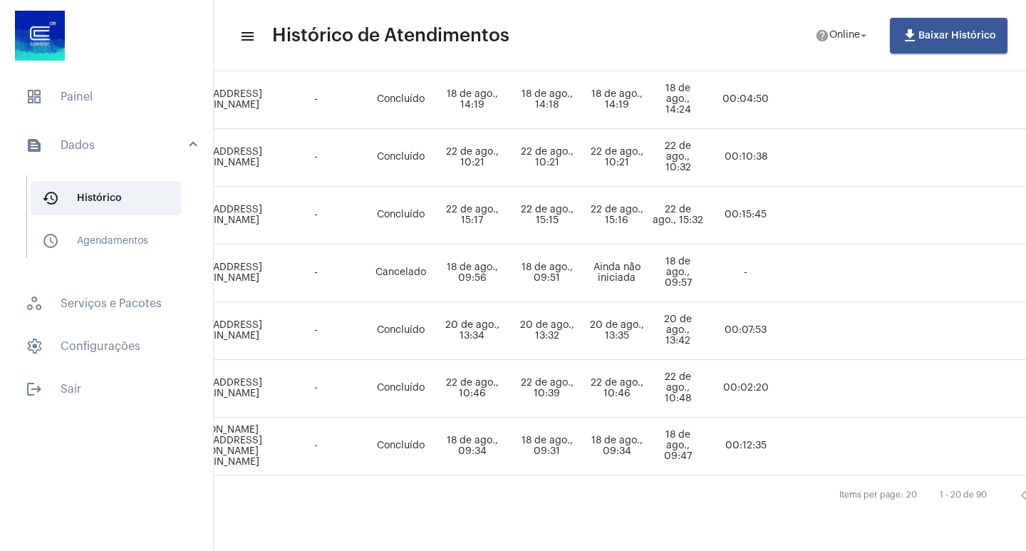
scroll to position [978, 604]
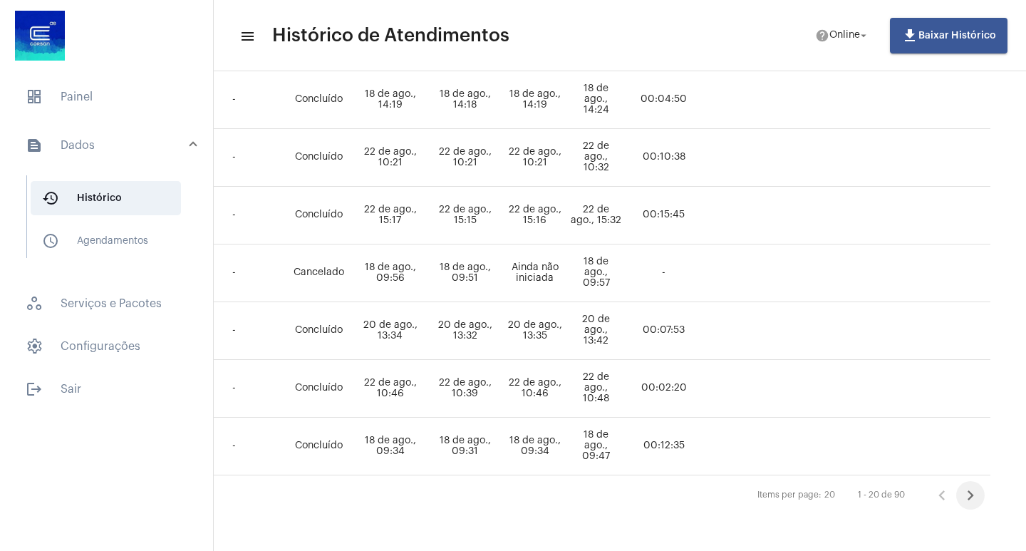
click at [965, 487] on icon "Próxima página" at bounding box center [970, 495] width 20 height 20
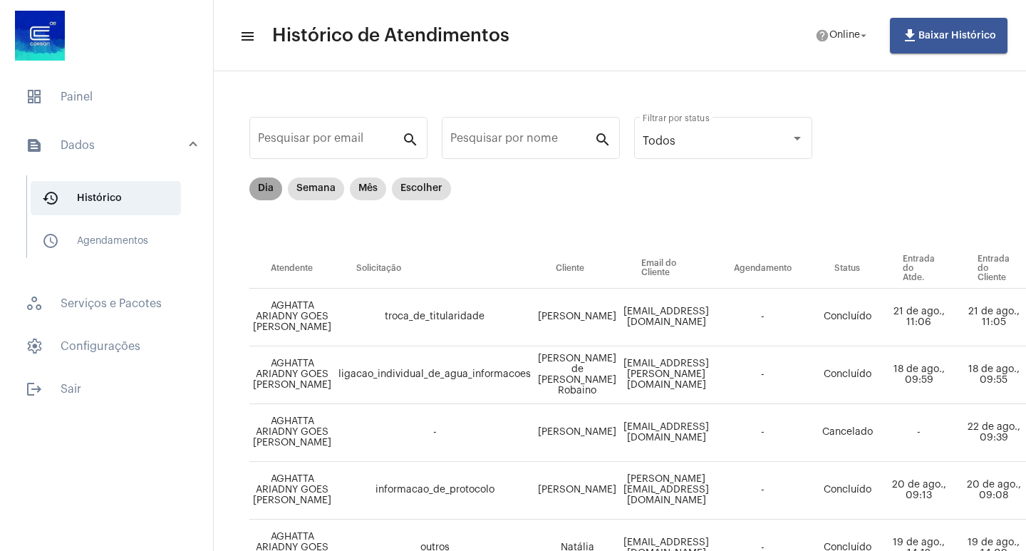
click at [271, 180] on mat-chip "Dia" at bounding box center [265, 188] width 33 height 23
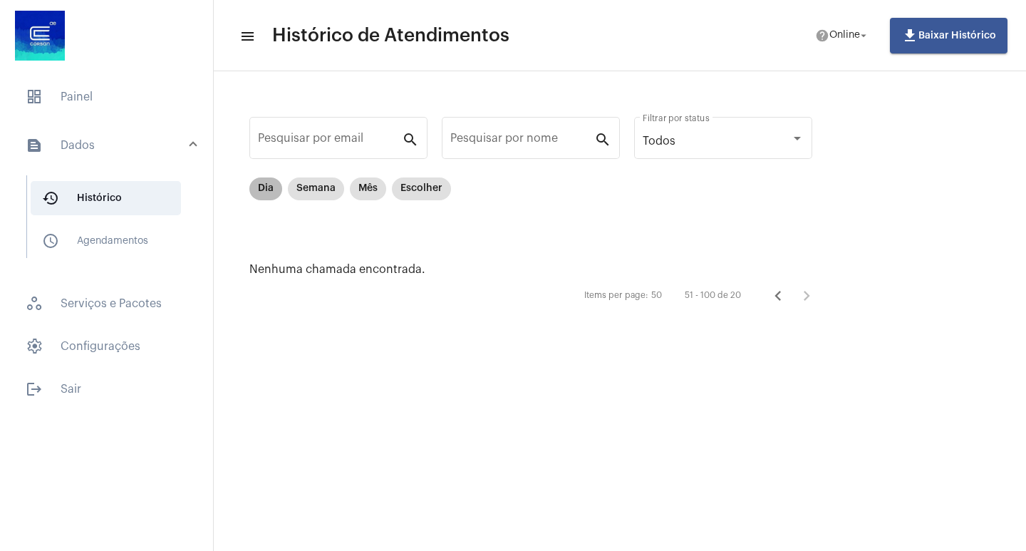
click at [271, 180] on mat-chip "Dia" at bounding box center [265, 188] width 33 height 23
click at [123, 191] on span "history_outlined Histórico" at bounding box center [106, 198] width 150 height 34
click at [119, 121] on mat-list "dashboard Painel text_snippet_outlined Dados history_outlined Histórico schedul…" at bounding box center [106, 240] width 213 height 332
click at [124, 109] on span "dashboard Painel" at bounding box center [106, 97] width 184 height 34
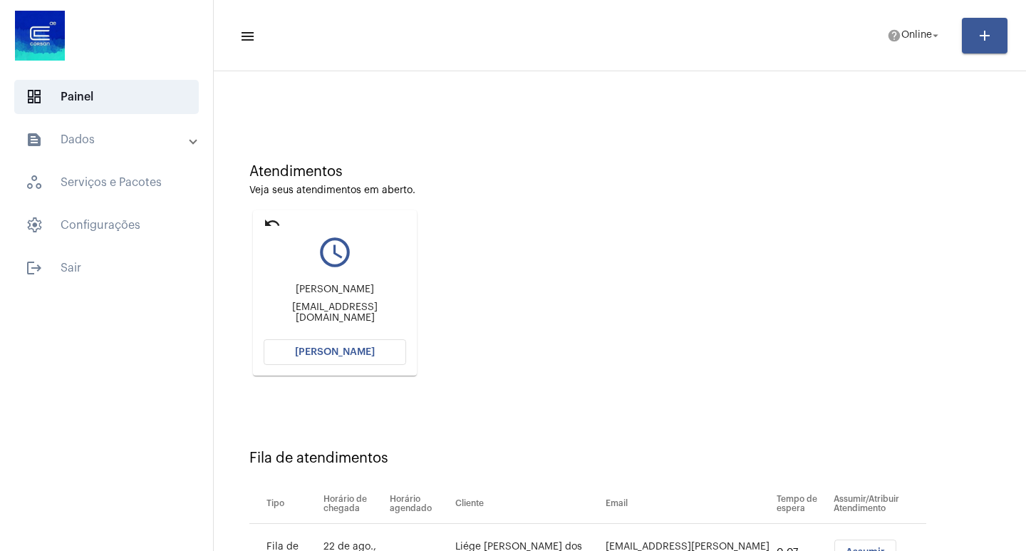
scroll to position [108, 0]
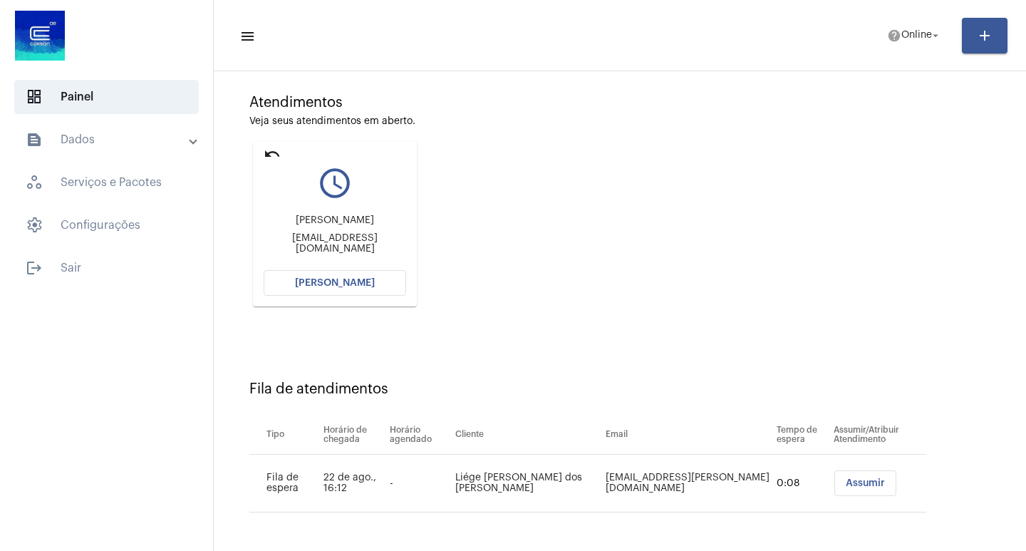
click at [373, 303] on mat-card "undo query_builder [PERSON_NAME] [PERSON_NAME][EMAIL_ADDRESS][DOMAIN_NAME] [PER…" at bounding box center [335, 223] width 164 height 165
click at [379, 275] on button "[PERSON_NAME]" at bounding box center [335, 283] width 142 height 26
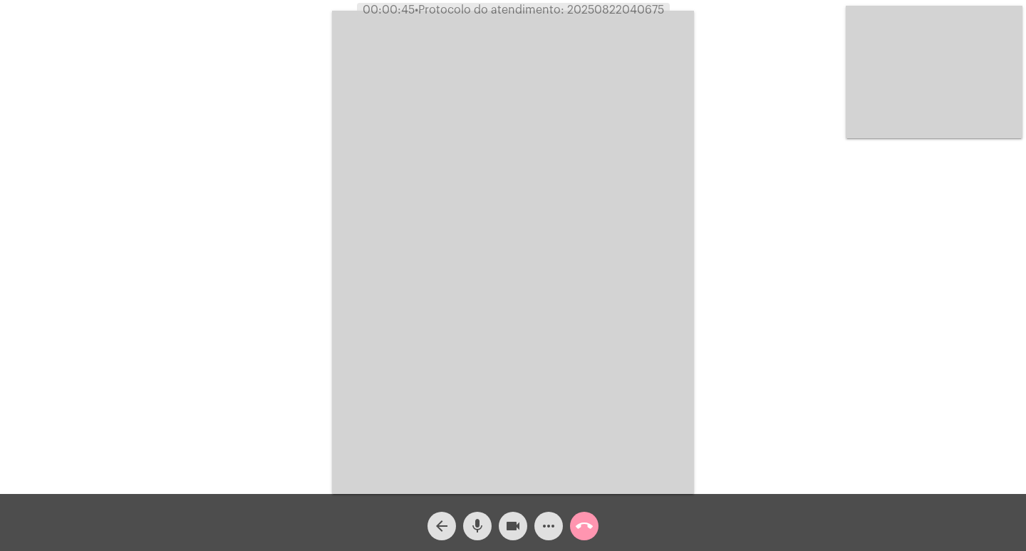
click at [587, 527] on mat-icon "call_end" at bounding box center [584, 525] width 17 height 17
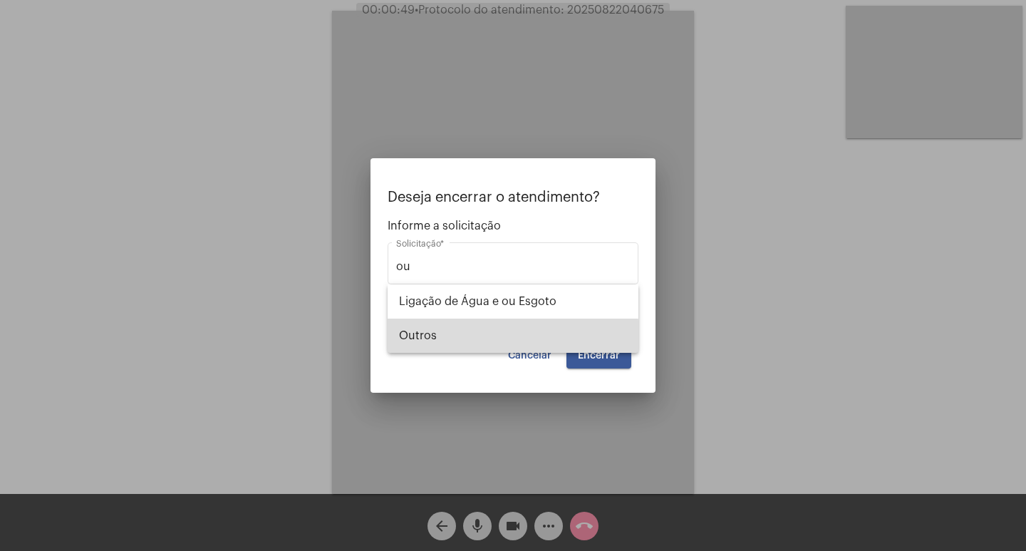
click at [474, 342] on span "Outros" at bounding box center [513, 335] width 228 height 34
type input "Outros"
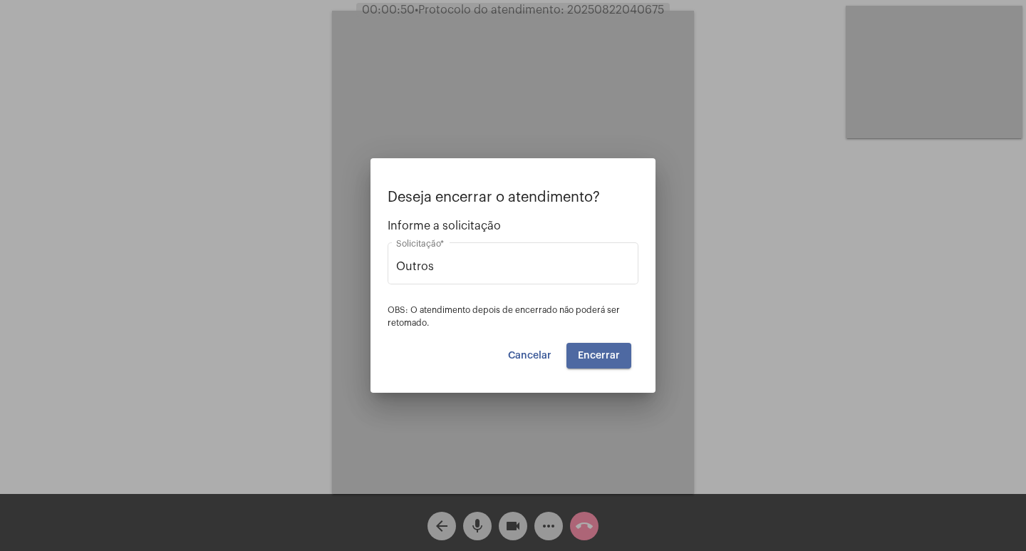
click at [591, 357] on span "Encerrar" at bounding box center [599, 355] width 42 height 10
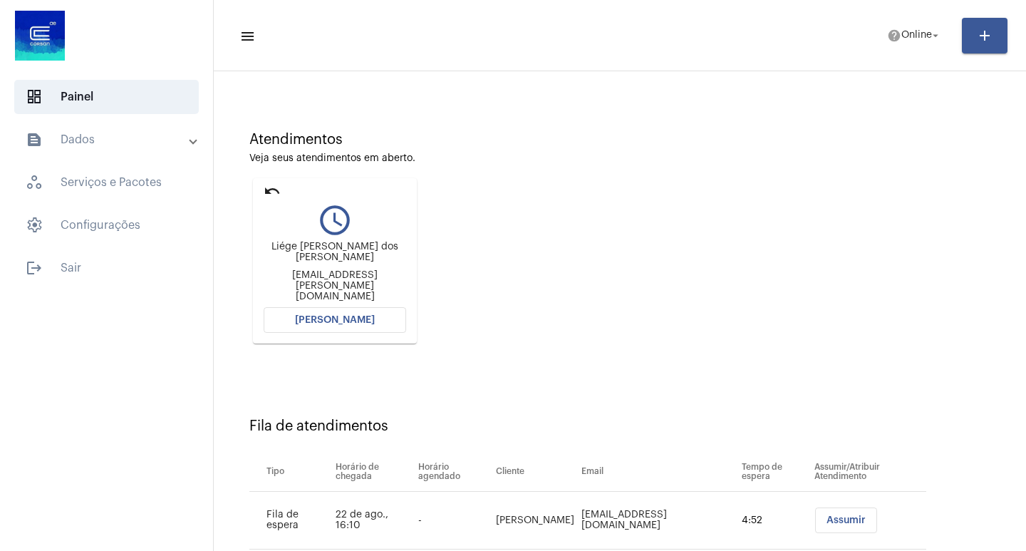
scroll to position [108, 0]
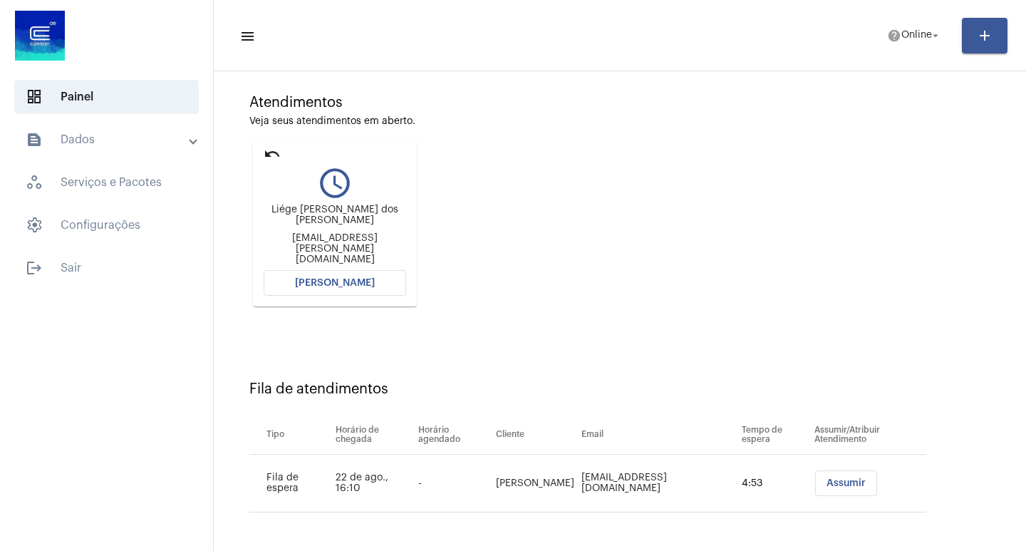
click at [360, 290] on button "[PERSON_NAME]" at bounding box center [335, 283] width 142 height 26
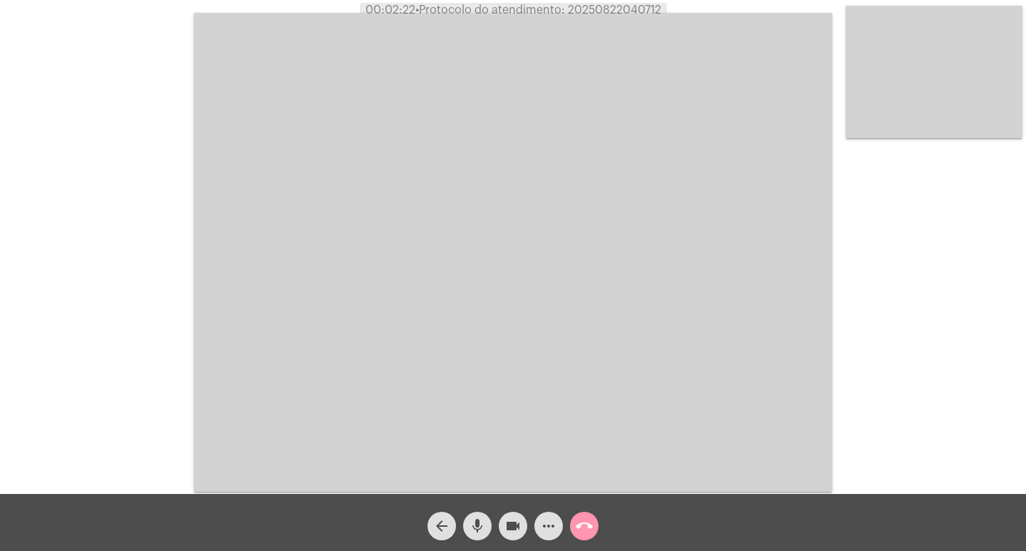
click at [506, 516] on span "videocam" at bounding box center [512, 525] width 17 height 28
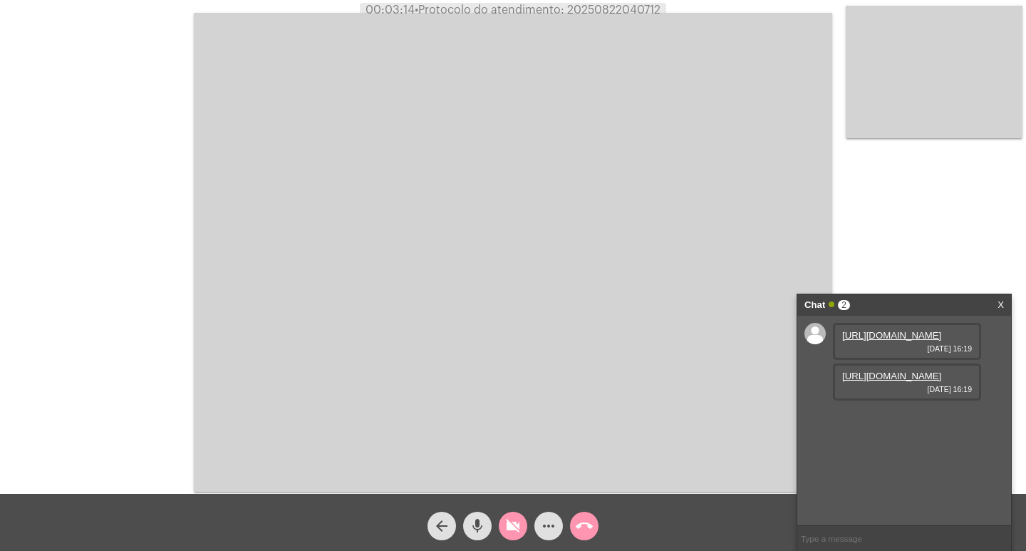
click at [1000, 420] on div "[URL][DOMAIN_NAME] [DATE] 16:19 [URL][DOMAIN_NAME] [DATE] 16:19" at bounding box center [904, 420] width 214 height 209
click at [524, 512] on div "videocam_off" at bounding box center [513, 522] width 36 height 36
click at [887, 340] on link "[URL][DOMAIN_NAME]" at bounding box center [891, 335] width 99 height 11
click at [865, 381] on link "[URL][DOMAIN_NAME]" at bounding box center [891, 375] width 99 height 11
click at [536, 517] on div "more_horiz" at bounding box center [549, 522] width 36 height 36
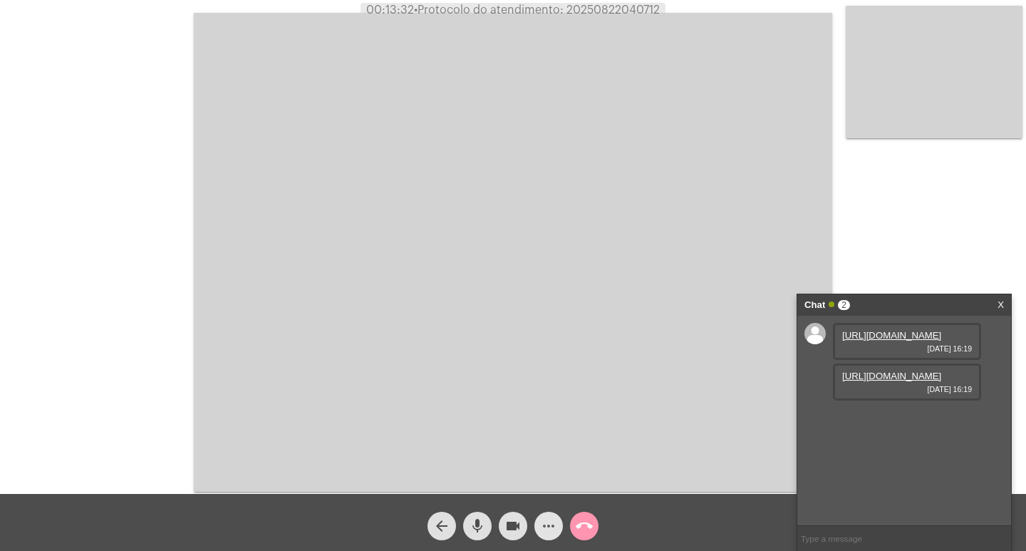
click at [540, 534] on mat-icon "more_horiz" at bounding box center [548, 525] width 17 height 17
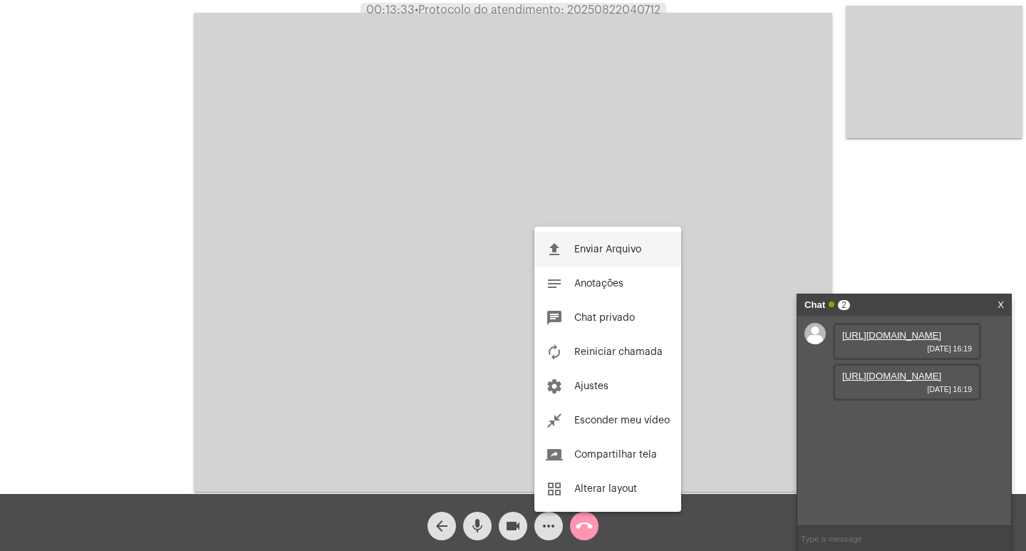
click at [538, 245] on button "file_upload Enviar Arquivo" at bounding box center [607, 249] width 147 height 34
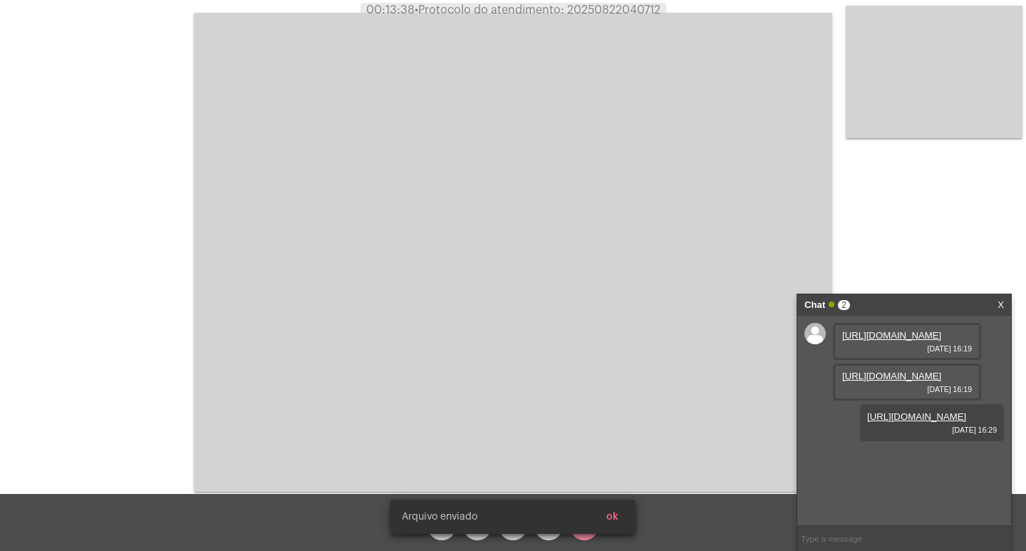
scroll to position [12, 0]
click at [616, 12] on span "• Protocolo do atendimento: 20250822040712" at bounding box center [538, 9] width 246 height 11
copy span "20250822040712"
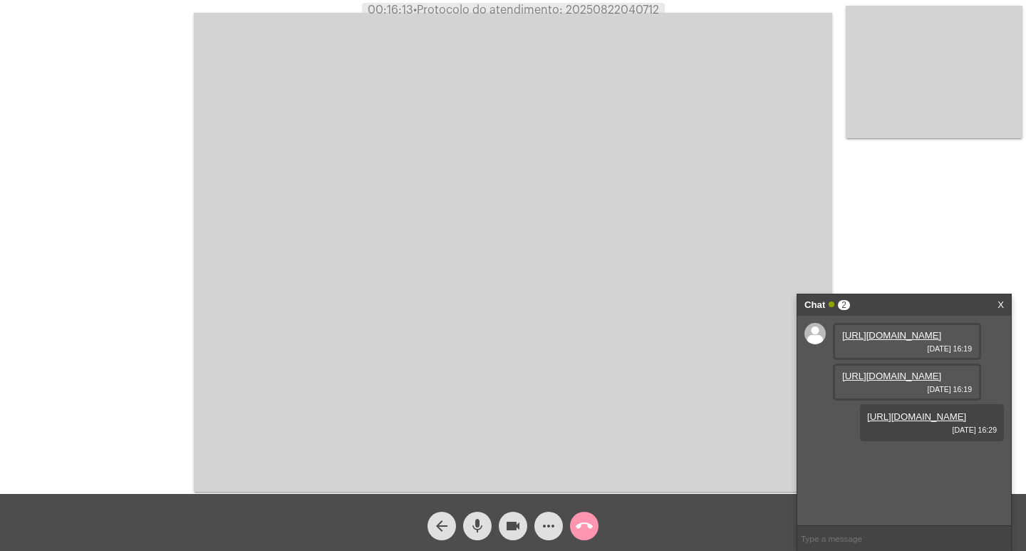
click at [586, 518] on mat-icon "call_end" at bounding box center [584, 525] width 17 height 17
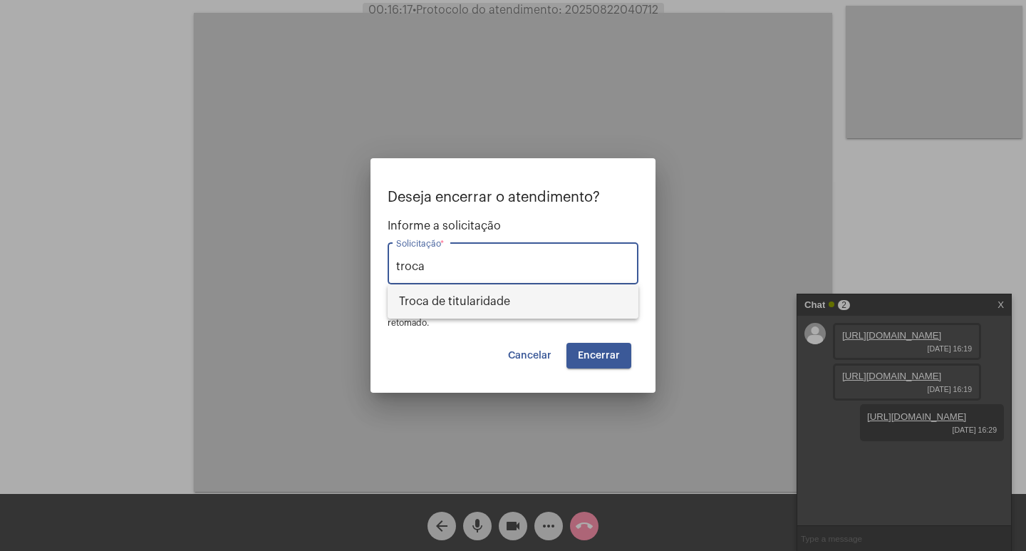
click at [516, 306] on span "Troca de titularidade" at bounding box center [513, 301] width 228 height 34
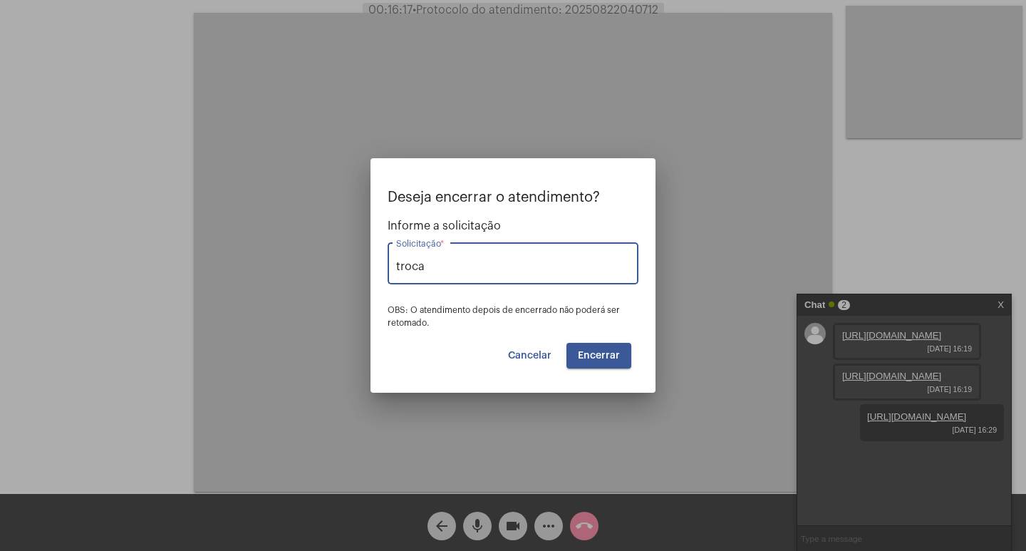
type input "Troca de titularidade"
click at [606, 361] on button "Encerrar" at bounding box center [598, 356] width 65 height 26
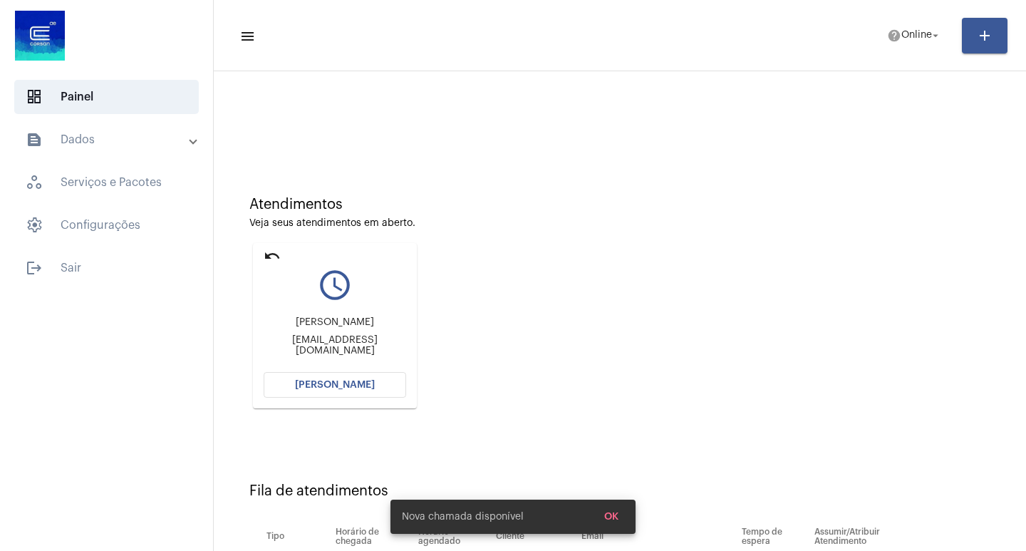
scroll to position [108, 0]
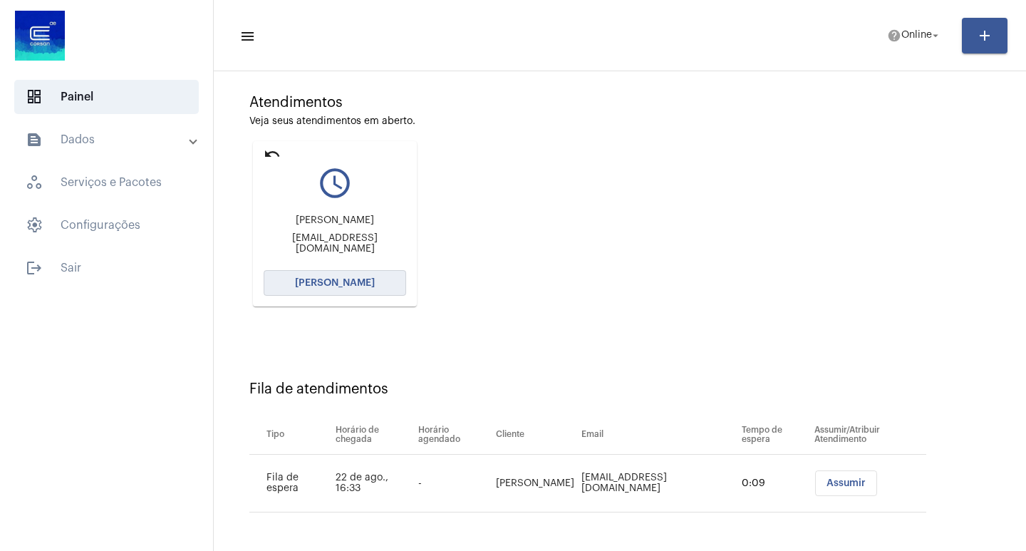
click at [372, 290] on button "[PERSON_NAME]" at bounding box center [335, 283] width 142 height 26
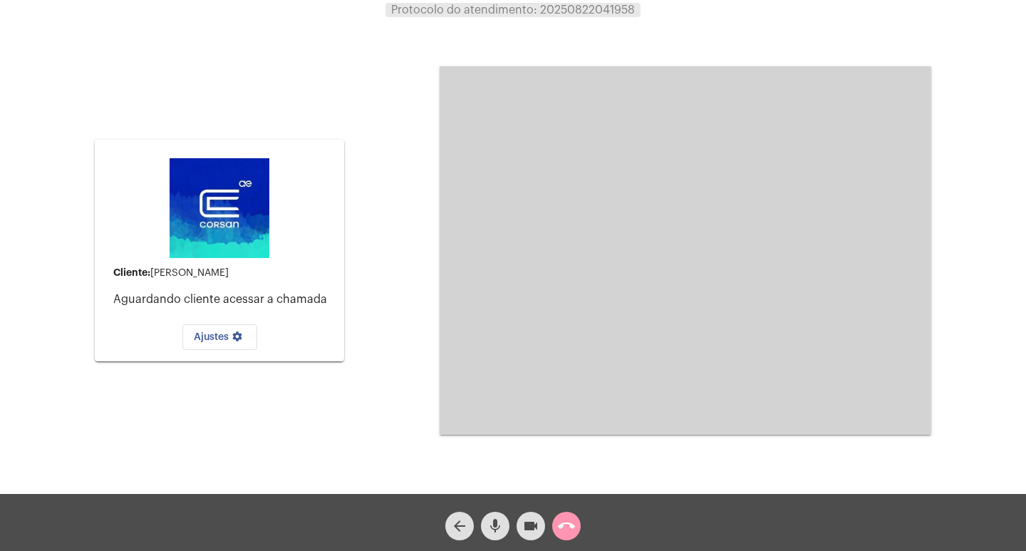
click at [437, 250] on div "Cliente: [PERSON_NAME] cliente acessar a chamada Ajustes settings Acessando Câm…" at bounding box center [512, 249] width 1023 height 494
click at [578, 525] on button "call_end" at bounding box center [566, 525] width 28 height 28
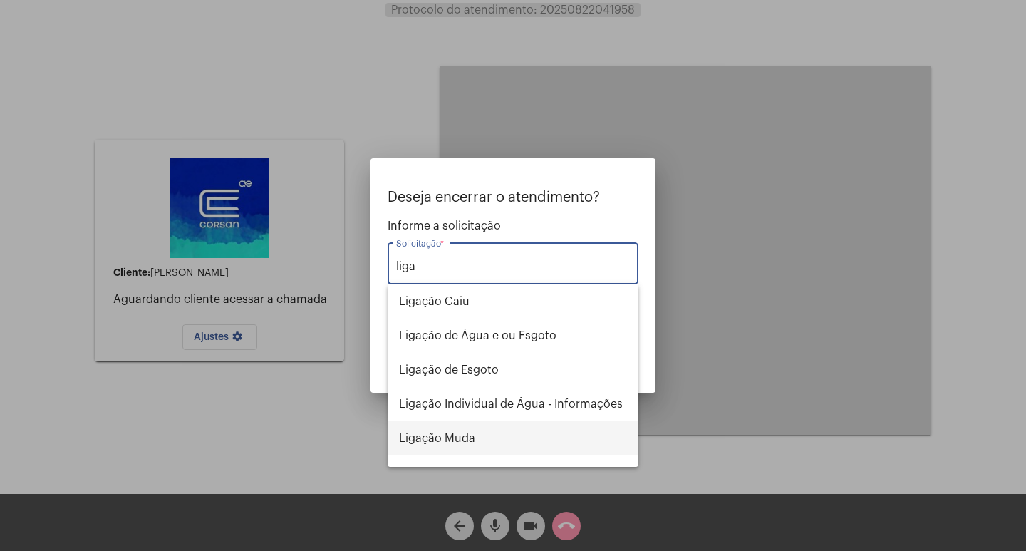
click at [432, 432] on span "Ligação Muda" at bounding box center [513, 438] width 228 height 34
type input "Ligação Muda"
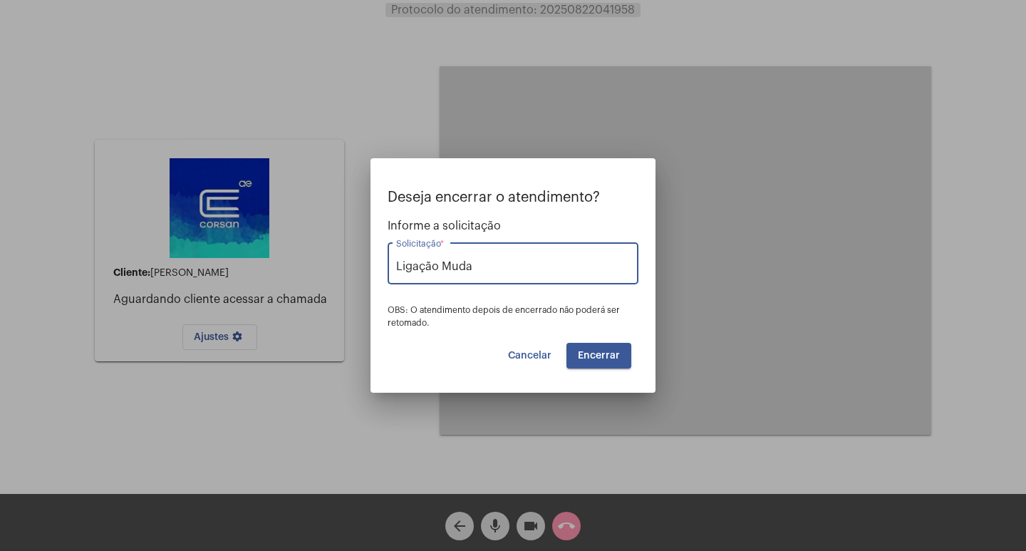
click at [585, 365] on button "Encerrar" at bounding box center [598, 356] width 65 height 26
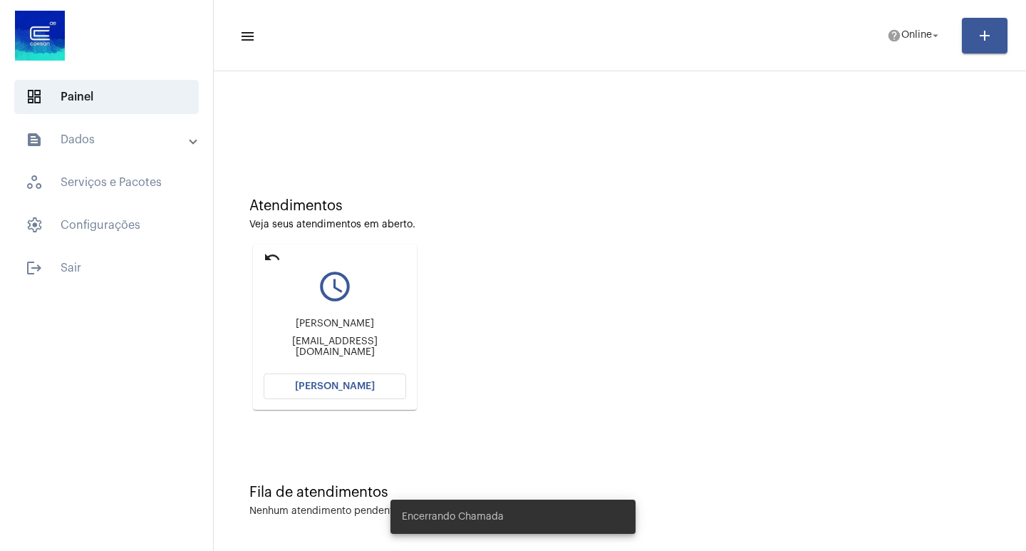
scroll to position [6, 0]
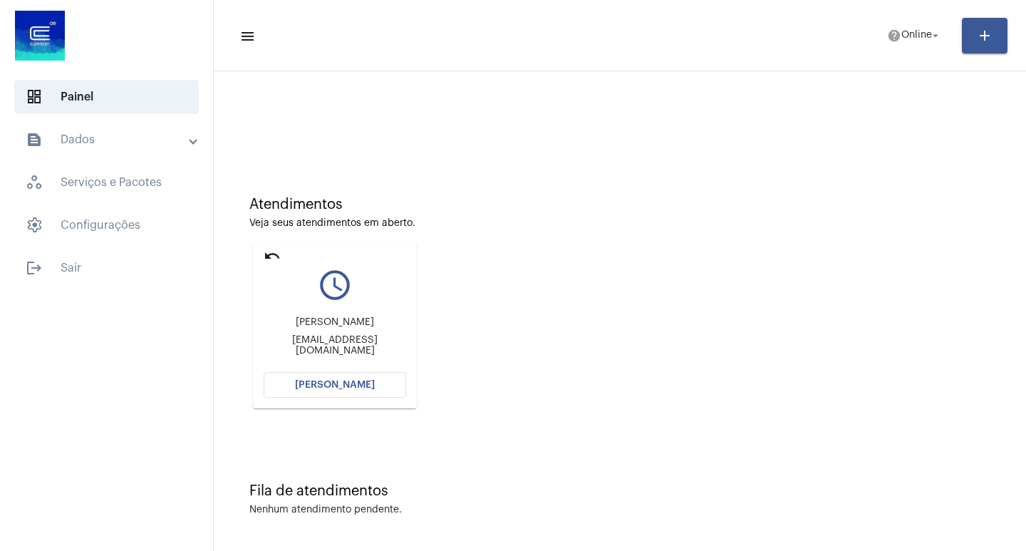
click at [305, 388] on span "[PERSON_NAME]" at bounding box center [335, 385] width 80 height 10
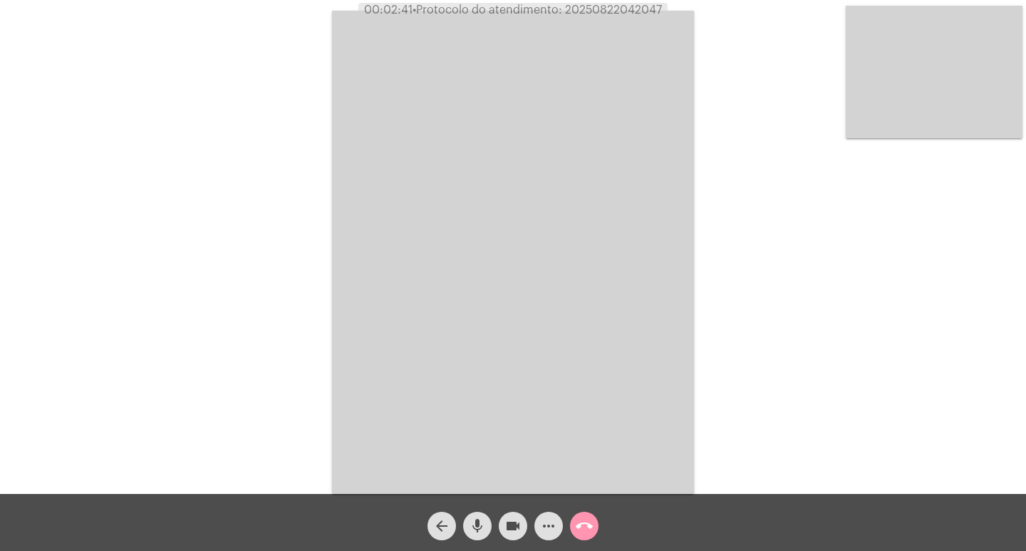
click at [276, 93] on div "Acessando Câmera e Microfone..." at bounding box center [512, 251] width 1023 height 494
click at [586, 519] on mat-icon "call_end" at bounding box center [584, 525] width 17 height 17
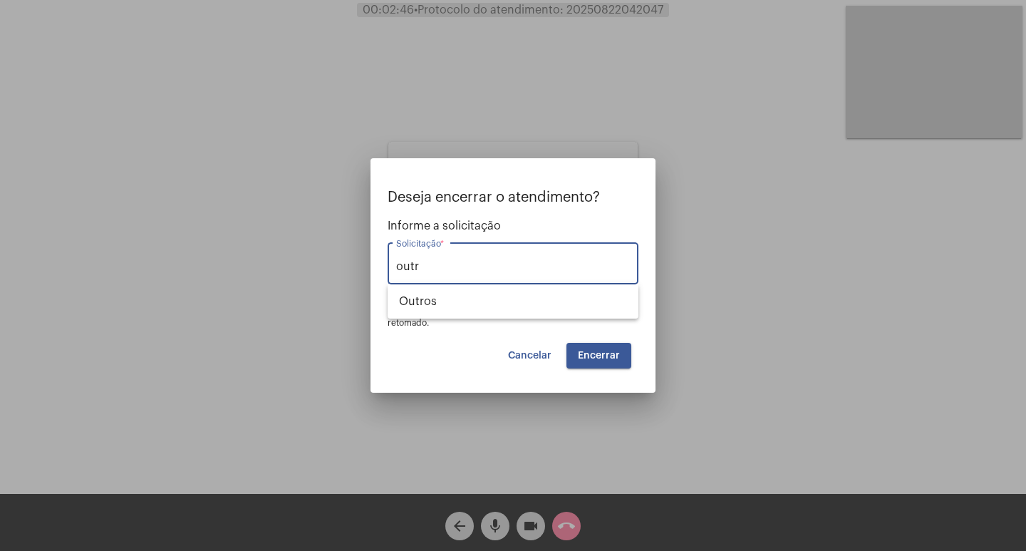
type input "outr"
click at [530, 368] on mat-dialog-container "Deseja encerrar o atendimento? Informe a solicitação outr Solicitação * OBS: O …" at bounding box center [512, 275] width 285 height 234
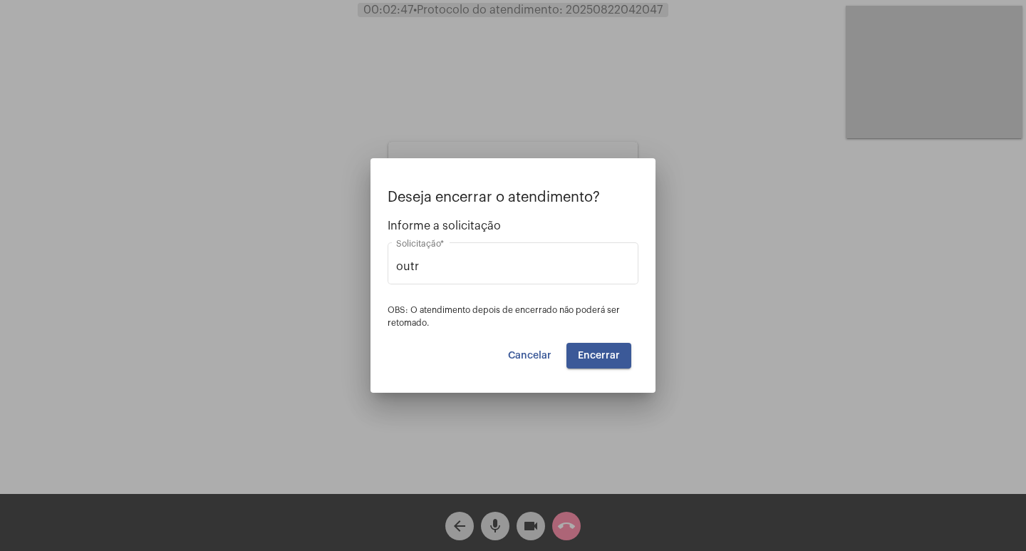
click at [532, 365] on button "Cancelar" at bounding box center [529, 356] width 66 height 26
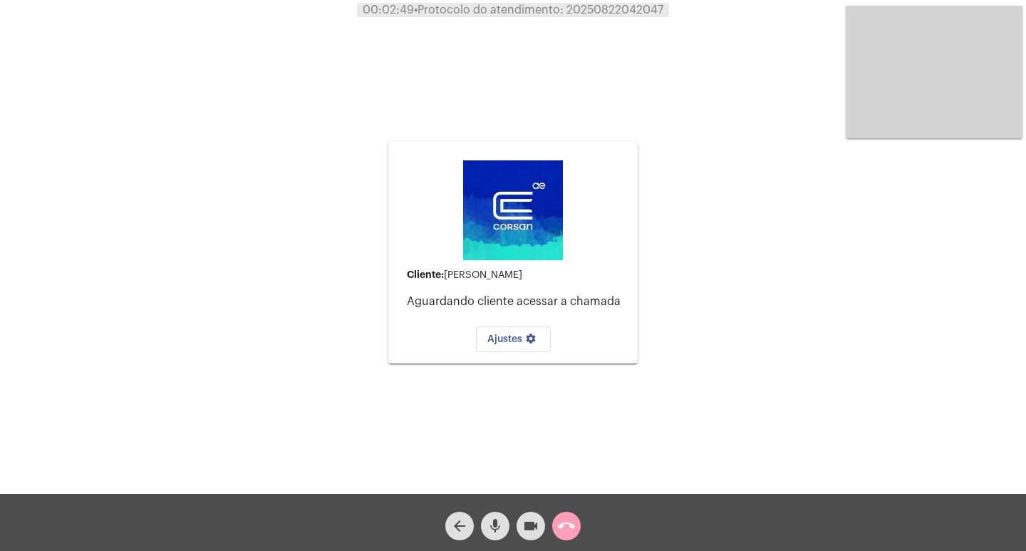
click at [573, 532] on mat-icon "call_end" at bounding box center [566, 525] width 17 height 17
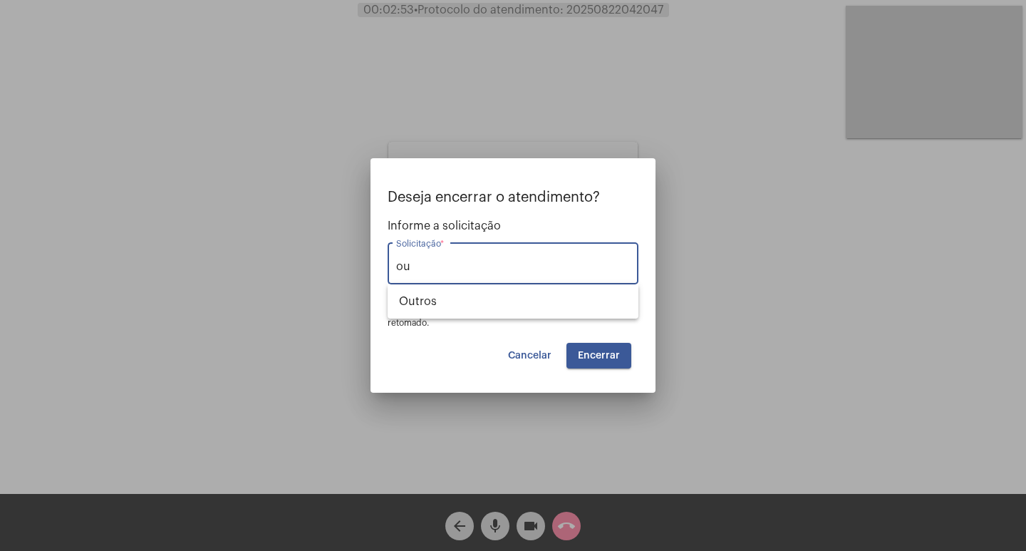
type input "o"
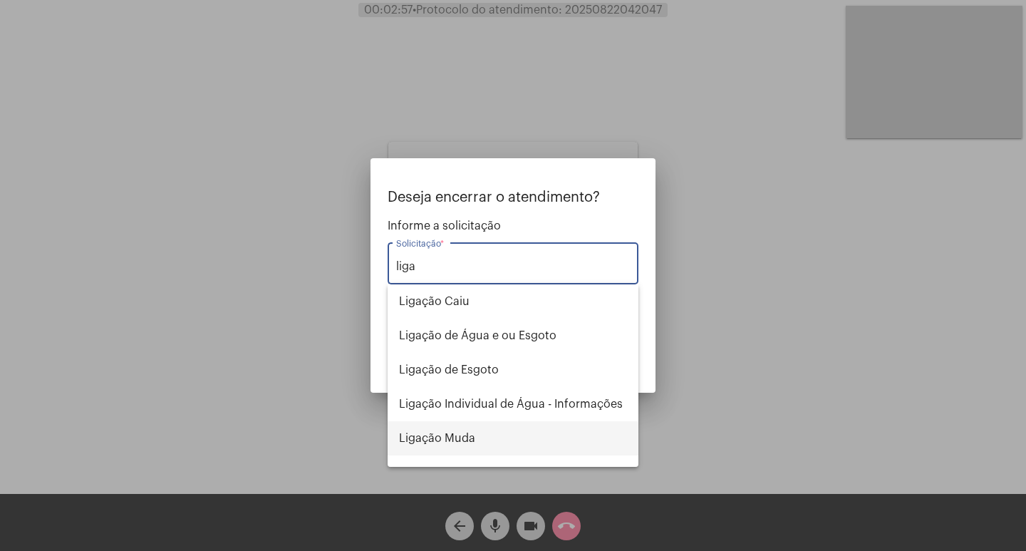
click at [496, 437] on span "Ligação Muda" at bounding box center [513, 438] width 228 height 34
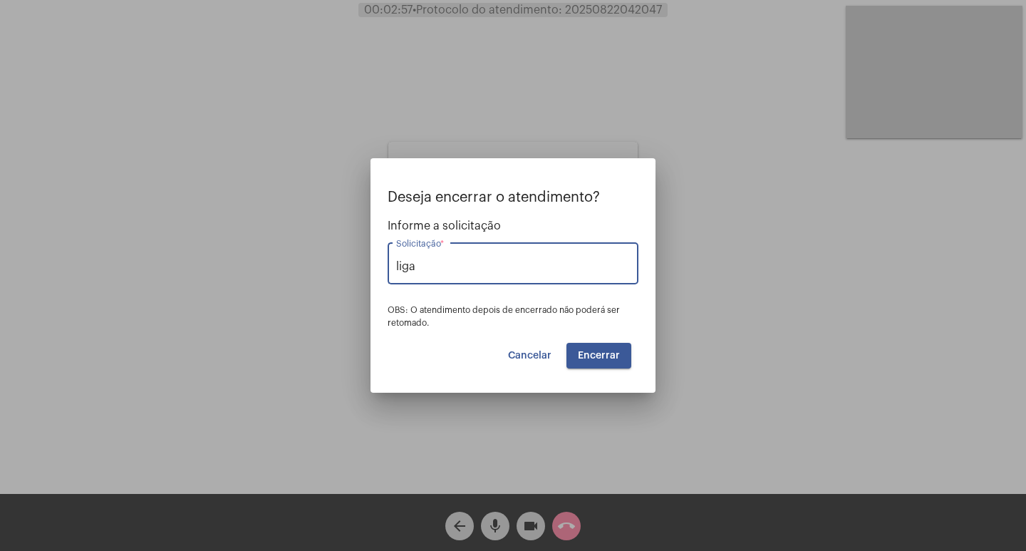
type input "Ligação Muda"
click at [625, 345] on button "Encerrar" at bounding box center [598, 356] width 65 height 26
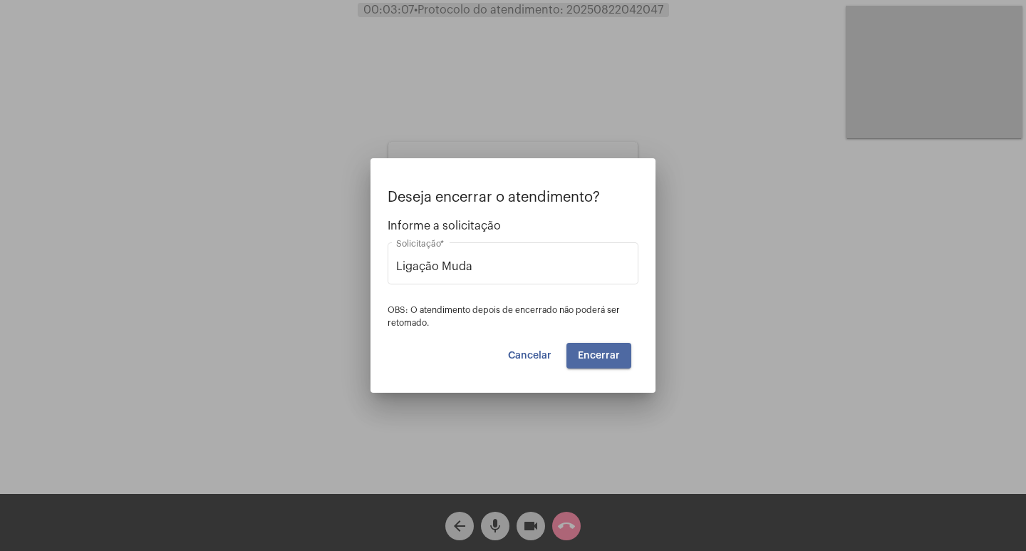
click at [613, 348] on button "Encerrar" at bounding box center [598, 356] width 65 height 26
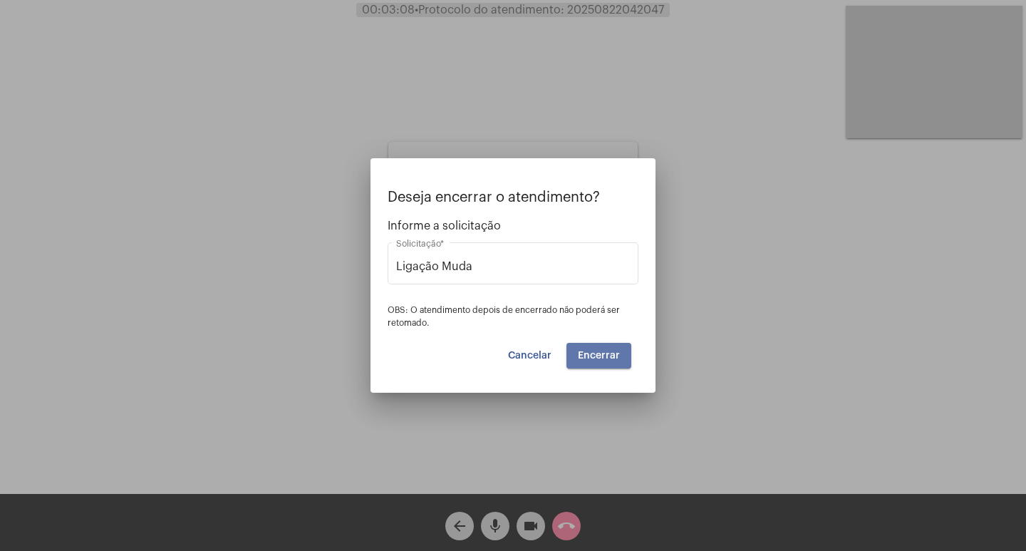
click at [613, 348] on button "Encerrar" at bounding box center [598, 356] width 65 height 26
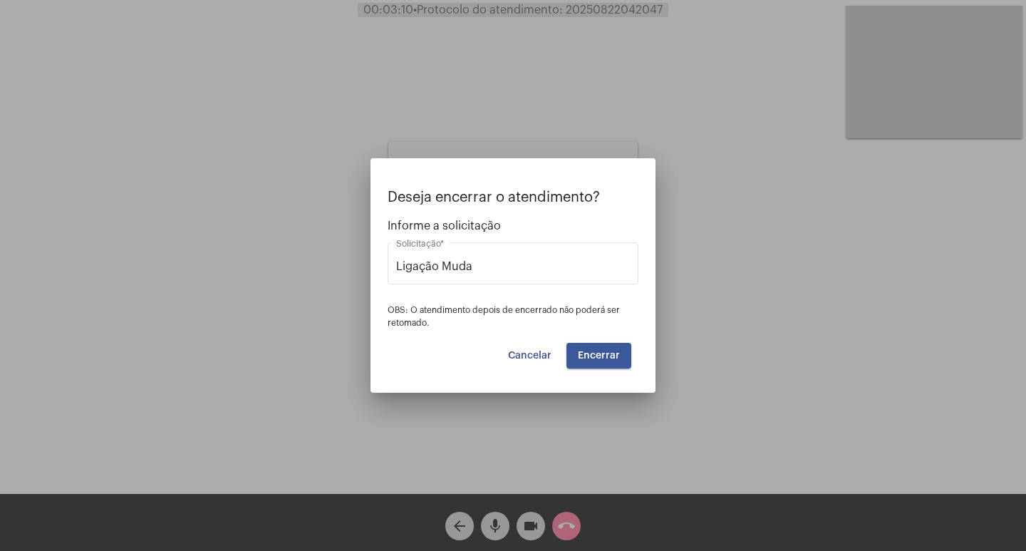
click at [652, 133] on div at bounding box center [513, 275] width 1026 height 551
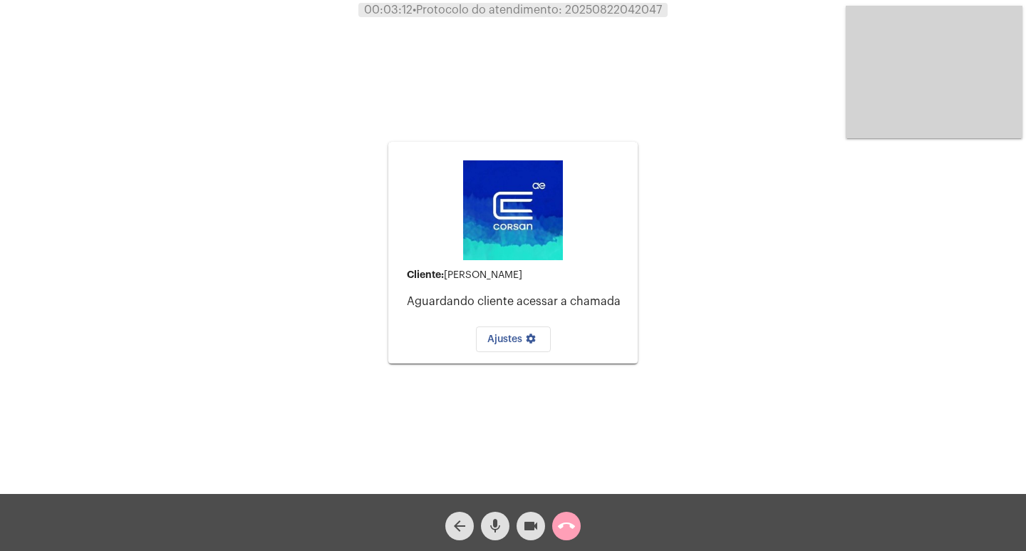
click at [576, 519] on button "call_end" at bounding box center [566, 525] width 28 height 28
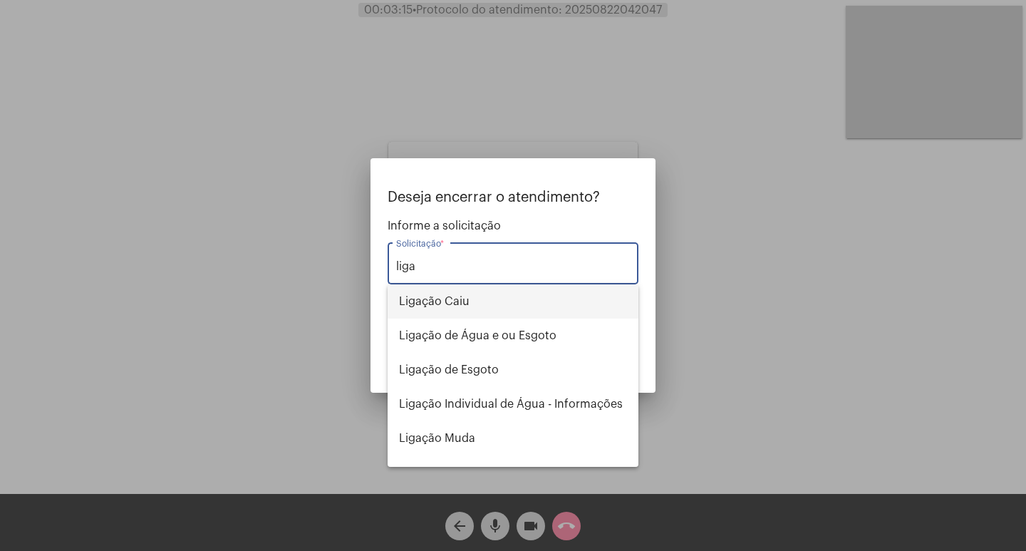
click at [524, 293] on span "Ligação Caiu" at bounding box center [513, 301] width 228 height 34
click at [524, 293] on div "liga Solicitação *" at bounding box center [512, 271] width 251 height 58
type input "Ligação Caiu"
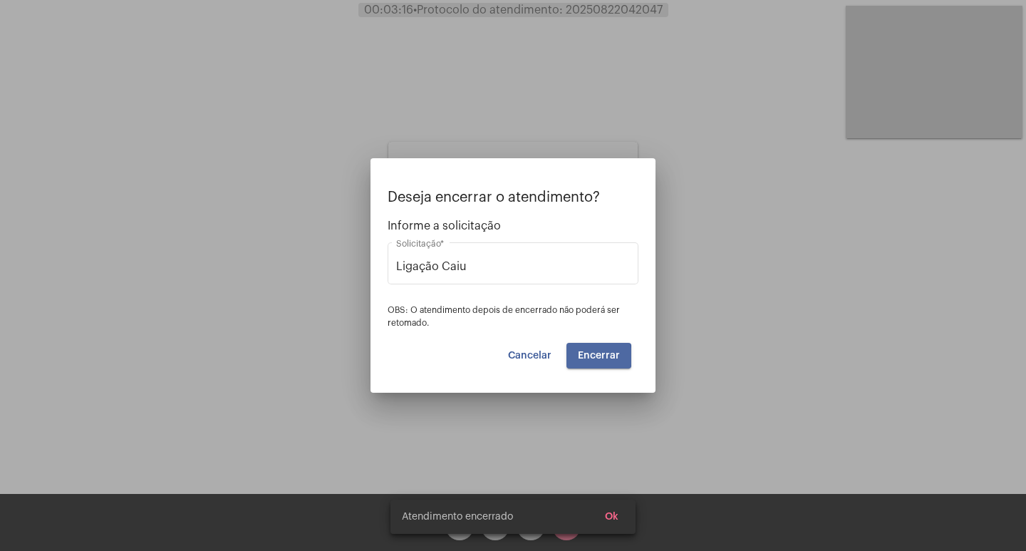
click at [592, 356] on span "Encerrar" at bounding box center [599, 355] width 42 height 10
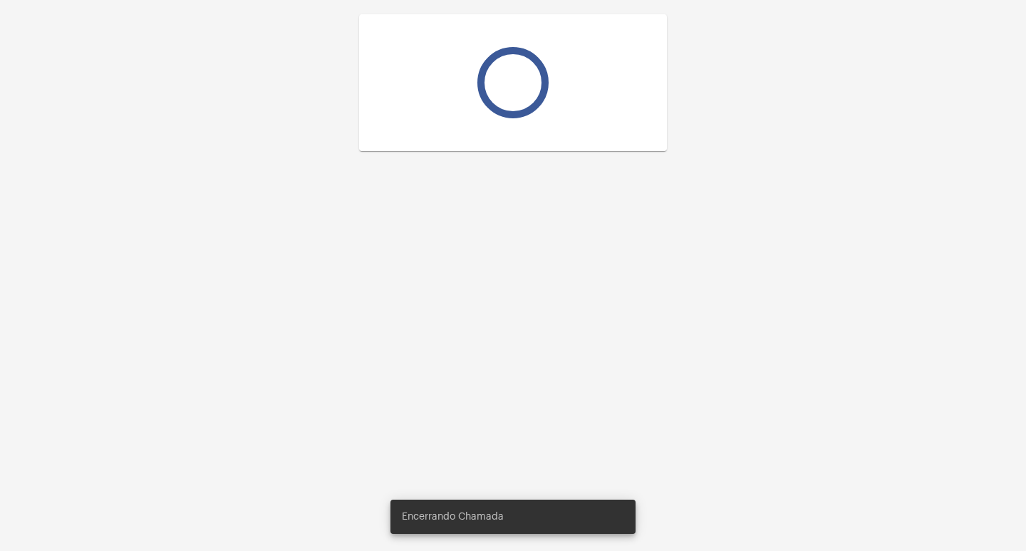
click at [592, 356] on div at bounding box center [513, 275] width 1026 height 551
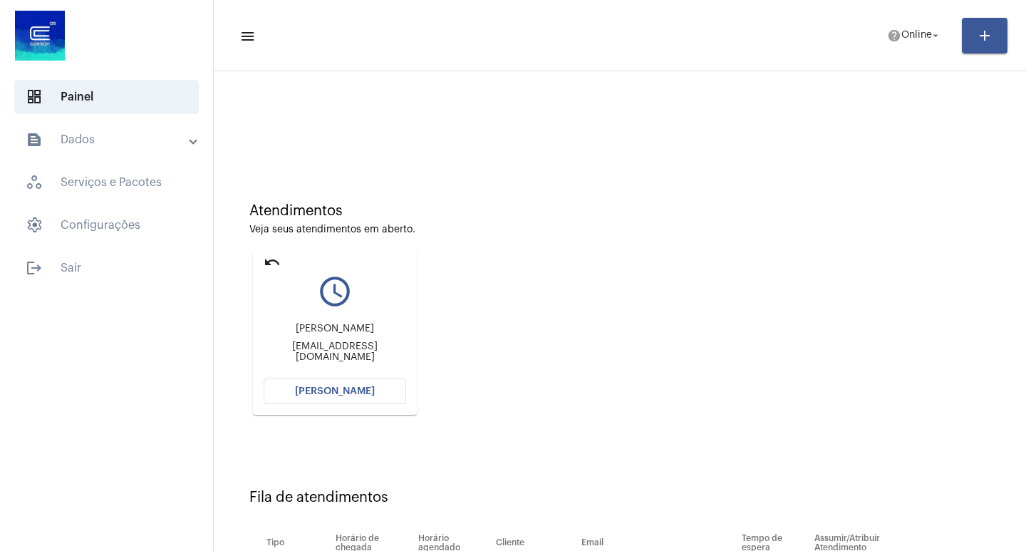
scroll to position [108, 0]
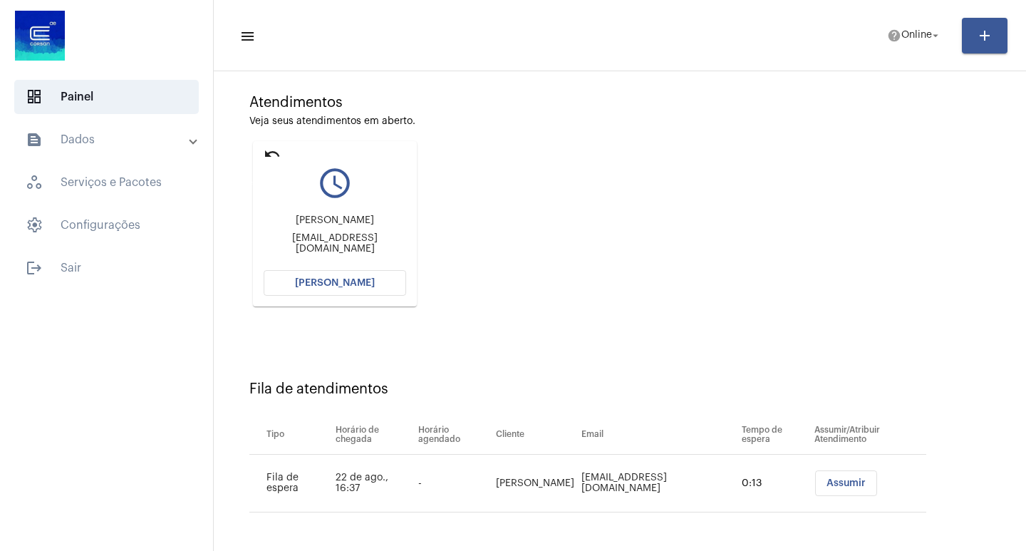
click at [266, 155] on mat-icon "undo" at bounding box center [272, 153] width 17 height 17
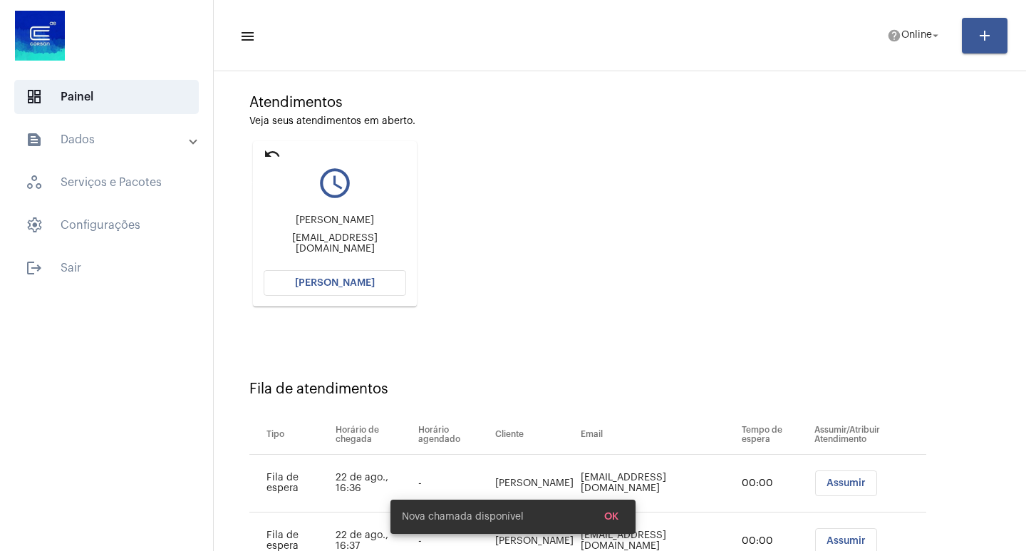
scroll to position [0, 0]
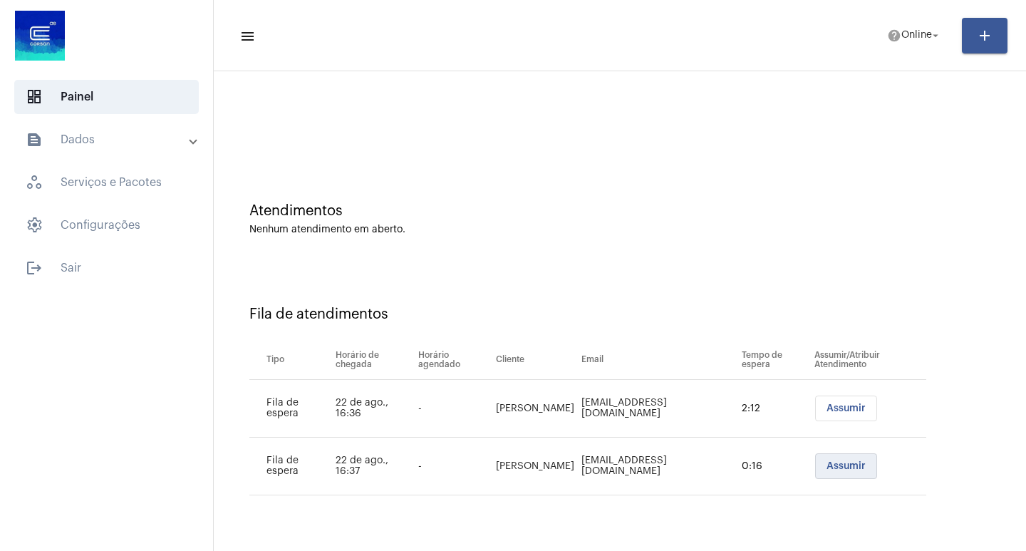
click at [826, 463] on span "Assumir" at bounding box center [845, 466] width 39 height 10
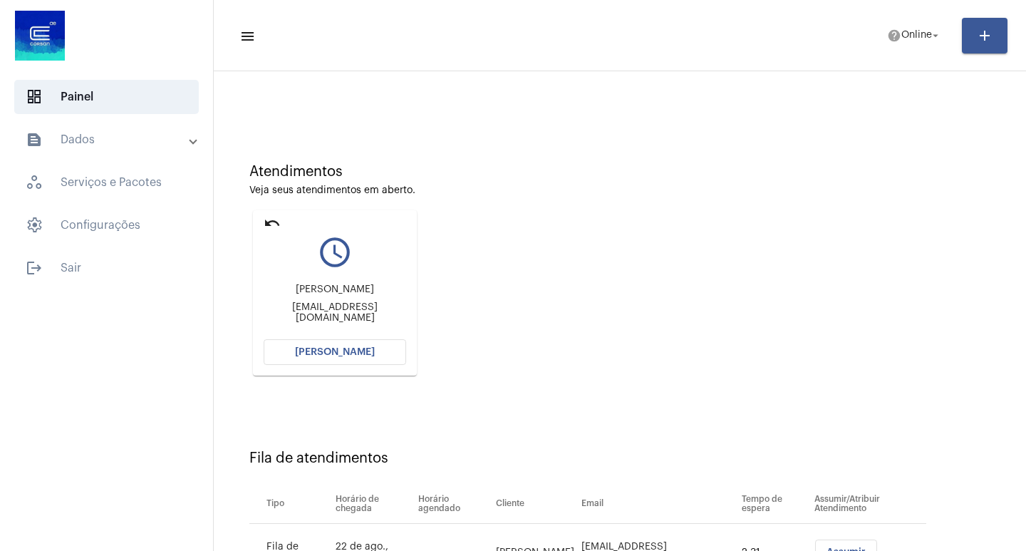
scroll to position [108, 0]
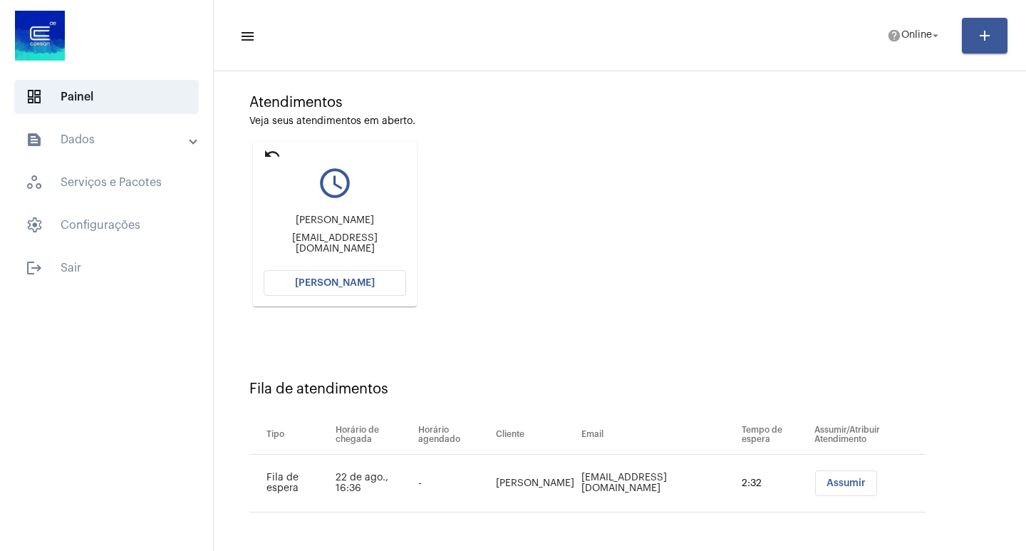
click at [306, 287] on span "[PERSON_NAME]" at bounding box center [335, 283] width 80 height 10
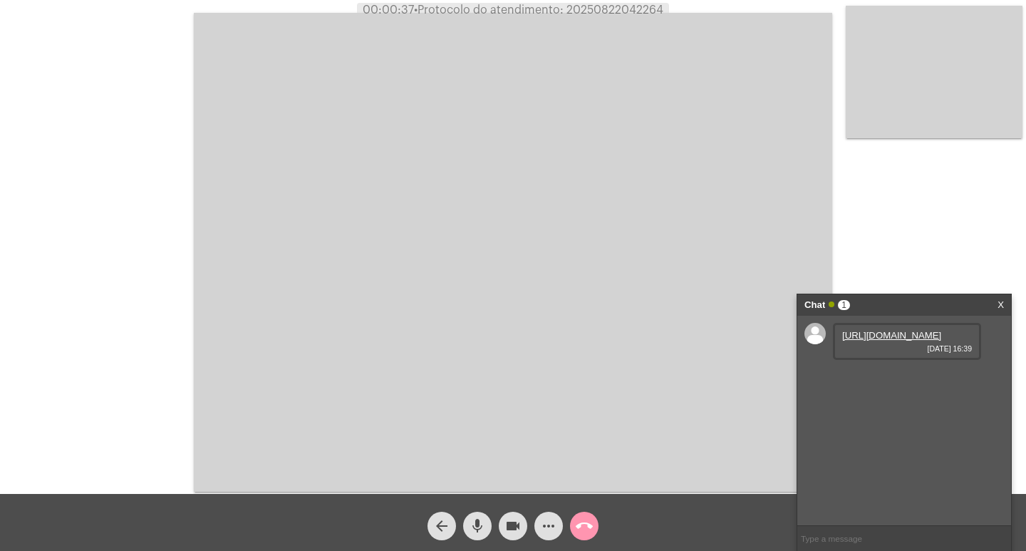
click at [880, 340] on link "[URL][DOMAIN_NAME]" at bounding box center [891, 335] width 99 height 11
click at [907, 381] on link "[URL][DOMAIN_NAME]" at bounding box center [891, 375] width 99 height 11
click at [887, 422] on link "[URL][DOMAIN_NAME]" at bounding box center [891, 416] width 99 height 11
click at [550, 541] on div "arrow_back mic videocam more_horiz call_end" at bounding box center [513, 522] width 1026 height 57
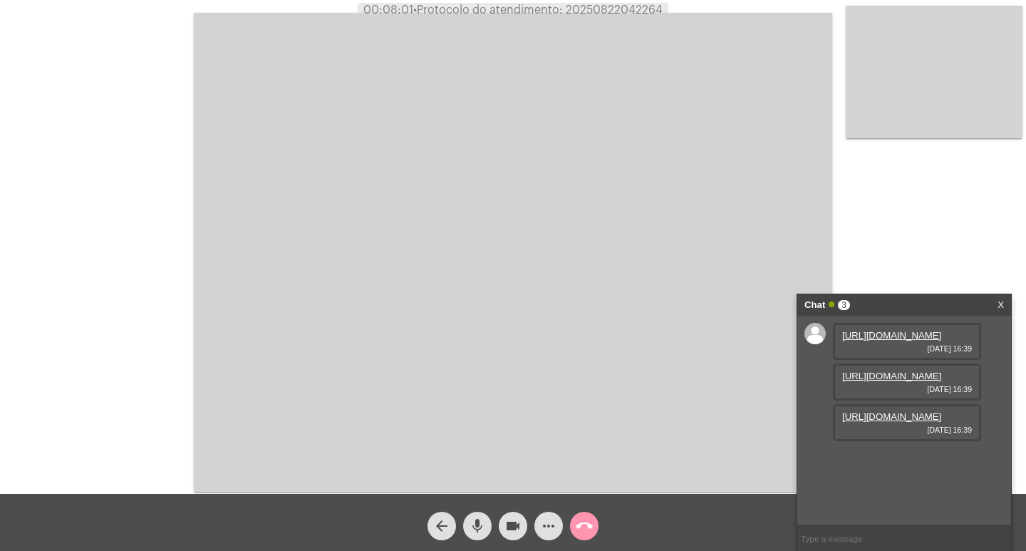
click at [541, 519] on mat-icon "more_horiz" at bounding box center [548, 525] width 17 height 17
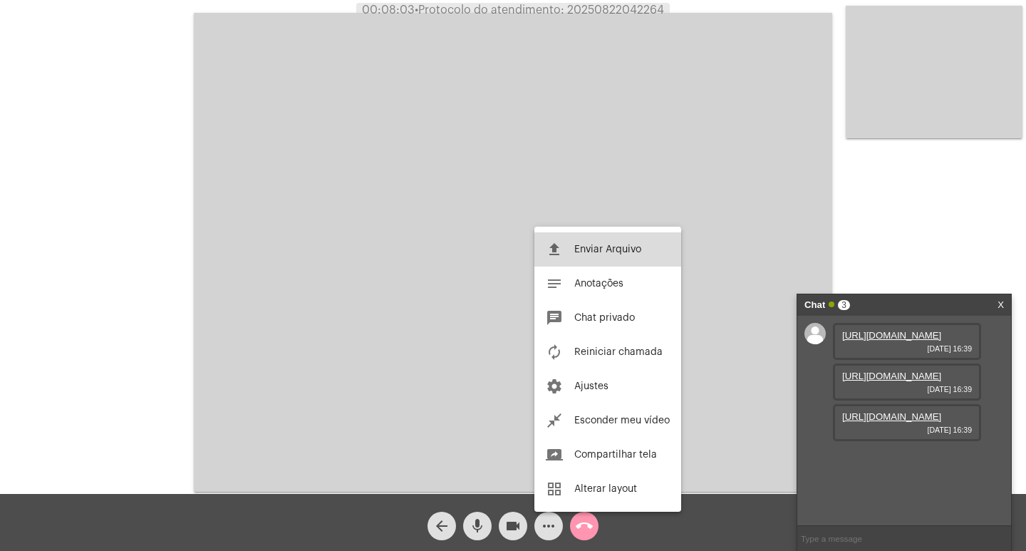
click at [603, 245] on span "Enviar Arquivo" at bounding box center [607, 249] width 67 height 10
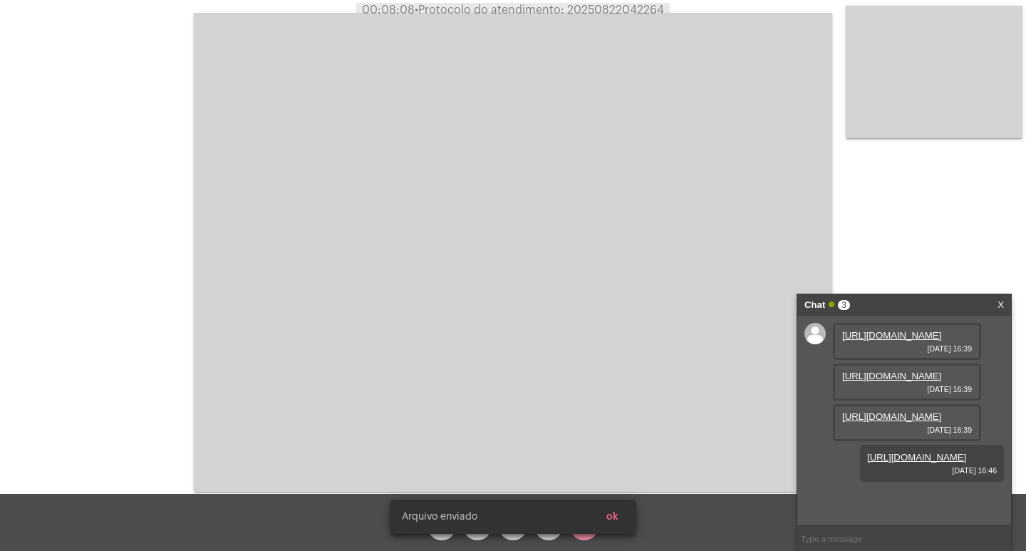
scroll to position [85, 0]
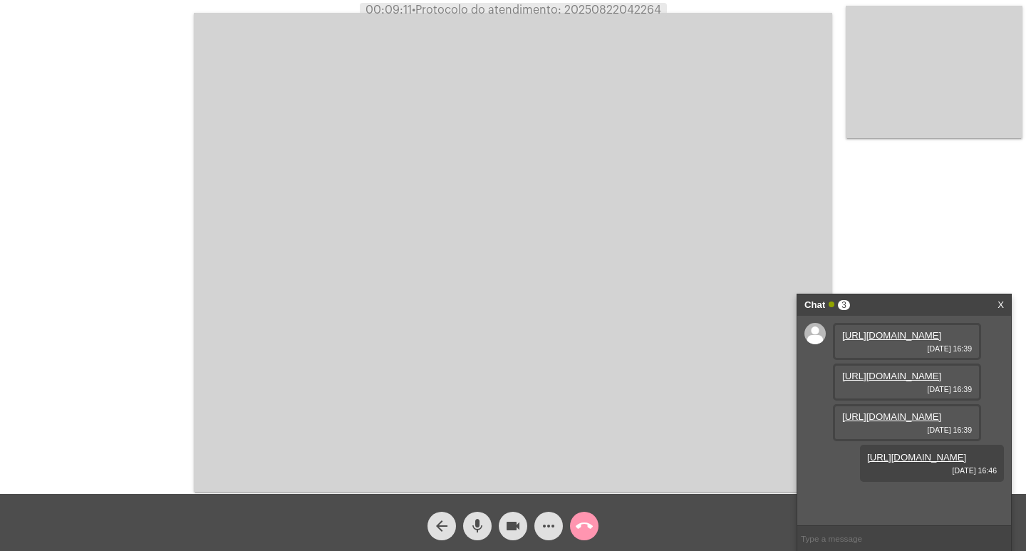
click at [484, 525] on mat-icon "mic" at bounding box center [477, 525] width 17 height 17
click at [516, 516] on span "videocam" at bounding box center [512, 525] width 17 height 28
click at [474, 536] on span "mic_off" at bounding box center [477, 525] width 17 height 28
click at [516, 534] on mat-icon "videocam_off" at bounding box center [512, 525] width 17 height 17
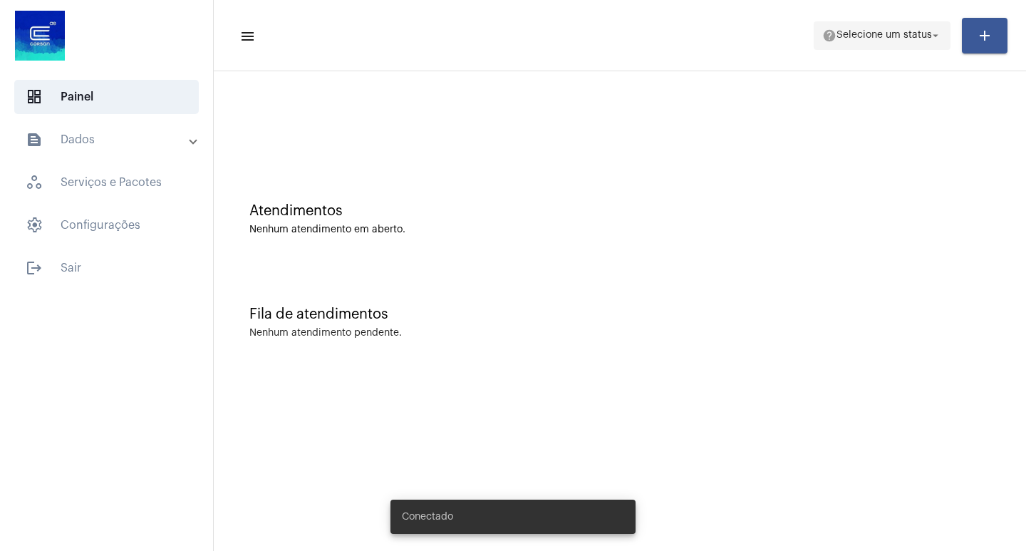
click at [932, 28] on span "help Selecione um status arrow_drop_down" at bounding box center [882, 35] width 120 height 26
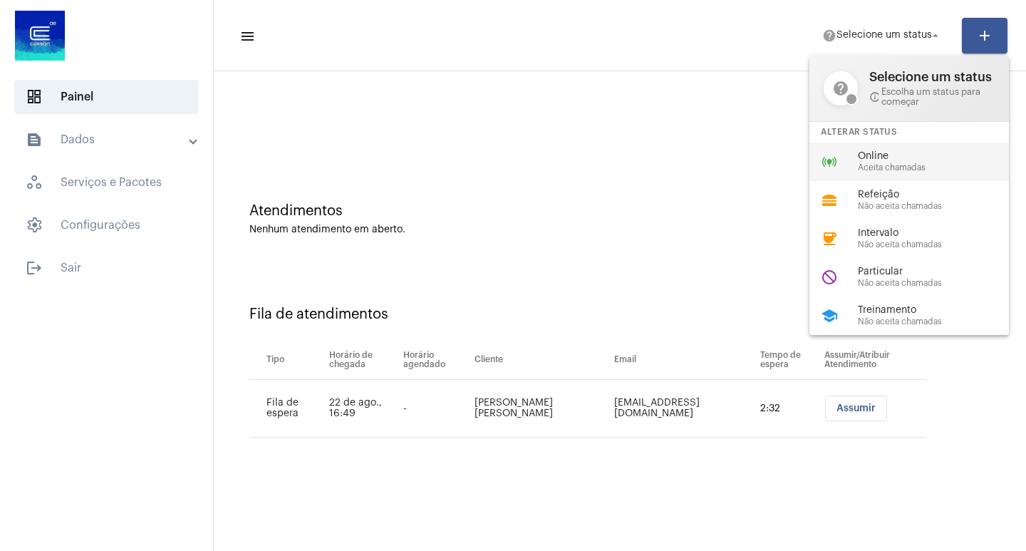
click at [893, 151] on span "Online" at bounding box center [939, 156] width 162 height 11
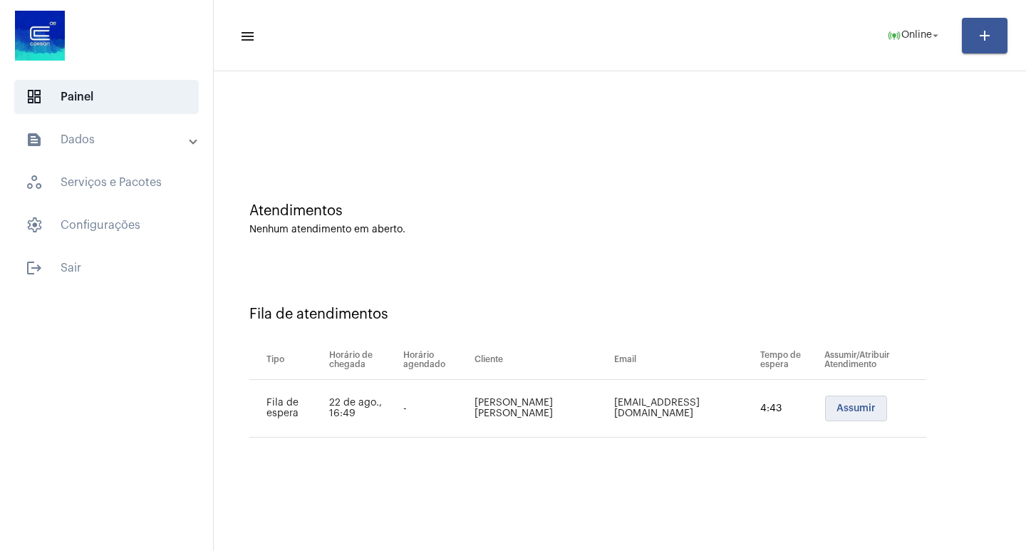
click at [873, 408] on button "Assumir" at bounding box center [856, 408] width 62 height 26
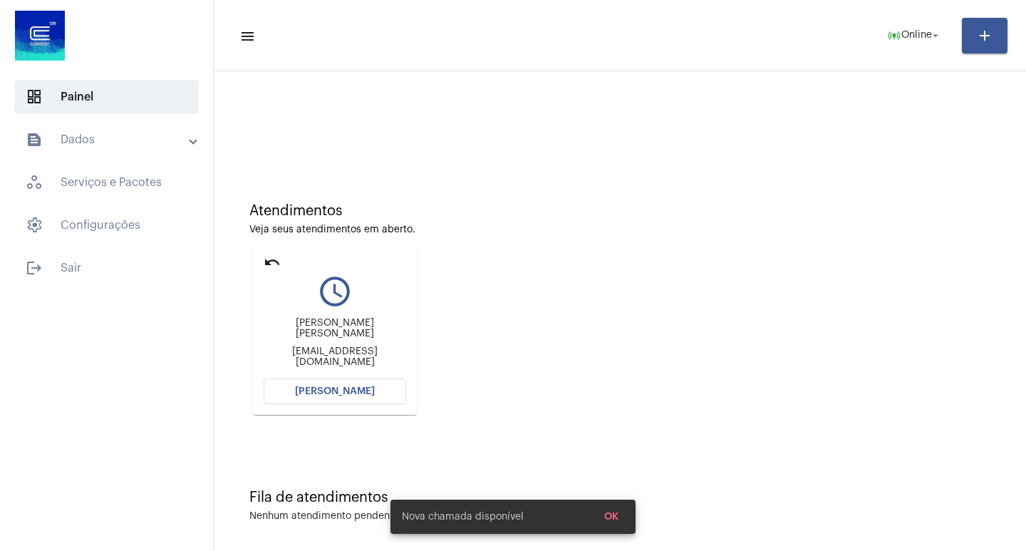
scroll to position [6, 0]
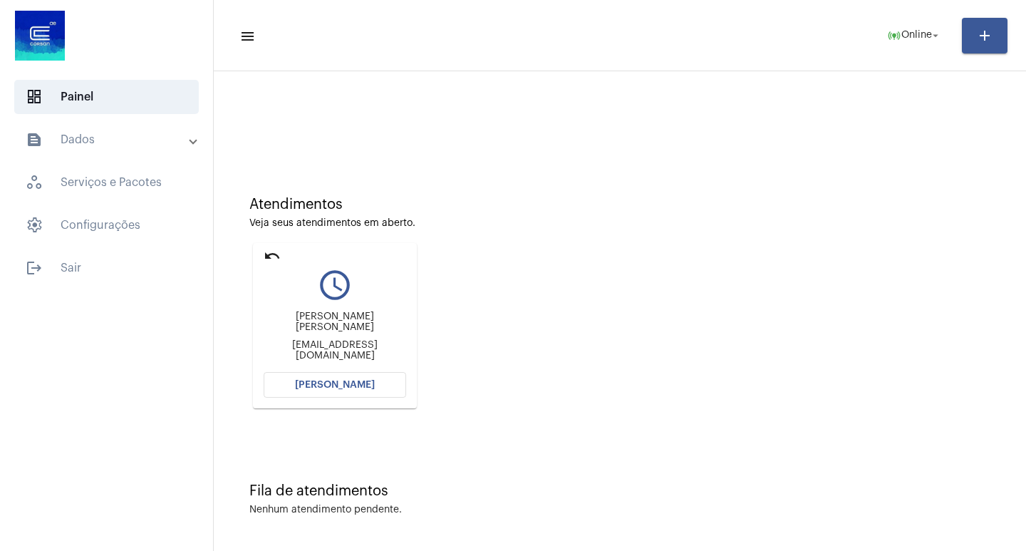
click at [390, 378] on button "[PERSON_NAME]" at bounding box center [335, 385] width 142 height 26
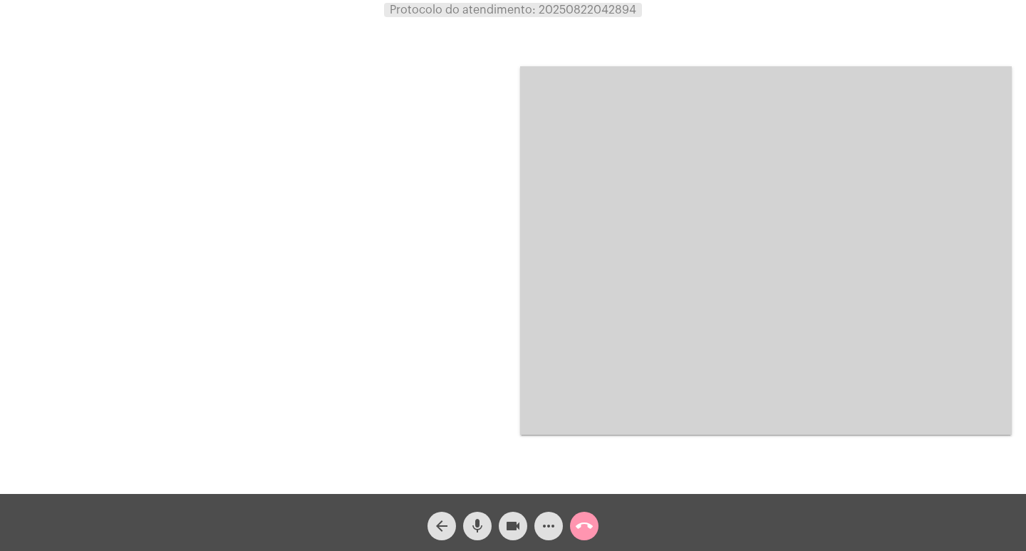
click at [379, 312] on div at bounding box center [259, 251] width 491 height 490
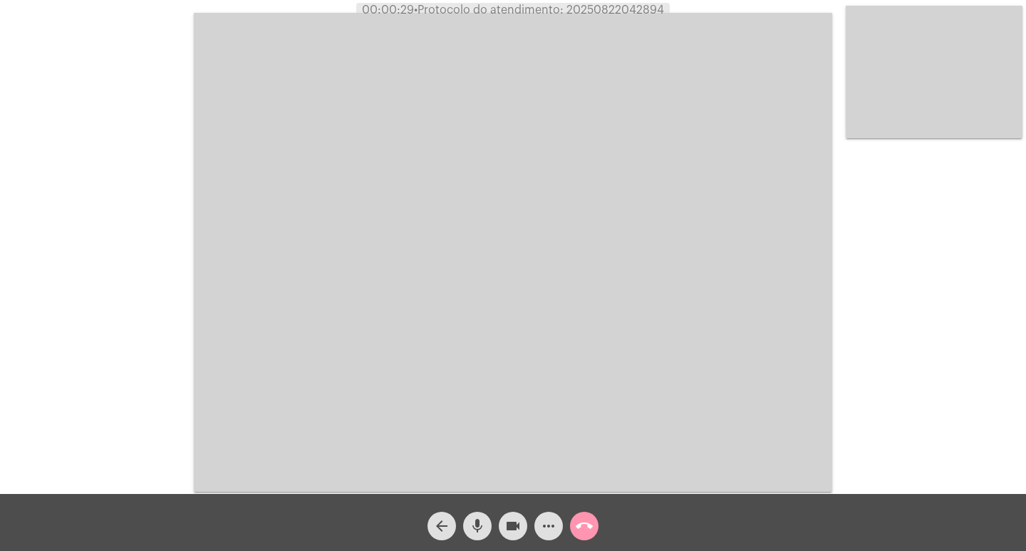
click at [714, 365] on video at bounding box center [513, 252] width 638 height 479
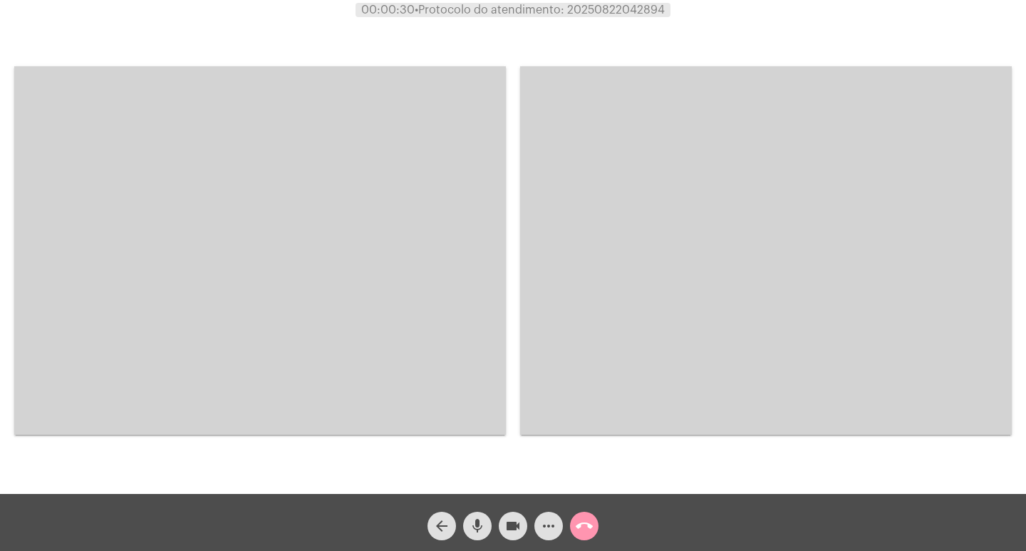
click at [392, 361] on video at bounding box center [259, 250] width 491 height 368
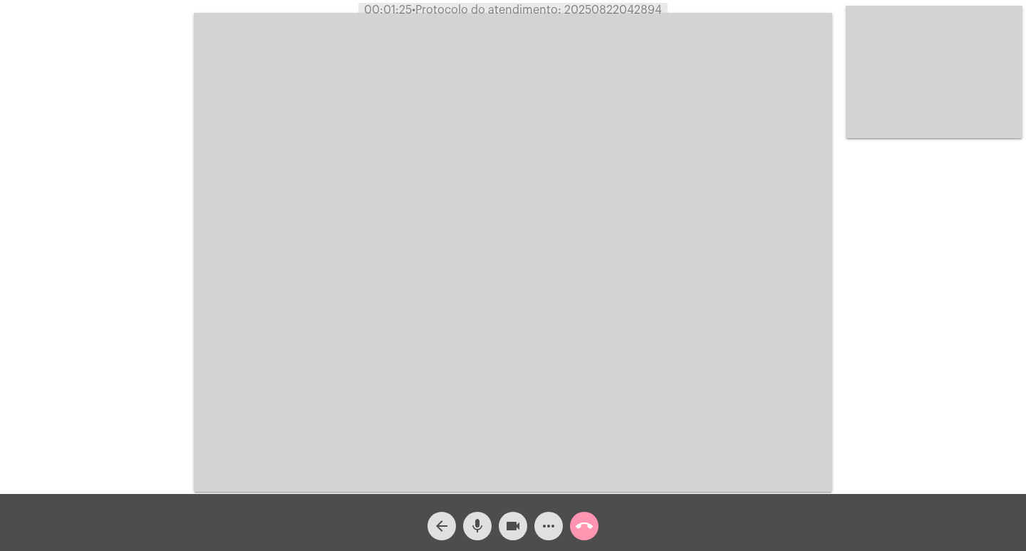
click at [484, 517] on mat-icon "mic" at bounding box center [477, 525] width 17 height 17
click at [523, 529] on button "videocam" at bounding box center [513, 525] width 28 height 28
click at [520, 529] on mat-icon "videocam_off" at bounding box center [512, 525] width 17 height 17
click at [489, 521] on button "mic_off" at bounding box center [477, 525] width 28 height 28
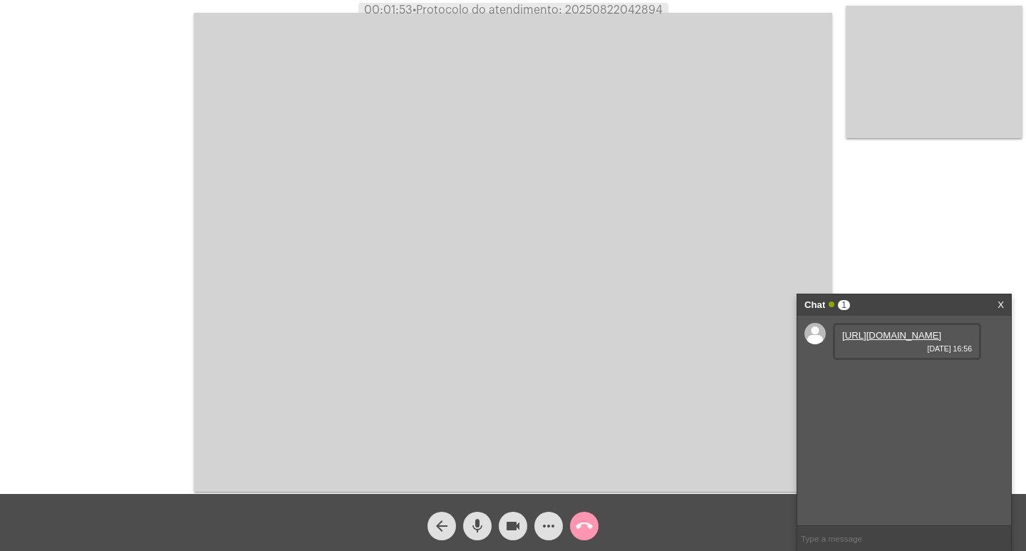
click at [868, 340] on link "https://neft-transfer-bucket.s3.amazonaws.com/temp-b9086b1e-0b94-a6e0-0c3f-df34…" at bounding box center [891, 335] width 99 height 11
click at [885, 340] on link "https://neft-transfer-bucket.s3.amazonaws.com/temp-b9086b1e-0b94-a6e0-0c3f-df34…" at bounding box center [891, 335] width 99 height 11
click at [899, 381] on link "https://neft-transfer-bucket.s3.amazonaws.com/temp-e4c8d1c3-6077-e8b8-320c-ea79…" at bounding box center [891, 375] width 99 height 11
drag, startPoint x: 840, startPoint y: 485, endPoint x: 887, endPoint y: 484, distance: 47.0
click at [887, 441] on div "002802070-7 22/08/2025 17:00" at bounding box center [907, 422] width 148 height 37
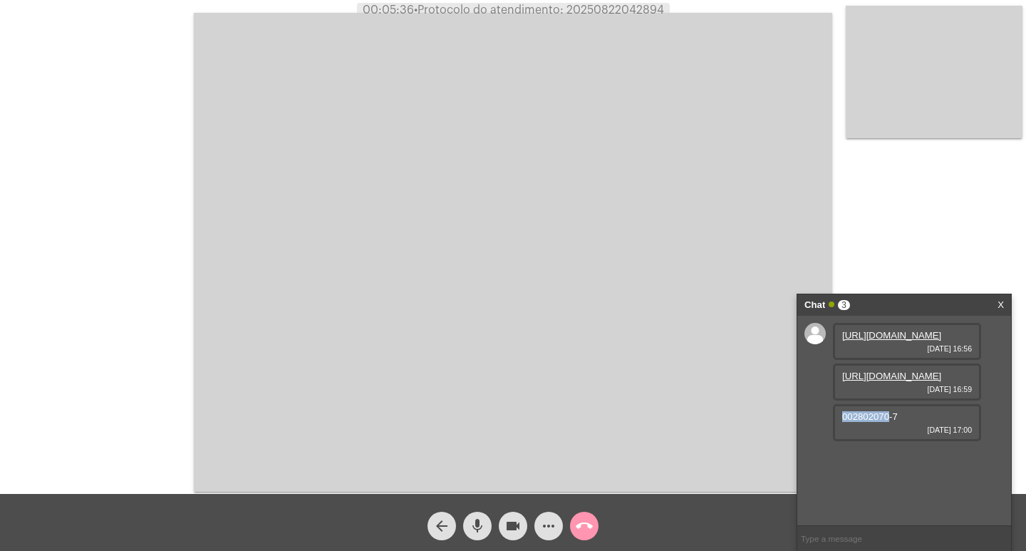
copy span "002802070"
click at [592, 365] on video at bounding box center [513, 252] width 638 height 479
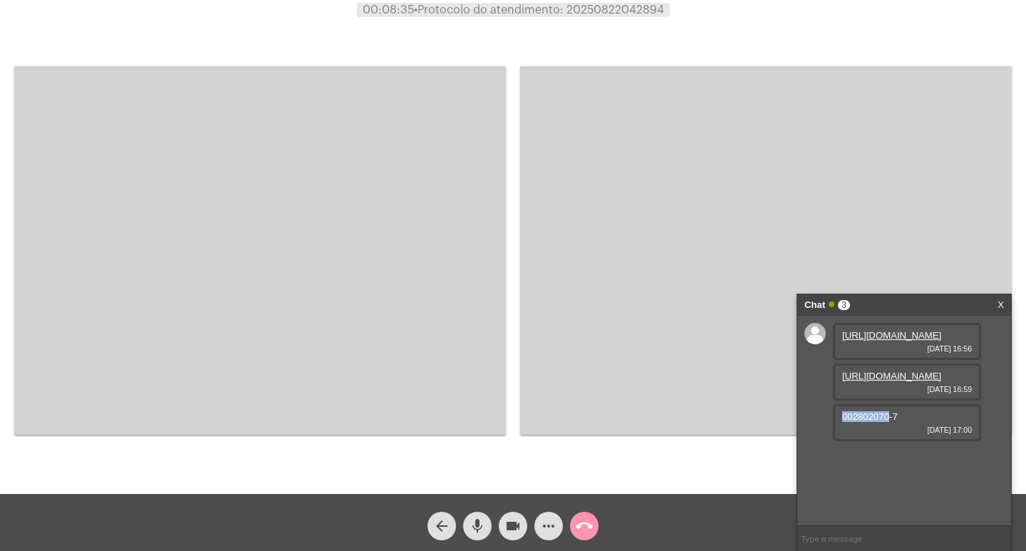
click at [347, 256] on video at bounding box center [259, 250] width 491 height 368
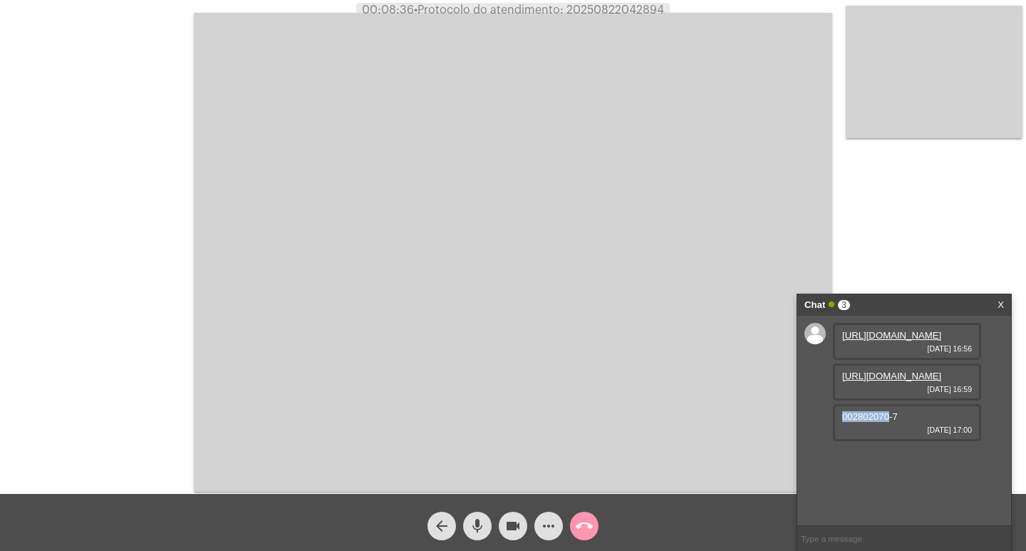
click at [603, 13] on span "• Protocolo do atendimento: 20250822042894" at bounding box center [539, 9] width 250 height 11
click at [603, 9] on span "• Protocolo do atendimento: 20250822042894" at bounding box center [538, 9] width 250 height 11
click at [715, 14] on div "00:08:38 • Protocolo do atendimento: 20250822042894" at bounding box center [513, 10] width 1026 height 13
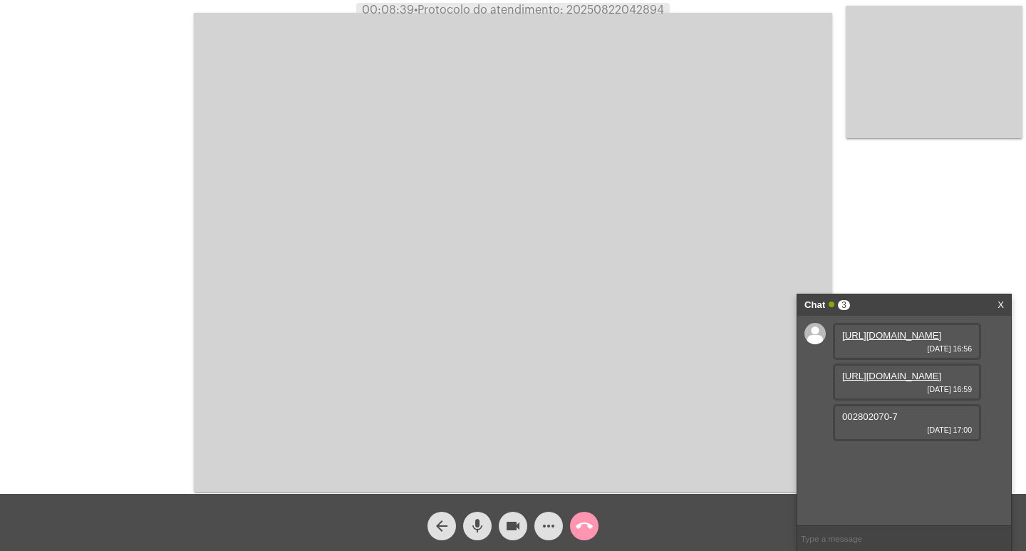
click at [630, 10] on span "• Protocolo do atendimento: 20250822042894" at bounding box center [539, 9] width 250 height 11
copy span "20250822042894"
click at [640, 224] on video at bounding box center [513, 252] width 638 height 479
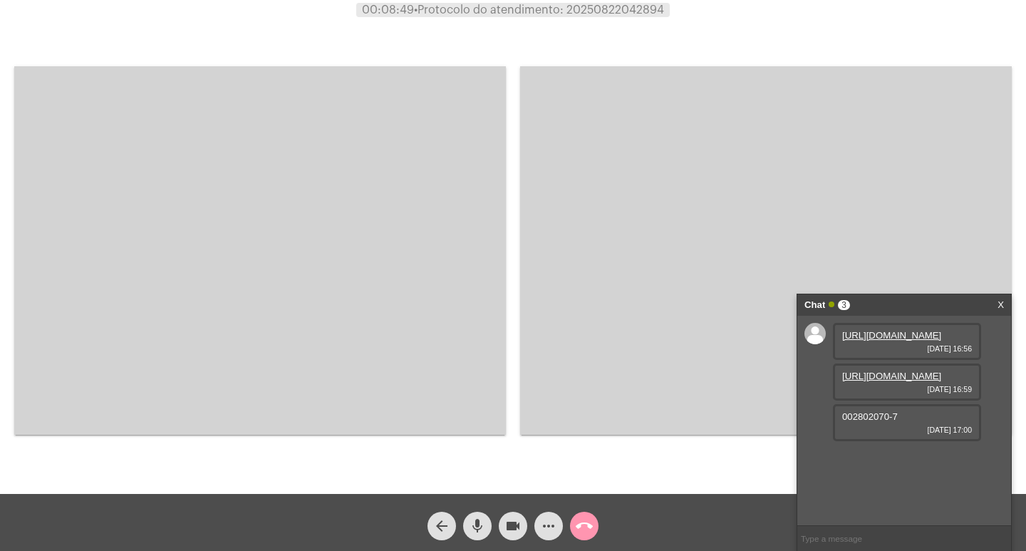
click at [407, 295] on video at bounding box center [259, 250] width 491 height 368
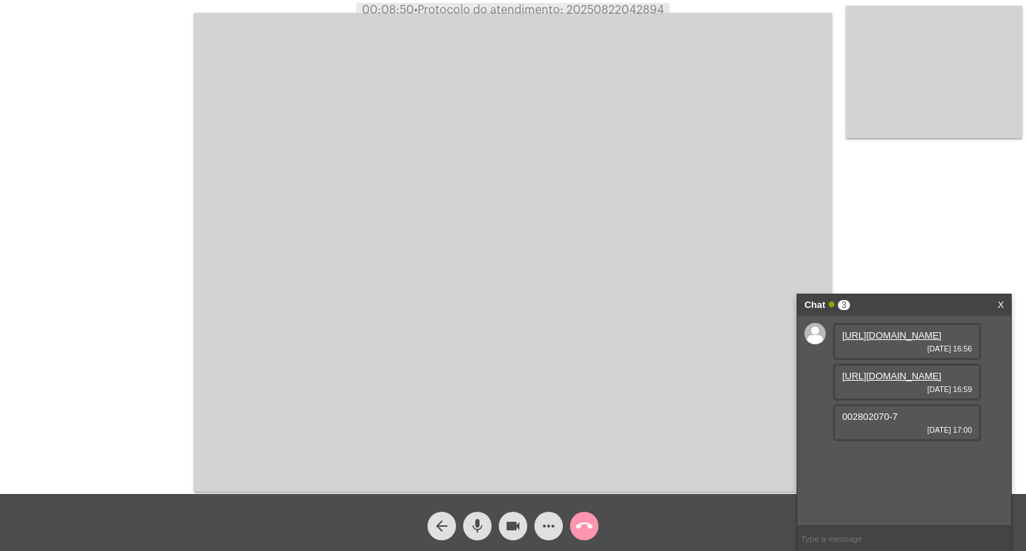
click at [1008, 301] on div "Chat 3 X" at bounding box center [904, 304] width 214 height 21
click at [1006, 301] on div "Chat 3 X" at bounding box center [904, 304] width 214 height 21
click at [1002, 301] on link "X" at bounding box center [1000, 304] width 6 height 21
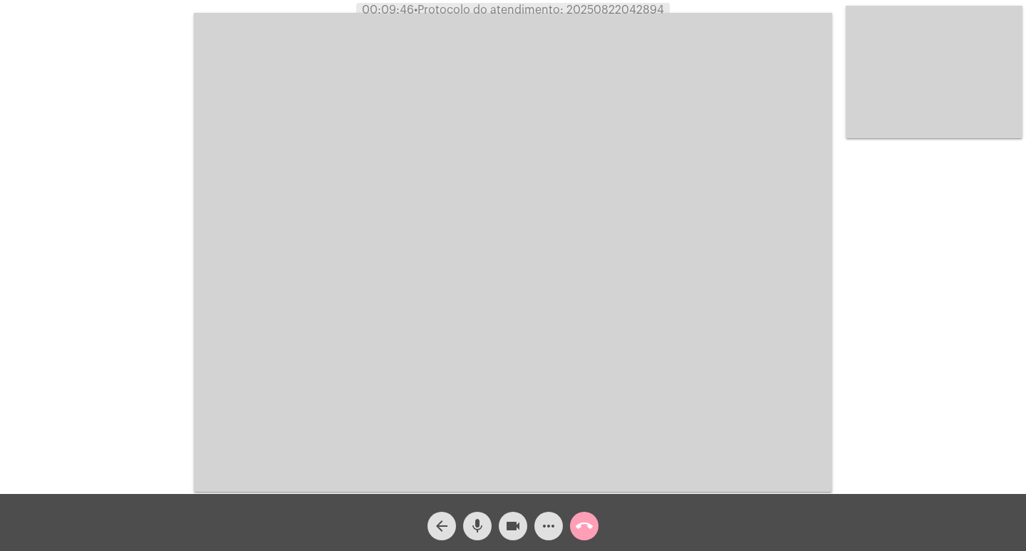
click at [588, 532] on mat-icon "call_end" at bounding box center [584, 525] width 17 height 17
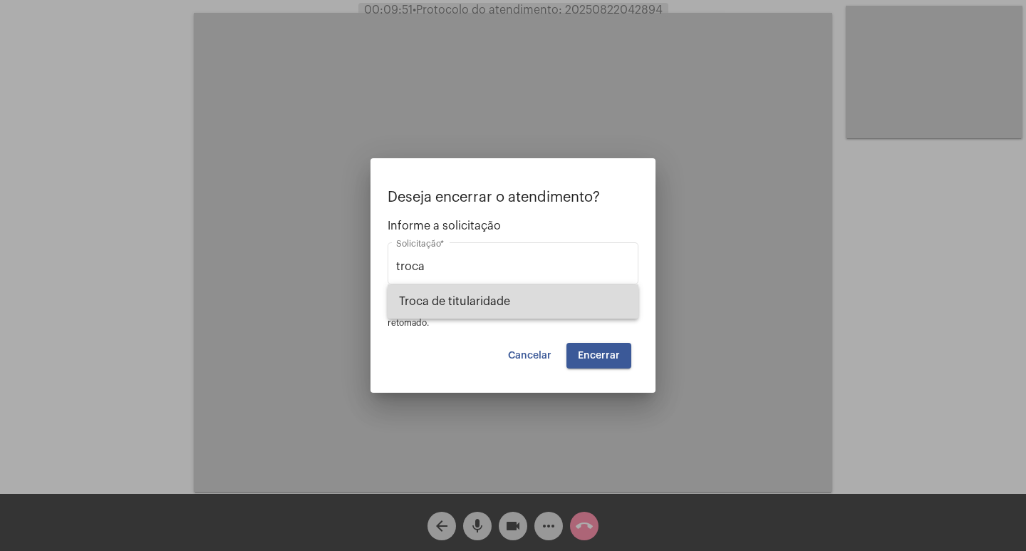
click at [573, 306] on span "Troca de titularidade" at bounding box center [513, 301] width 228 height 34
type input "Troca de titularidade"
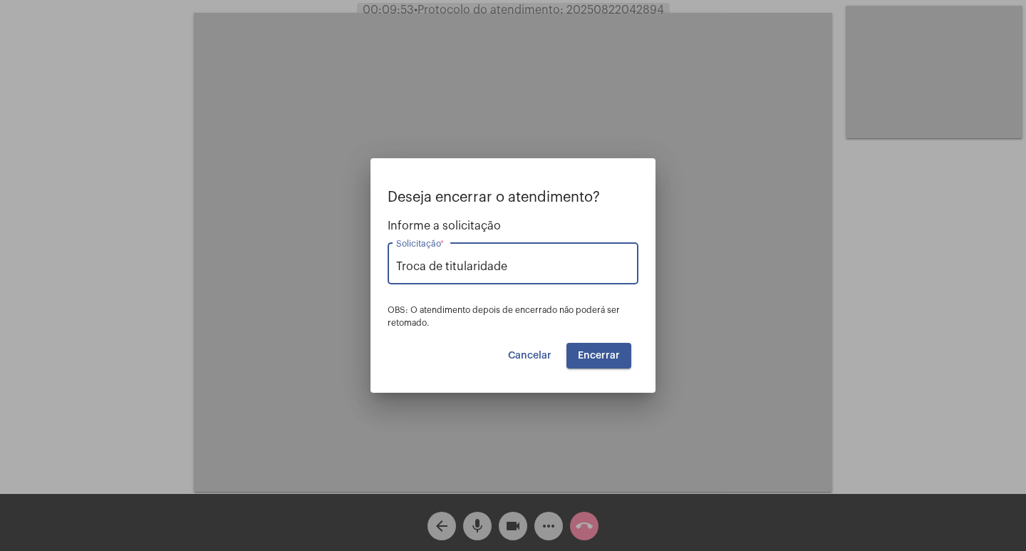
click at [598, 346] on button "Encerrar" at bounding box center [598, 356] width 65 height 26
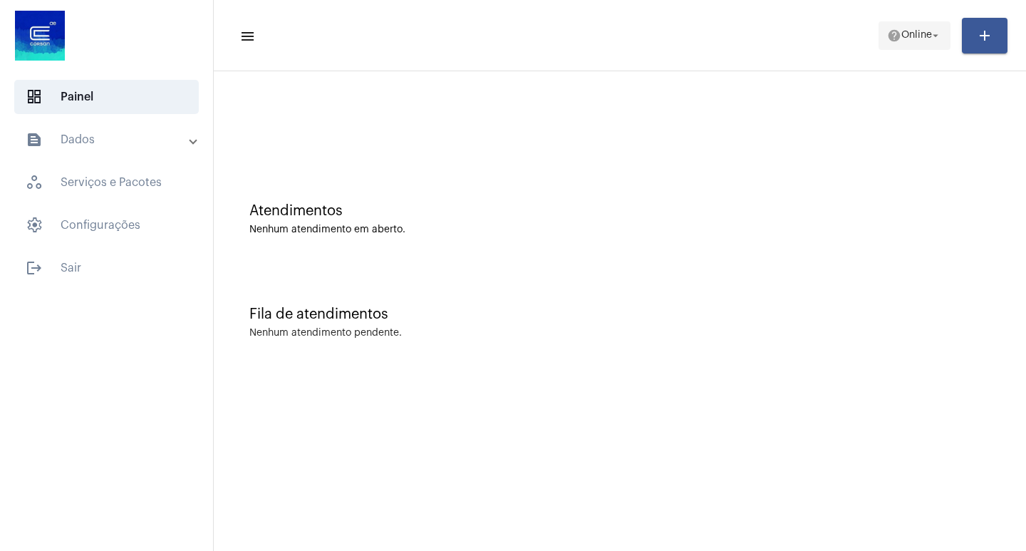
click at [905, 38] on span "Online" at bounding box center [916, 36] width 31 height 10
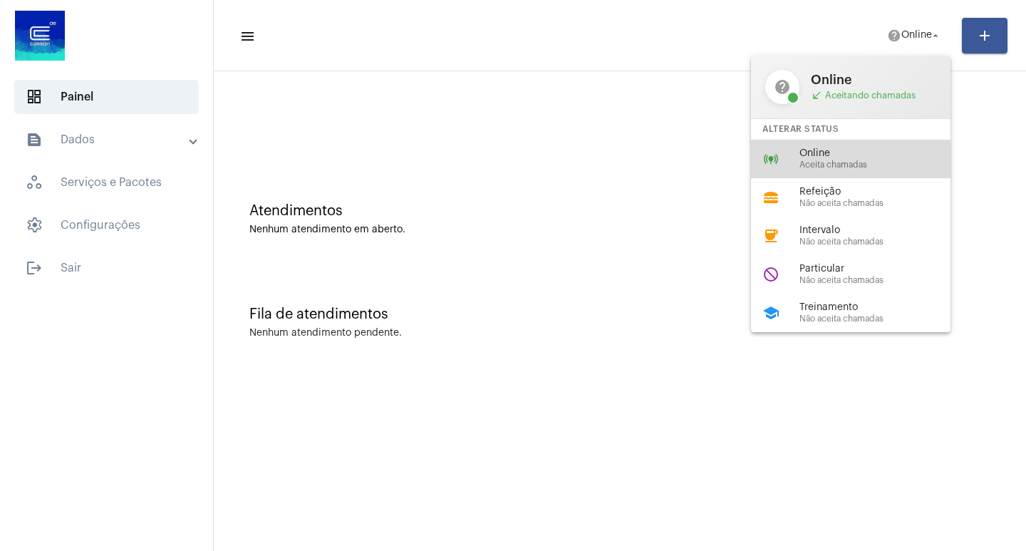
click at [866, 147] on div "online_prediction Online Aceita chamadas" at bounding box center [862, 159] width 222 height 38
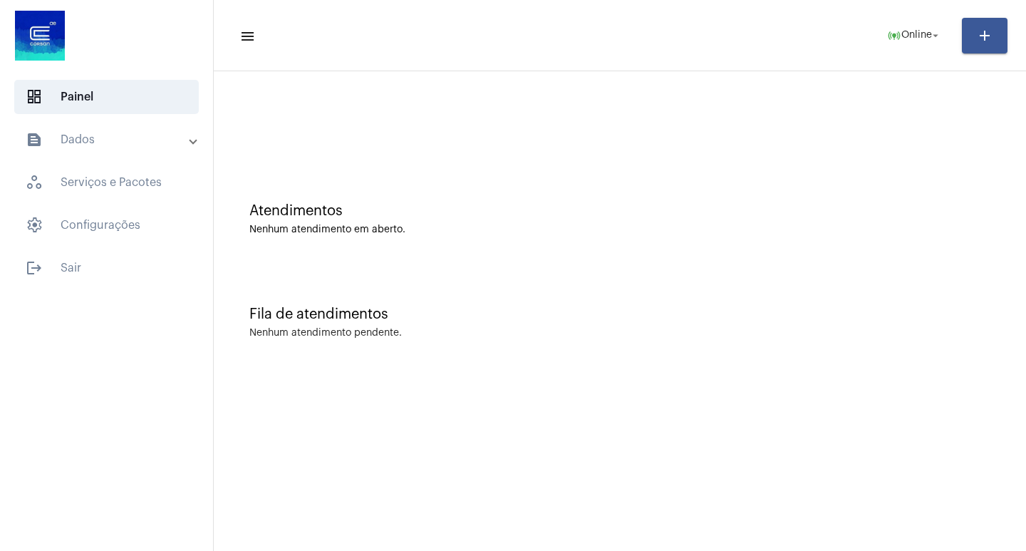
click at [145, 155] on mat-expansion-panel-header "text_snippet_outlined Dados" at bounding box center [111, 140] width 204 height 34
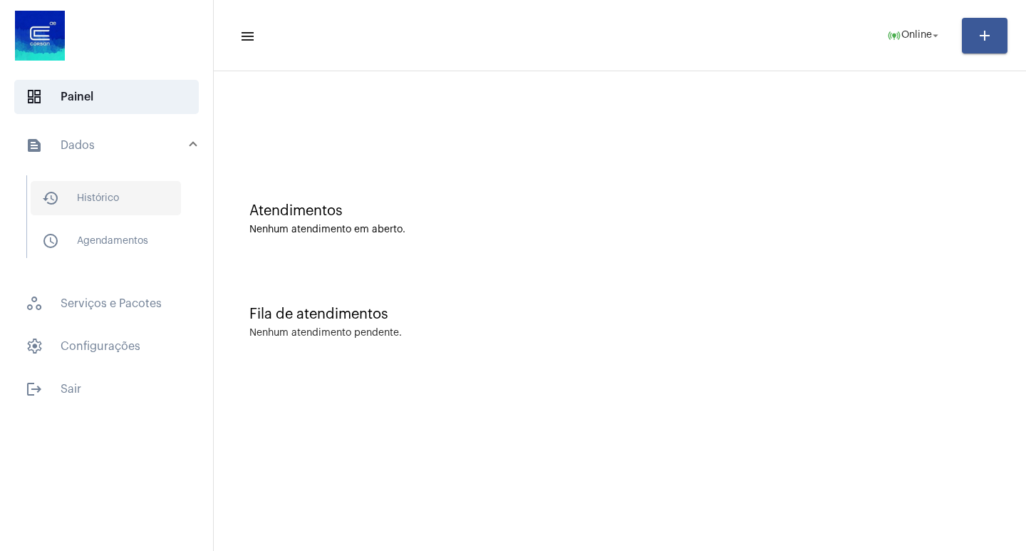
click at [140, 194] on span "history_outlined Histórico" at bounding box center [106, 198] width 150 height 34
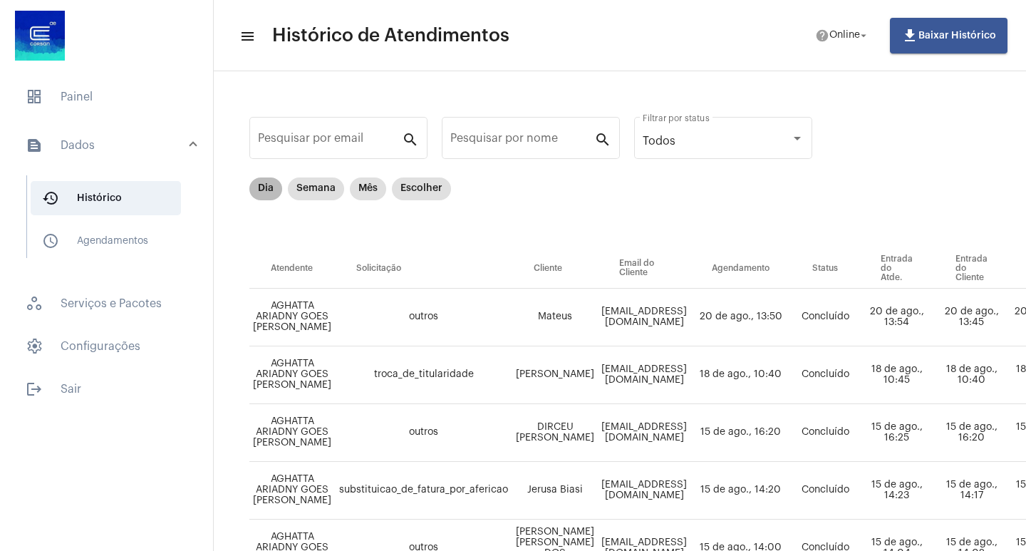
click at [269, 192] on mat-chip "Dia" at bounding box center [265, 188] width 33 height 23
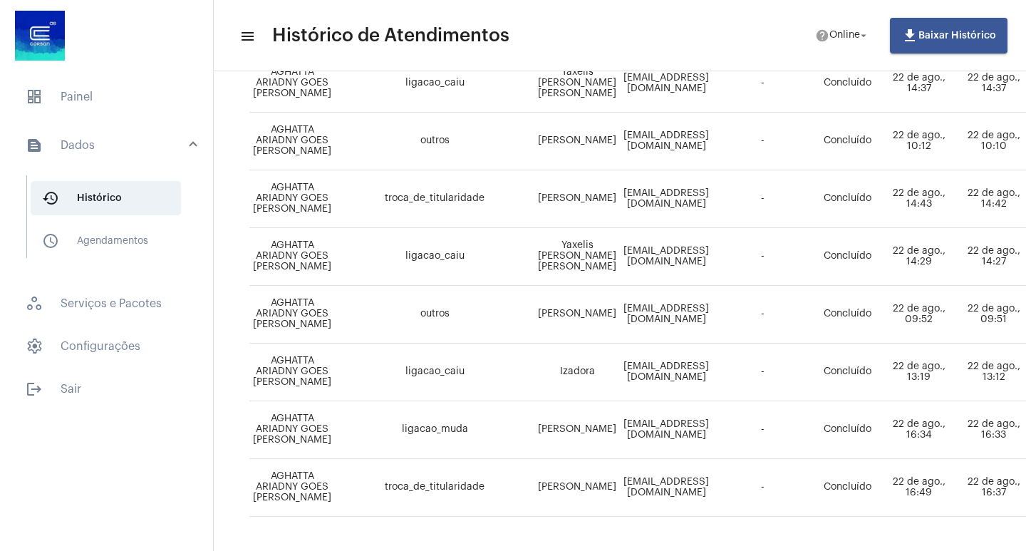
scroll to position [978, 0]
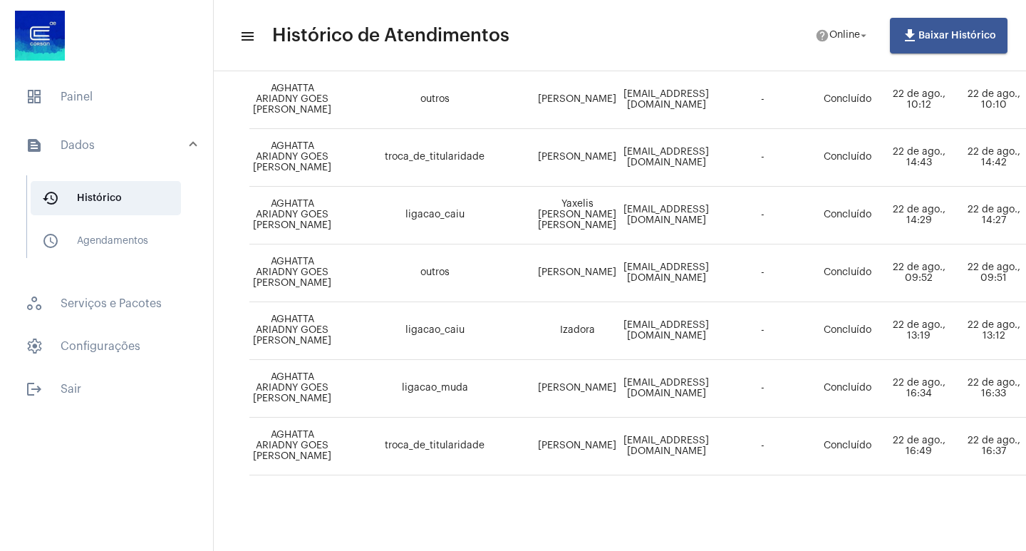
drag, startPoint x: 645, startPoint y: 537, endPoint x: 640, endPoint y: 543, distance: 7.6
click at [644, 545] on mat-sidenav-content "menu Histórico de Atendimentos help Online arrow_drop_down file_download Baixar…" at bounding box center [620, 275] width 812 height 551
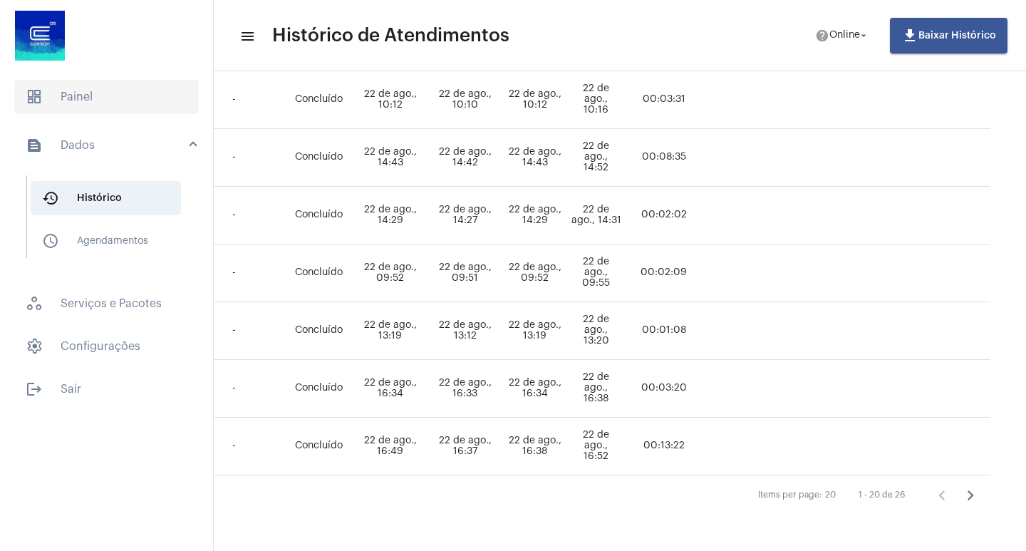
click at [30, 90] on span "dashboard" at bounding box center [34, 96] width 17 height 17
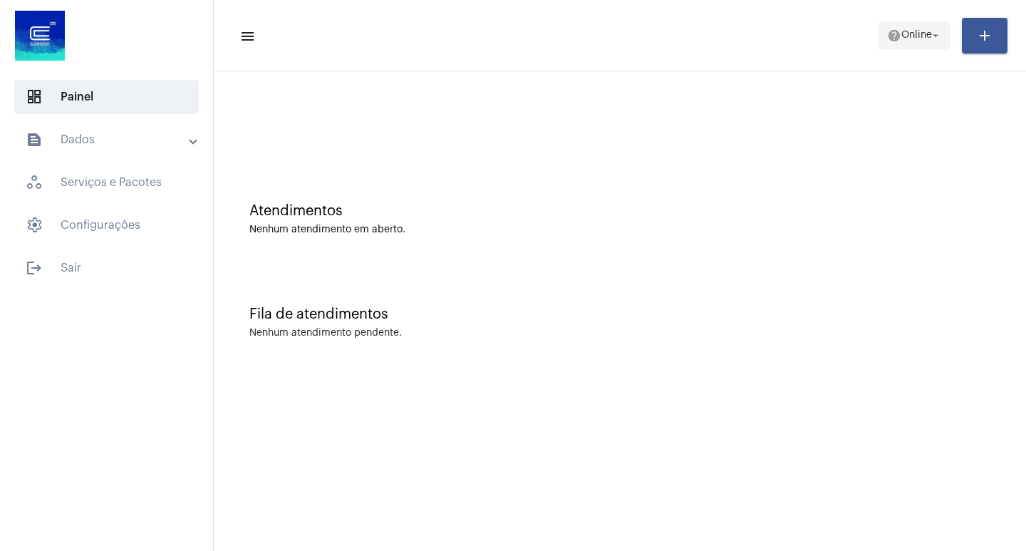
click at [903, 31] on span "Online" at bounding box center [916, 36] width 31 height 10
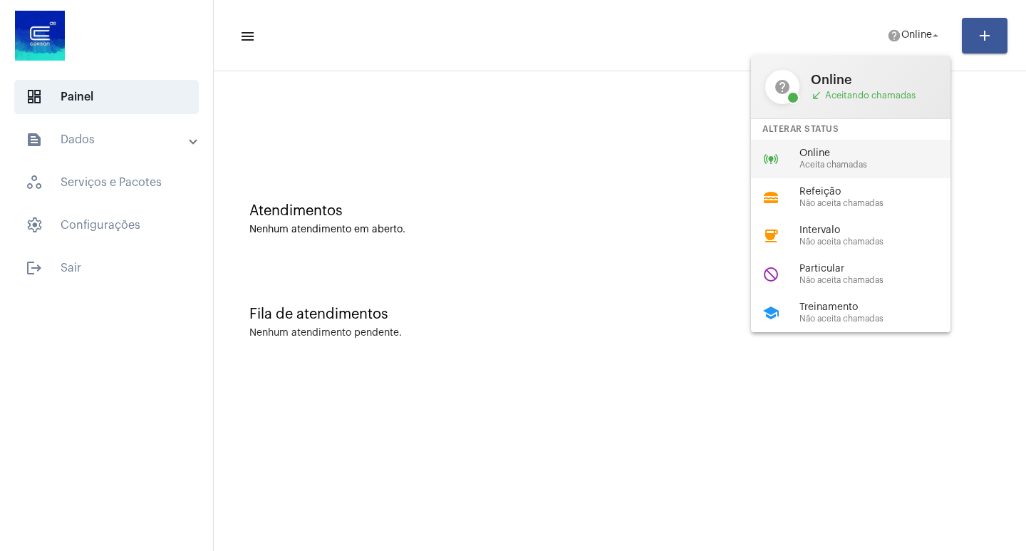
click at [853, 151] on span "Online" at bounding box center [880, 153] width 162 height 11
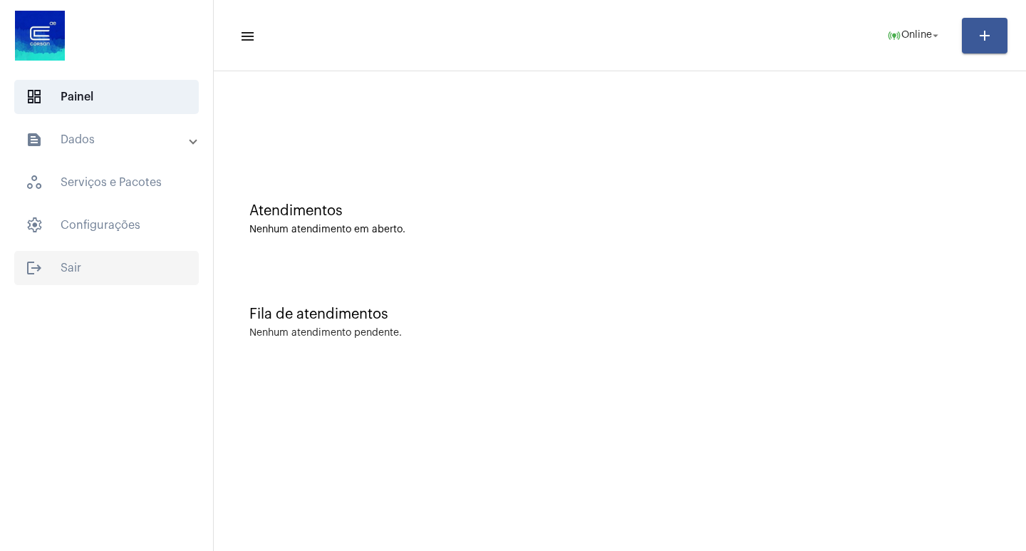
click at [117, 261] on span "logout Sair" at bounding box center [106, 268] width 184 height 34
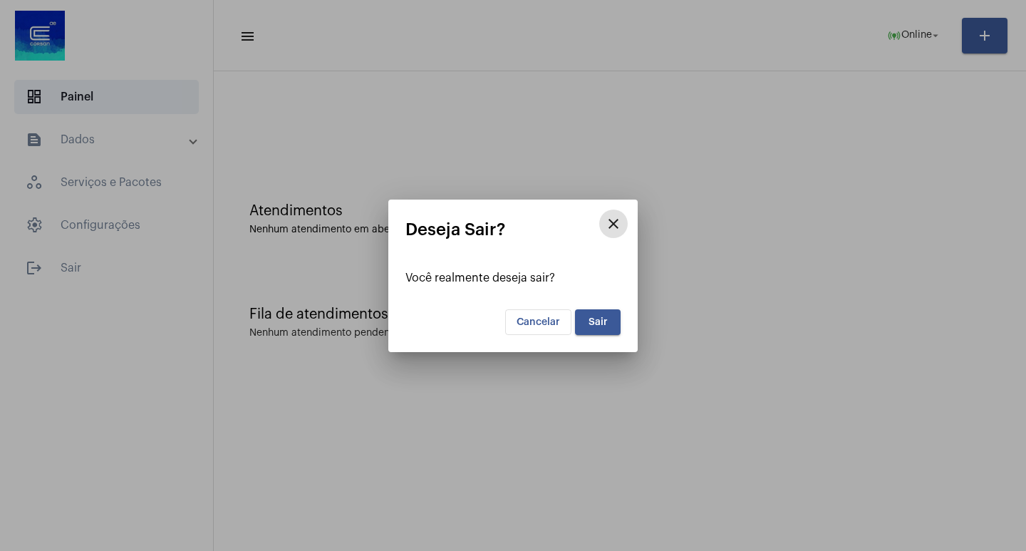
click at [605, 313] on button "Sair" at bounding box center [598, 322] width 46 height 26
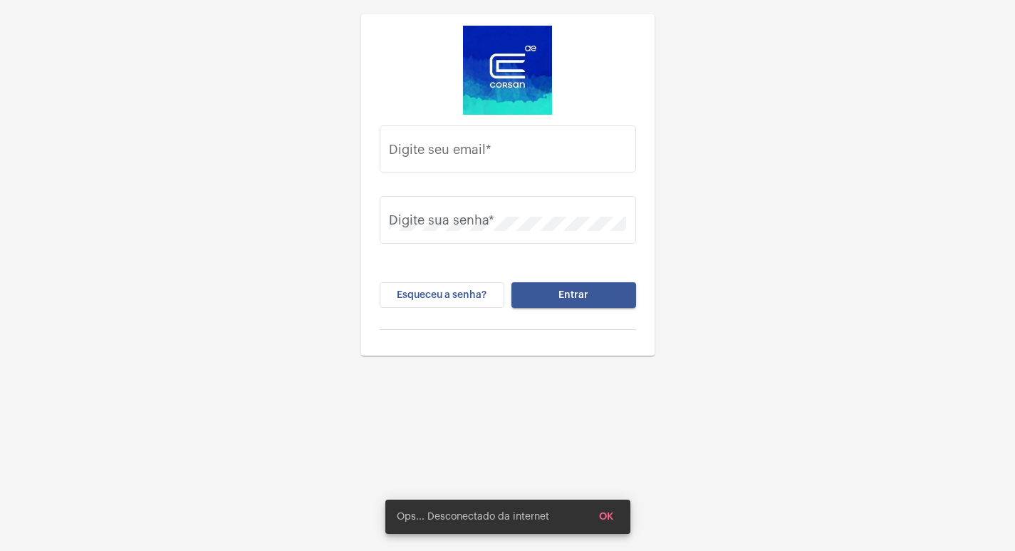
type input "mayla.melgarecho@operacaocorsan.com.br"
